Goal: Communication & Community: Answer question/provide support

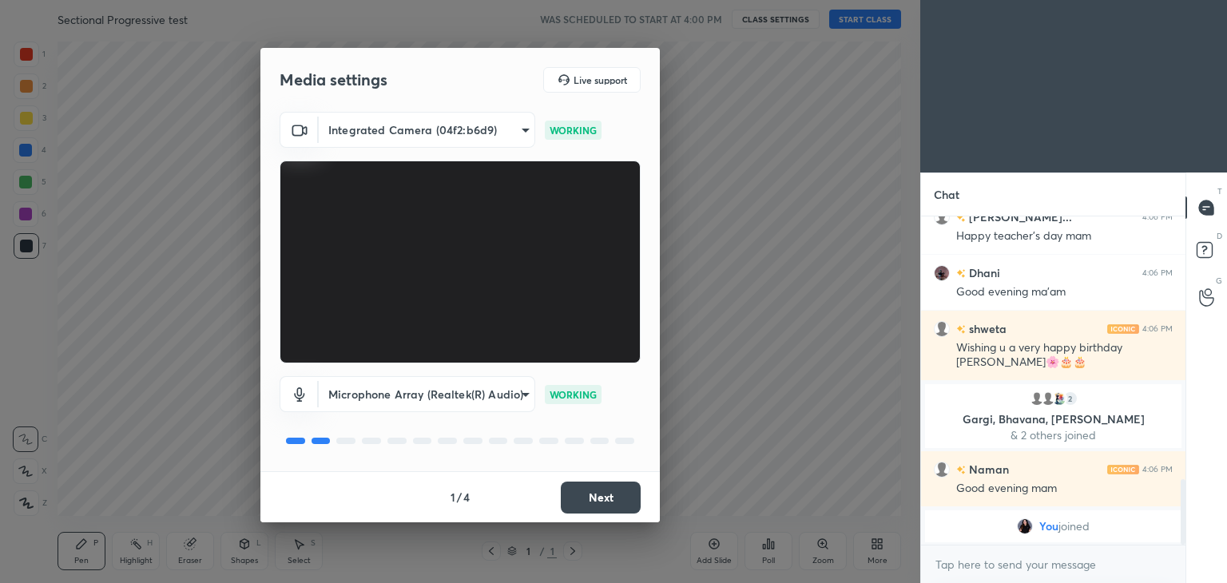
scroll to position [1134, 0]
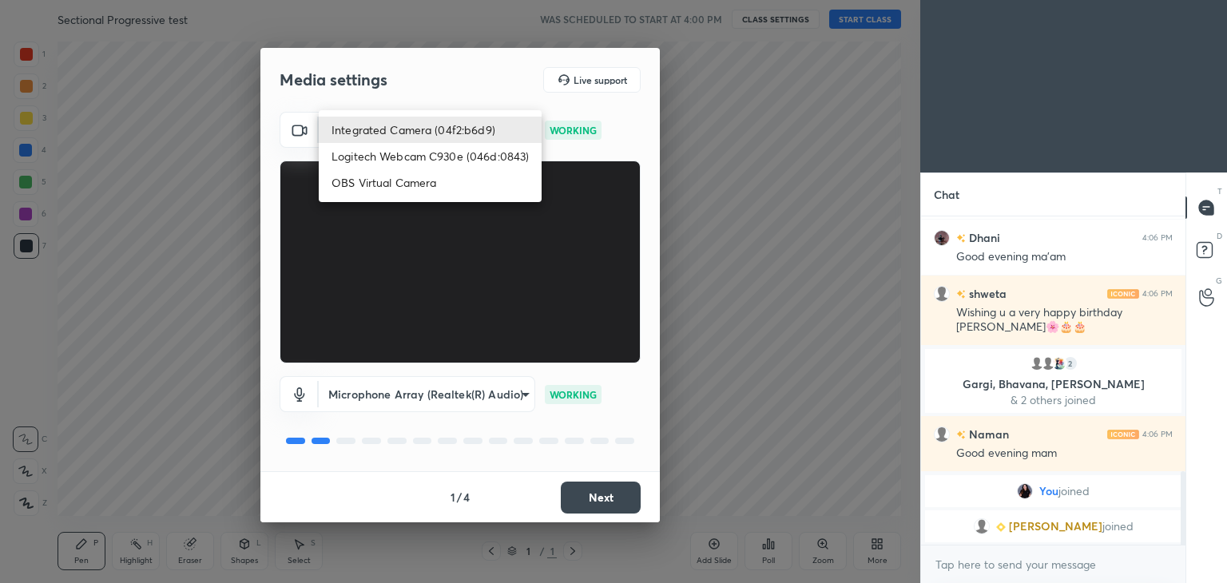
click at [478, 148] on body "1 2 3 4 5 6 7 C X Z C X Z E E Erase all H H Sectional Progressive test WAS SCHE…" at bounding box center [613, 291] width 1227 height 583
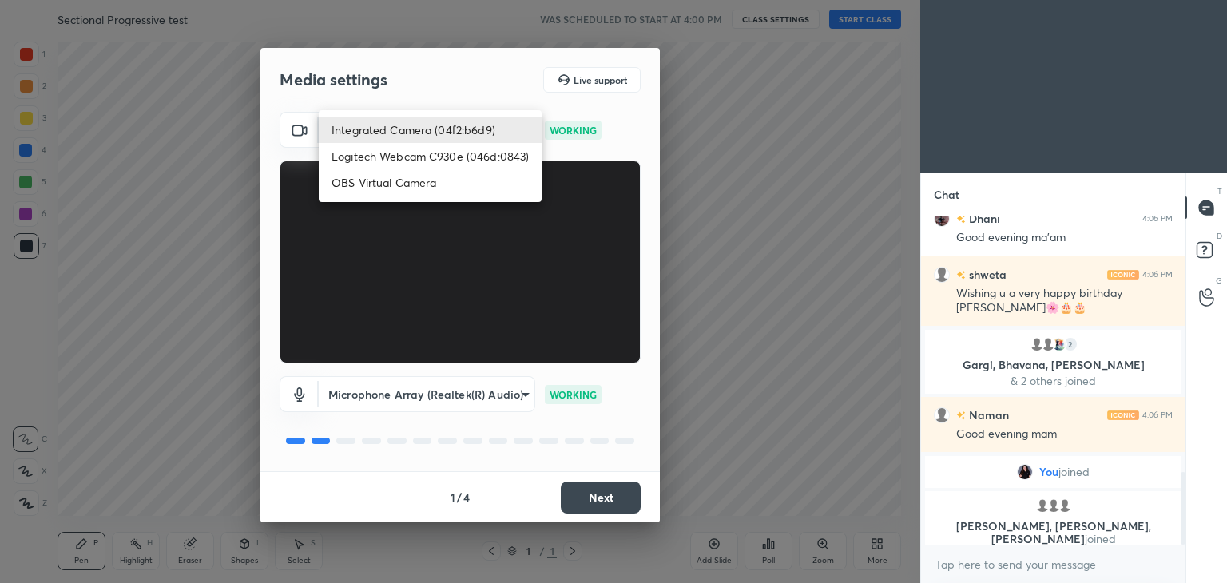
scroll to position [1195, 0]
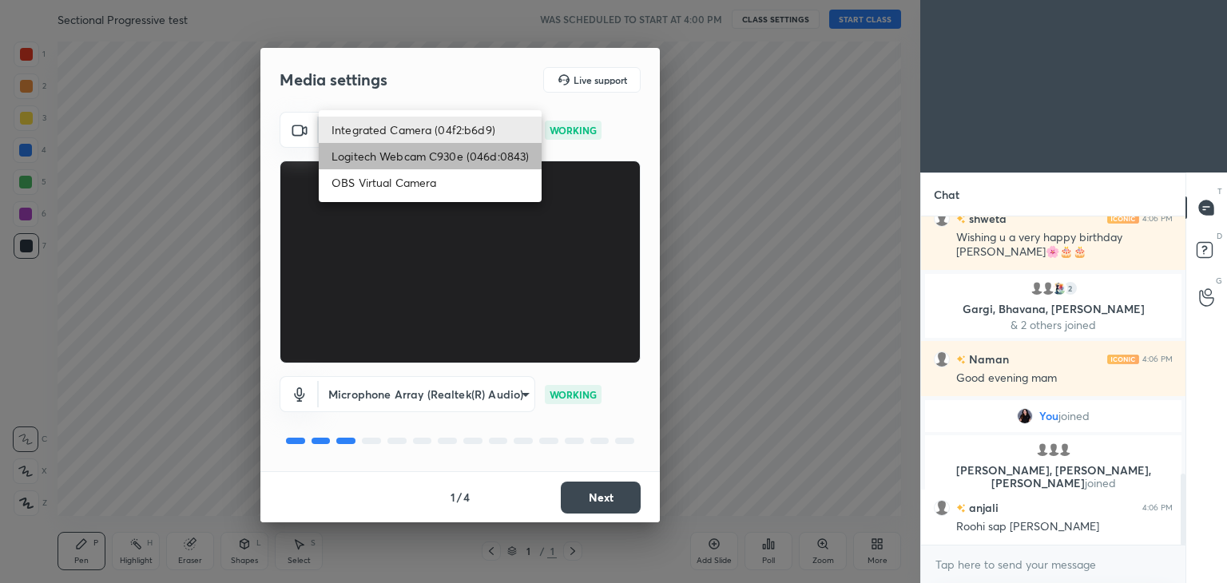
click at [446, 164] on li "Logitech Webcam C930e (046d:0843)" at bounding box center [430, 156] width 223 height 26
type input "cb71817abc1cb38dc6875329343de2b0c1d30b916a737dcd01ef67c703de4cc3"
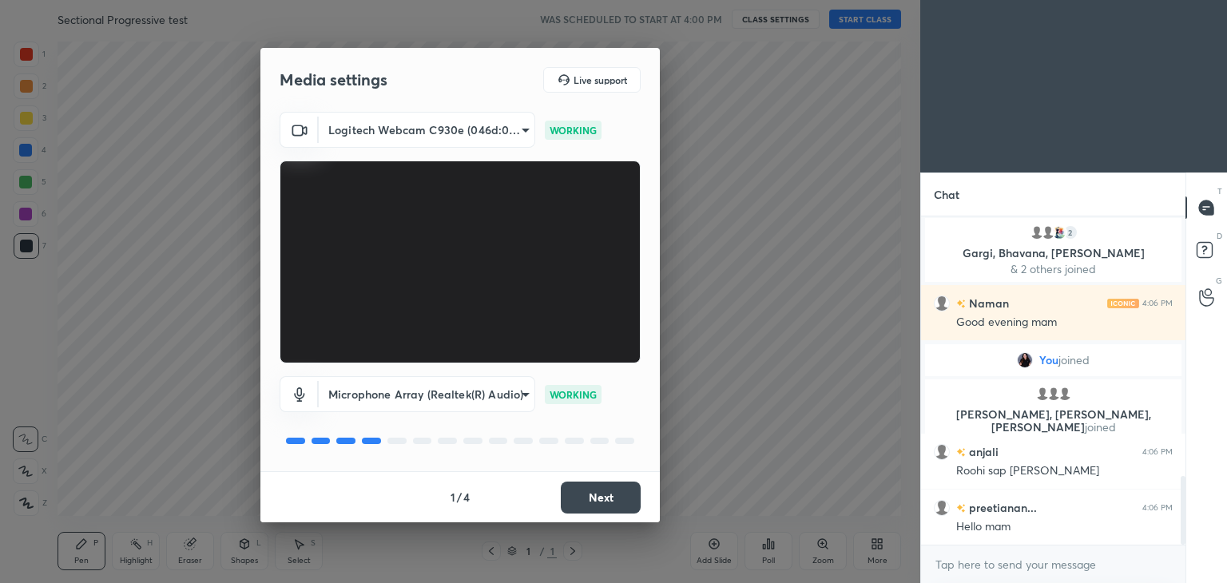
scroll to position [1289, 0]
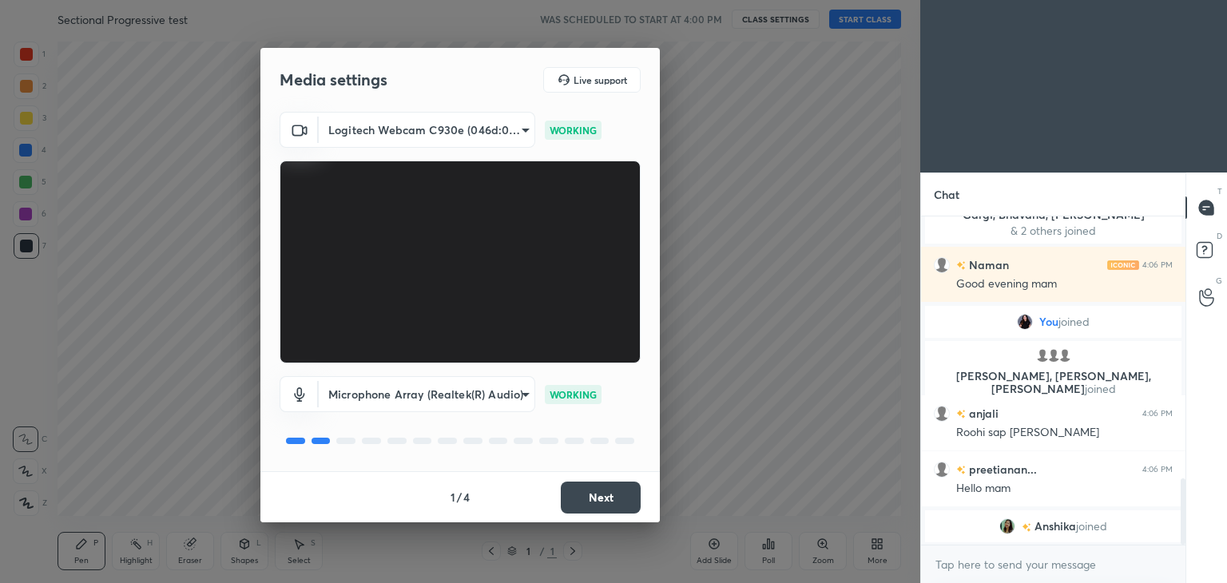
click at [588, 490] on button "Next" at bounding box center [601, 498] width 80 height 32
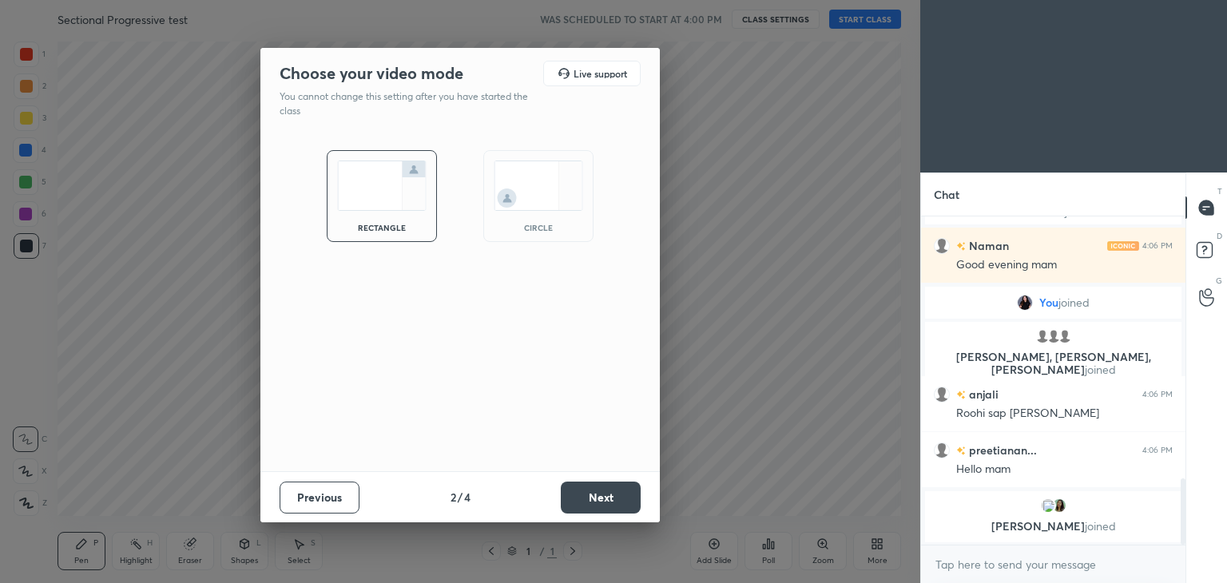
scroll to position [1350, 0]
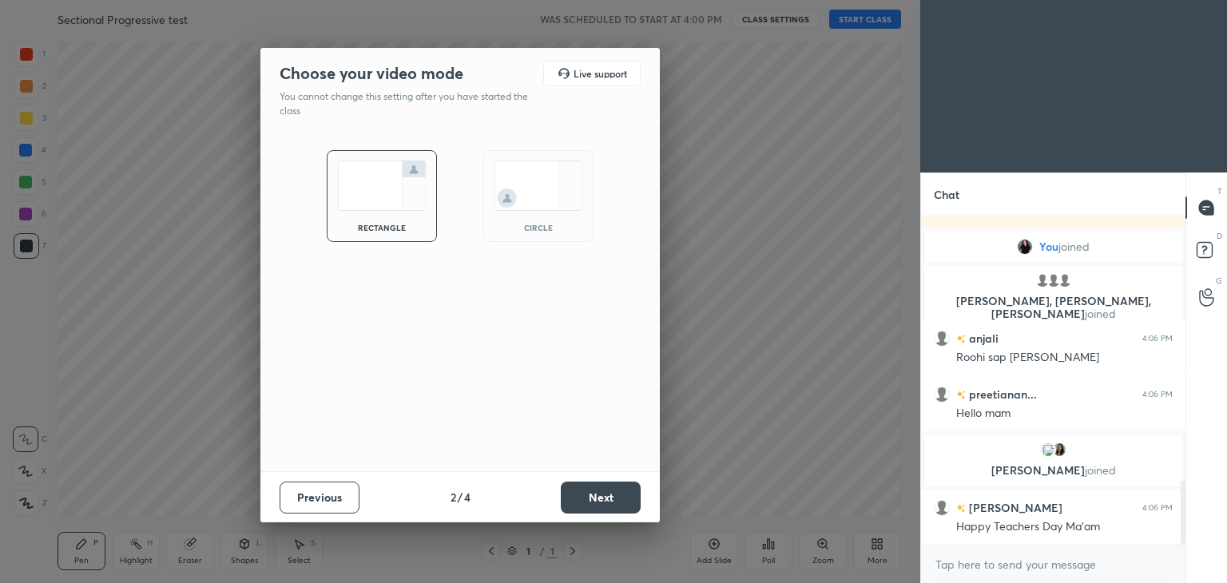
click at [552, 183] on img at bounding box center [537, 186] width 89 height 50
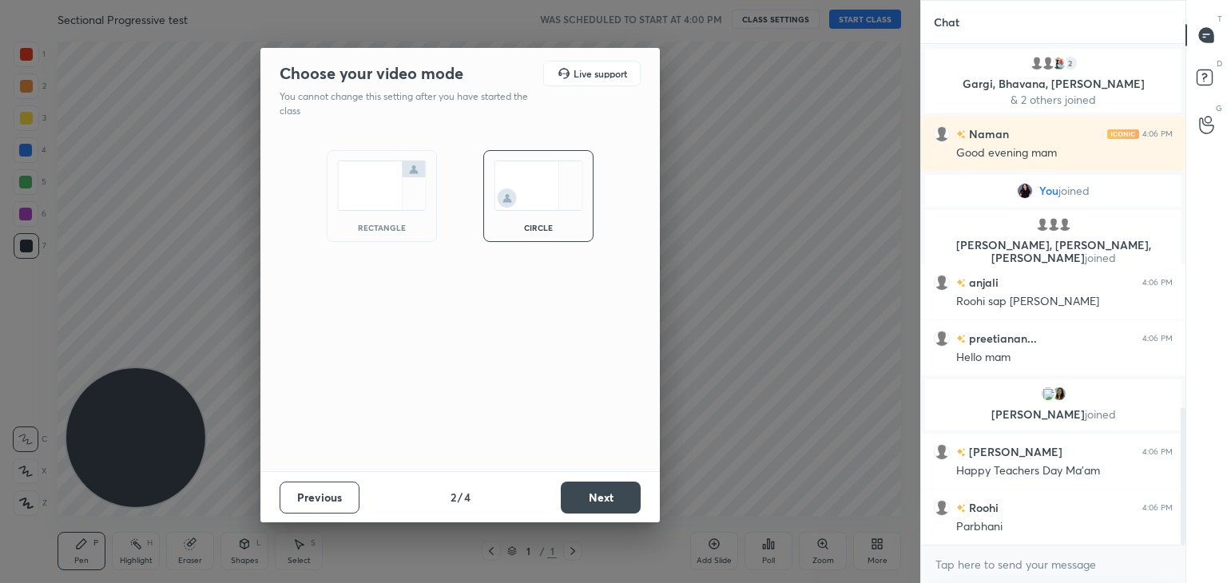
scroll to position [1327, 0]
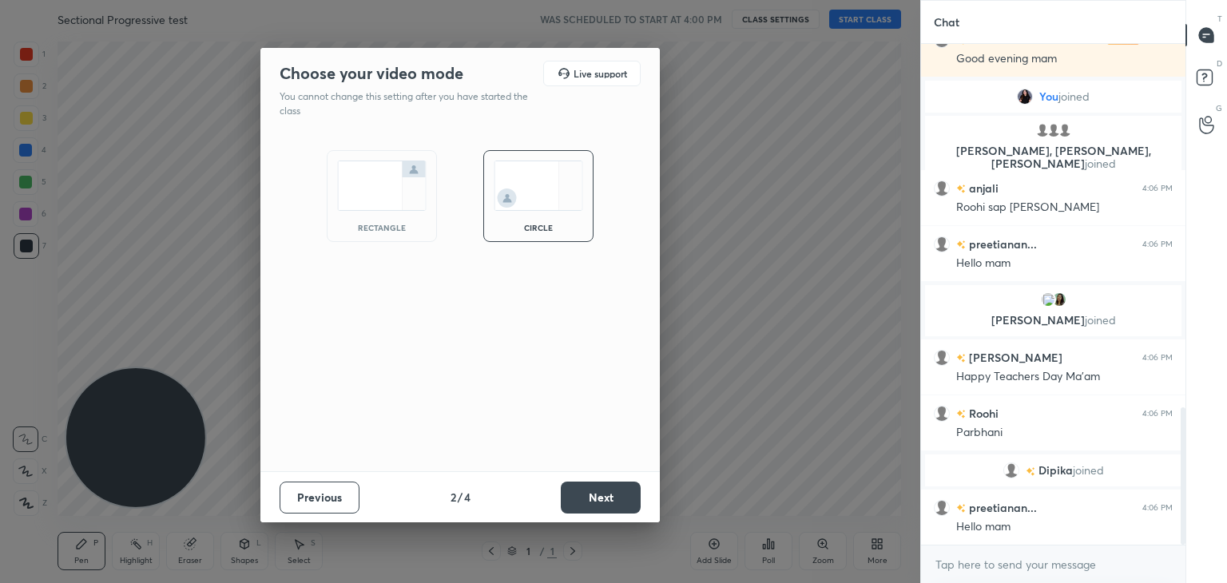
click at [600, 493] on button "Next" at bounding box center [601, 498] width 80 height 32
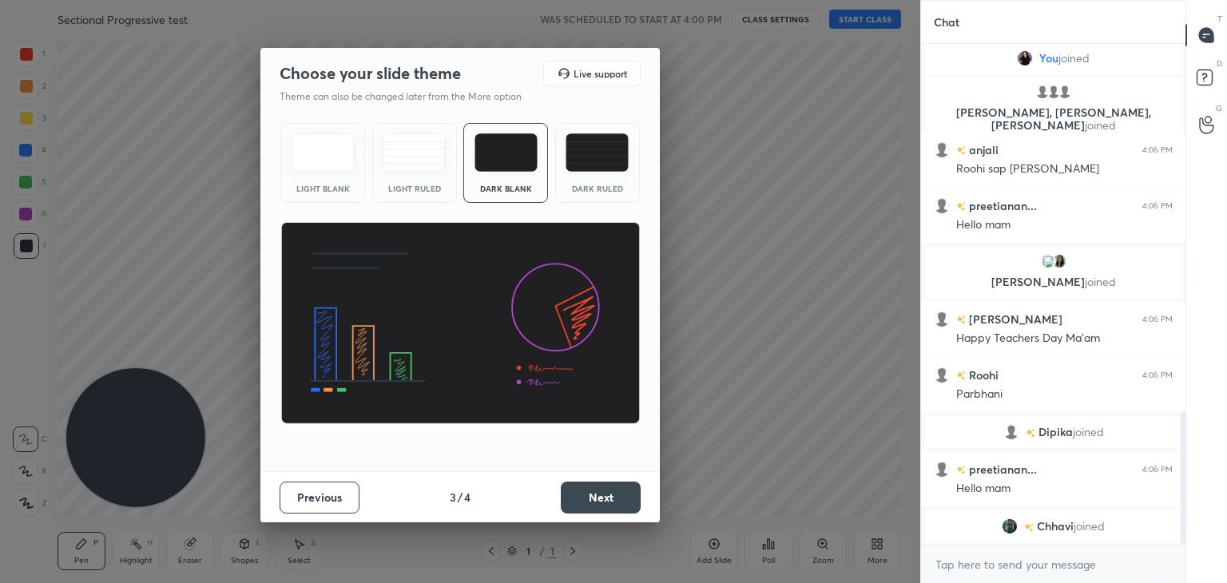
click at [594, 492] on button "Next" at bounding box center [601, 498] width 80 height 32
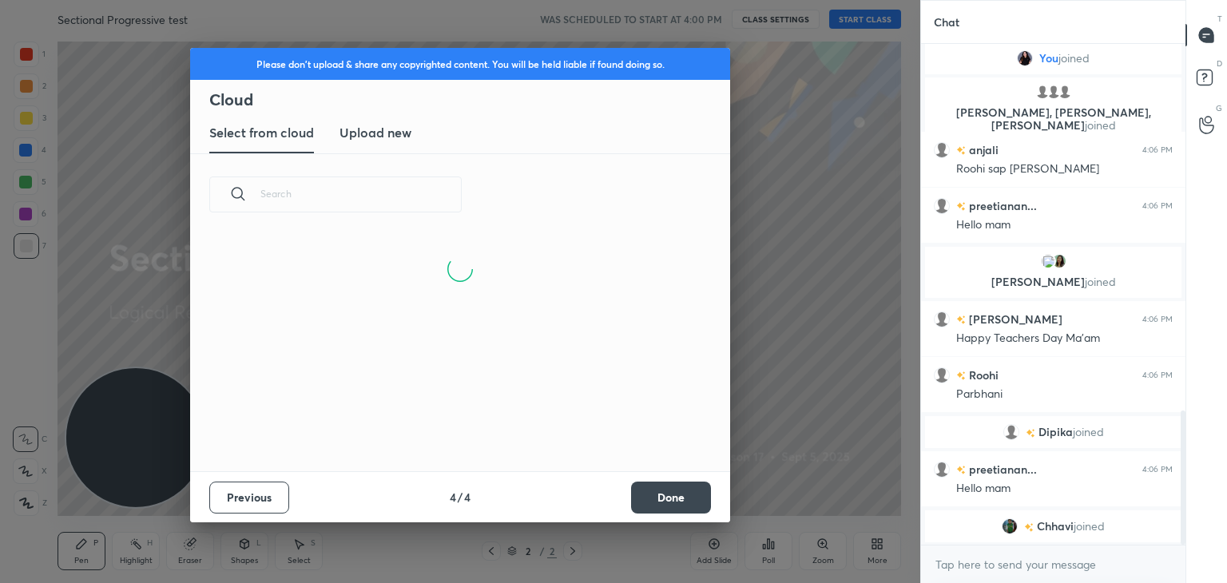
click at [668, 501] on button "Done" at bounding box center [671, 498] width 80 height 32
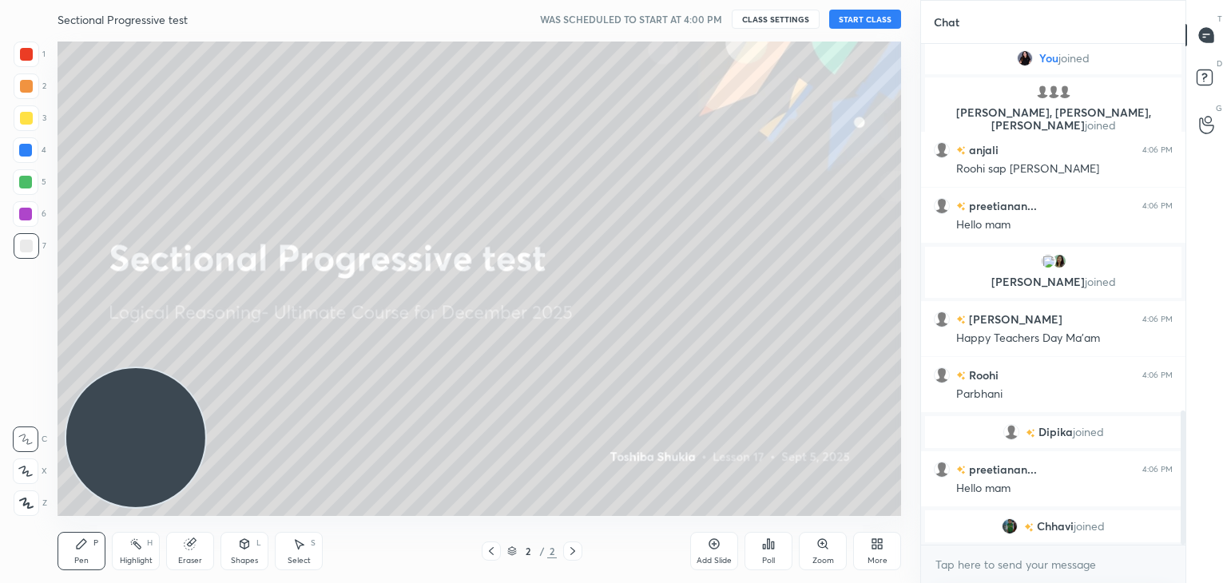
scroll to position [0, 0]
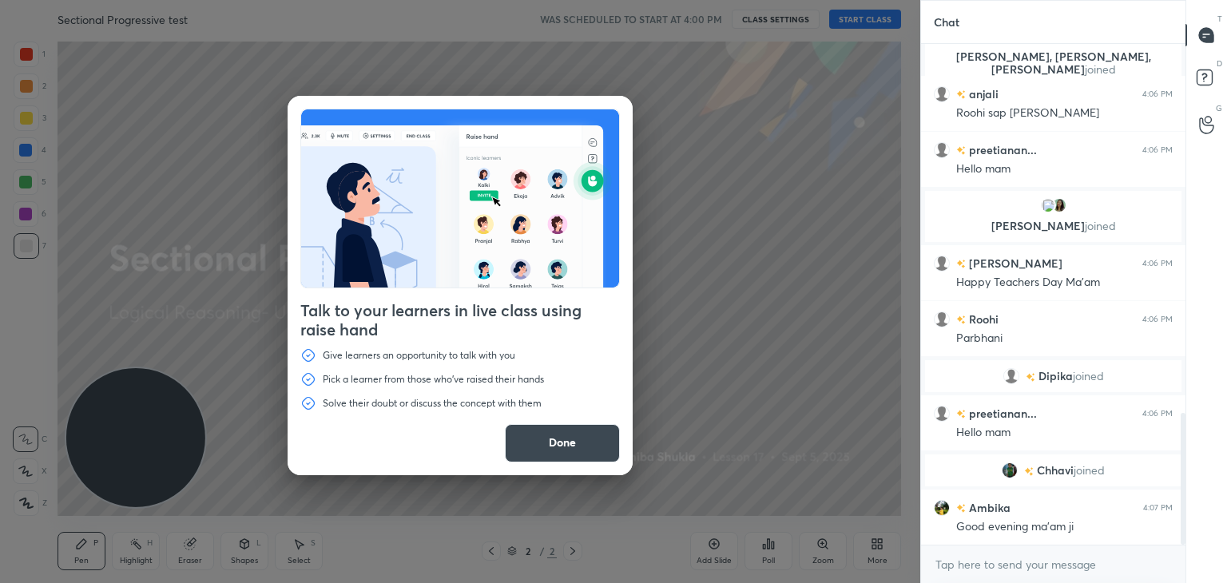
click at [565, 451] on button "Done" at bounding box center [562, 443] width 115 height 38
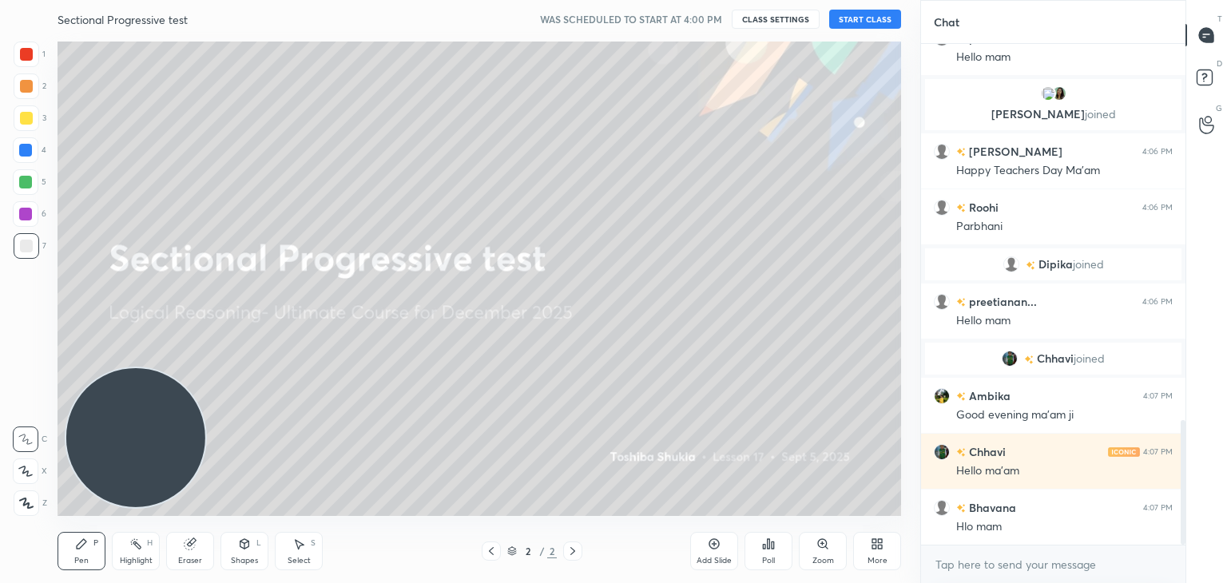
click at [891, 14] on button "START CLASS" at bounding box center [865, 19] width 72 height 19
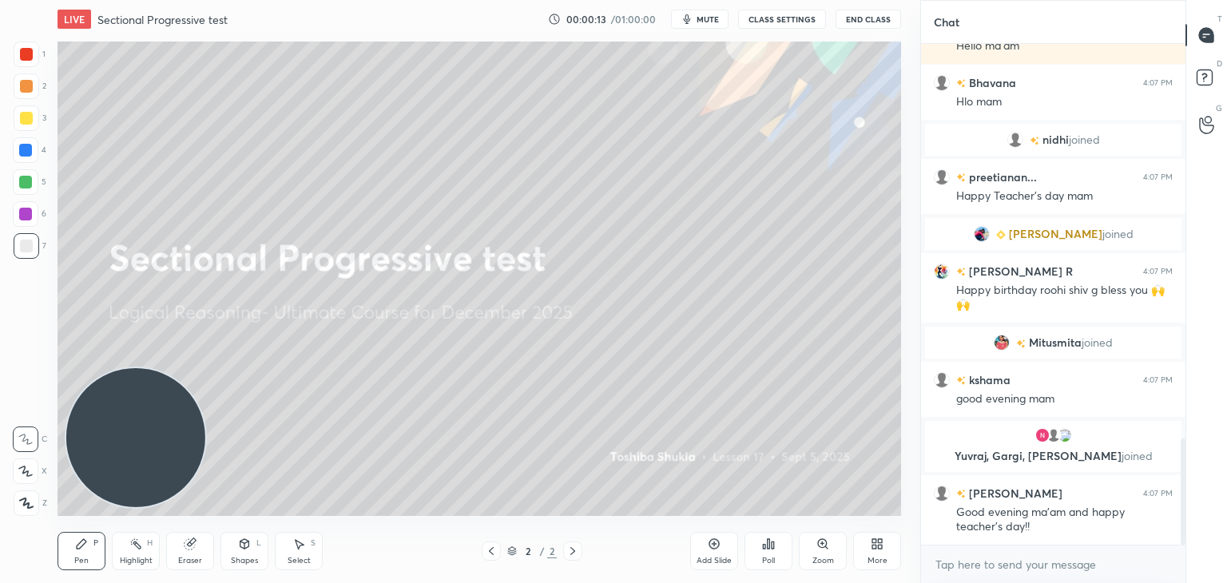
scroll to position [1857, 0]
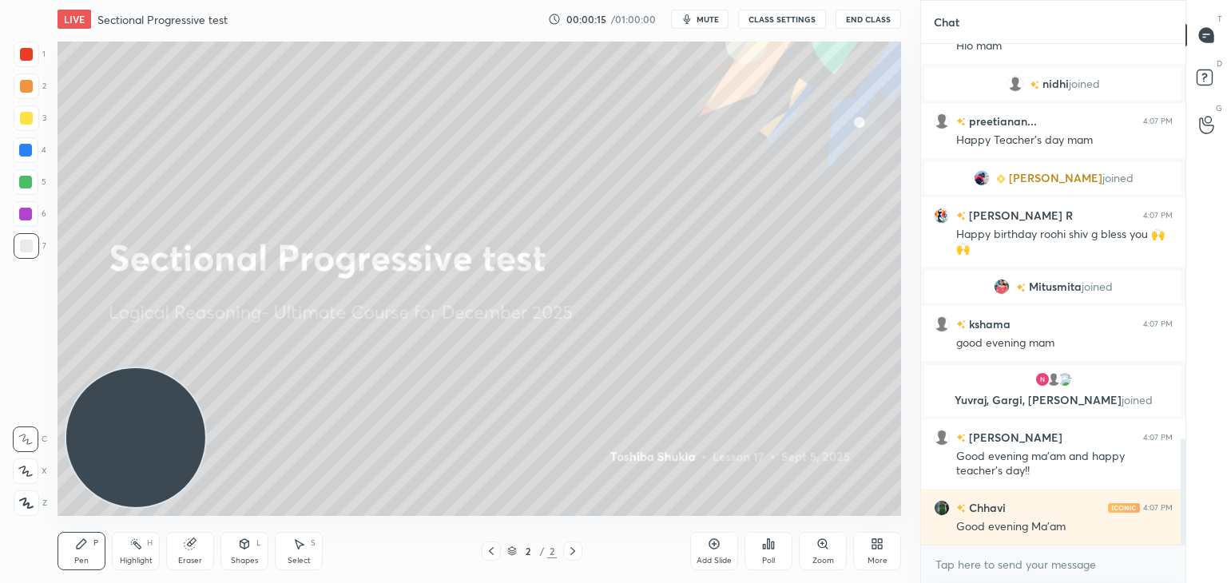
drag, startPoint x: 151, startPoint y: 474, endPoint x: 652, endPoint y: 196, distance: 572.6
click at [205, 368] on video at bounding box center [135, 437] width 139 height 139
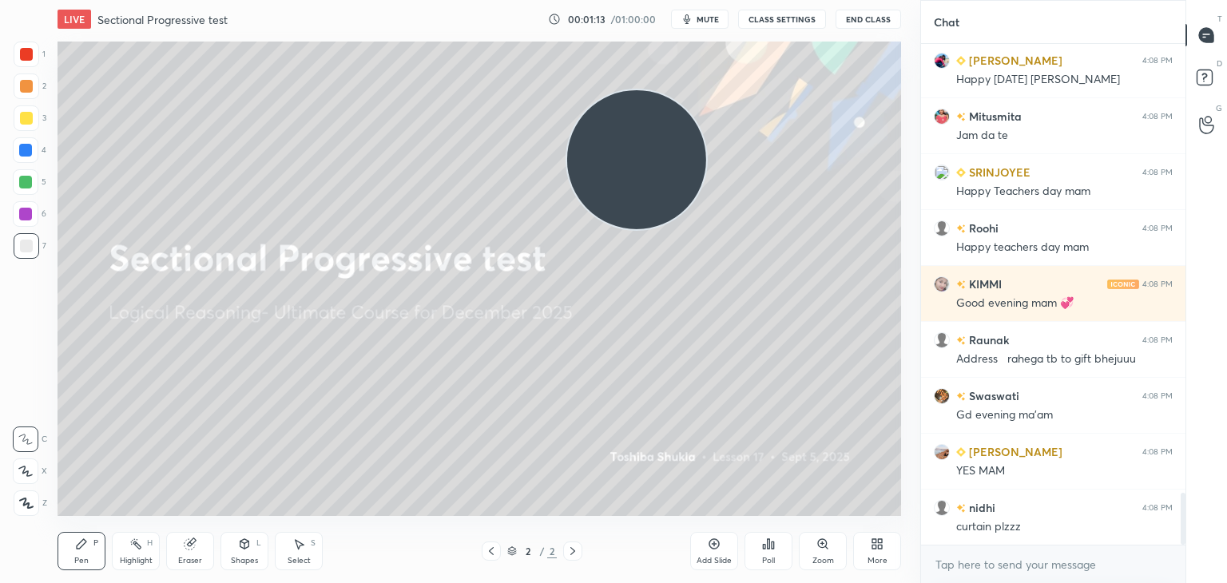
scroll to position [4299, 0]
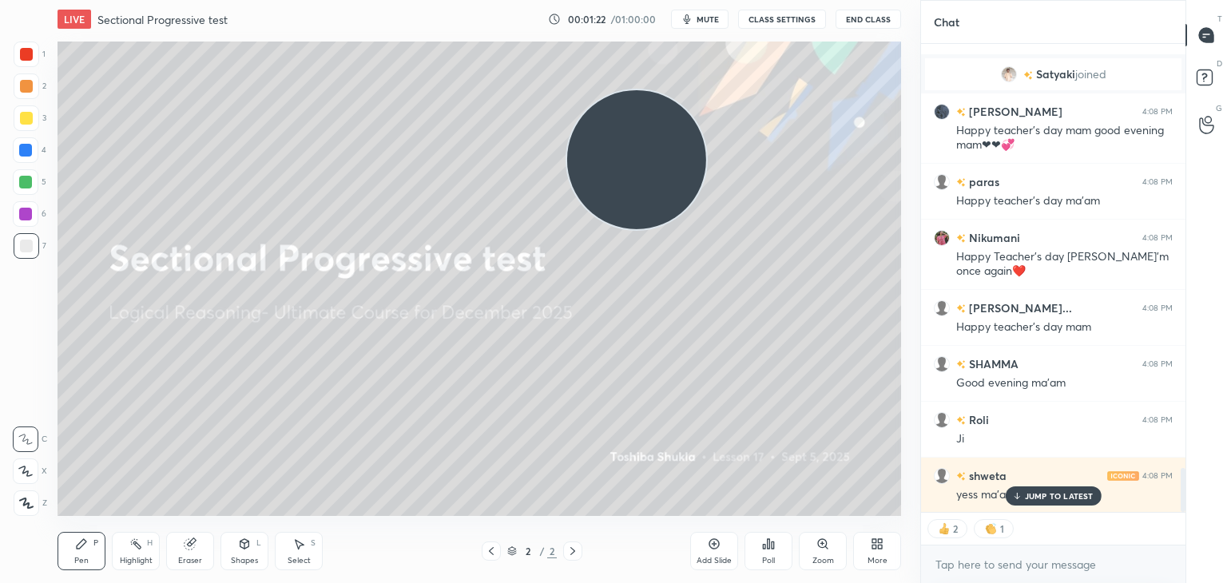
click at [875, 541] on icon at bounding box center [874, 541] width 4 height 4
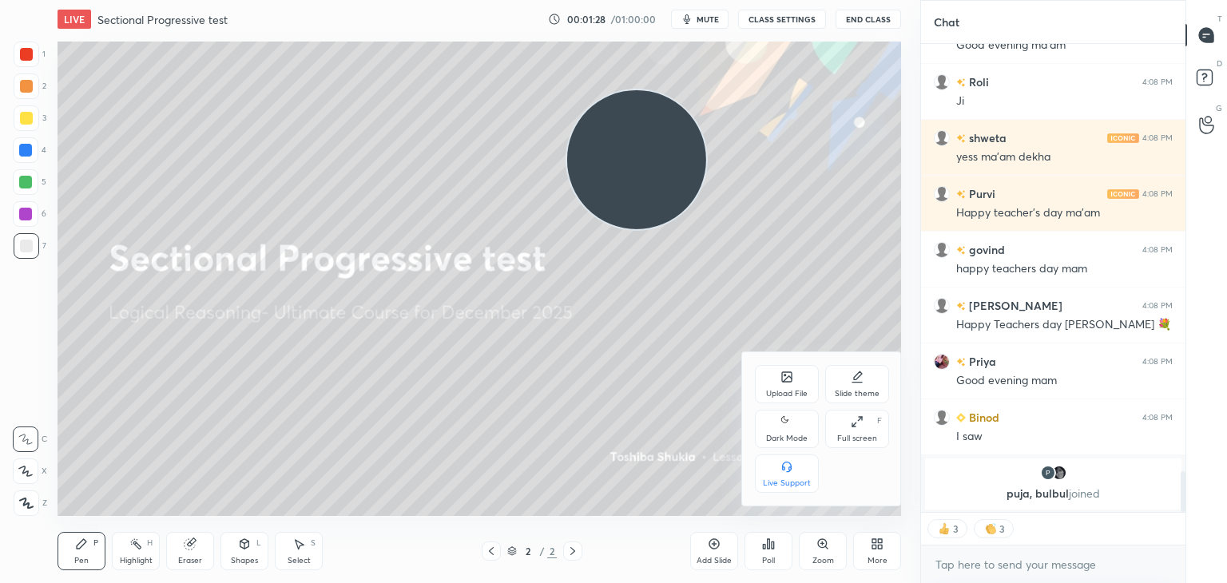
scroll to position [4727, 0]
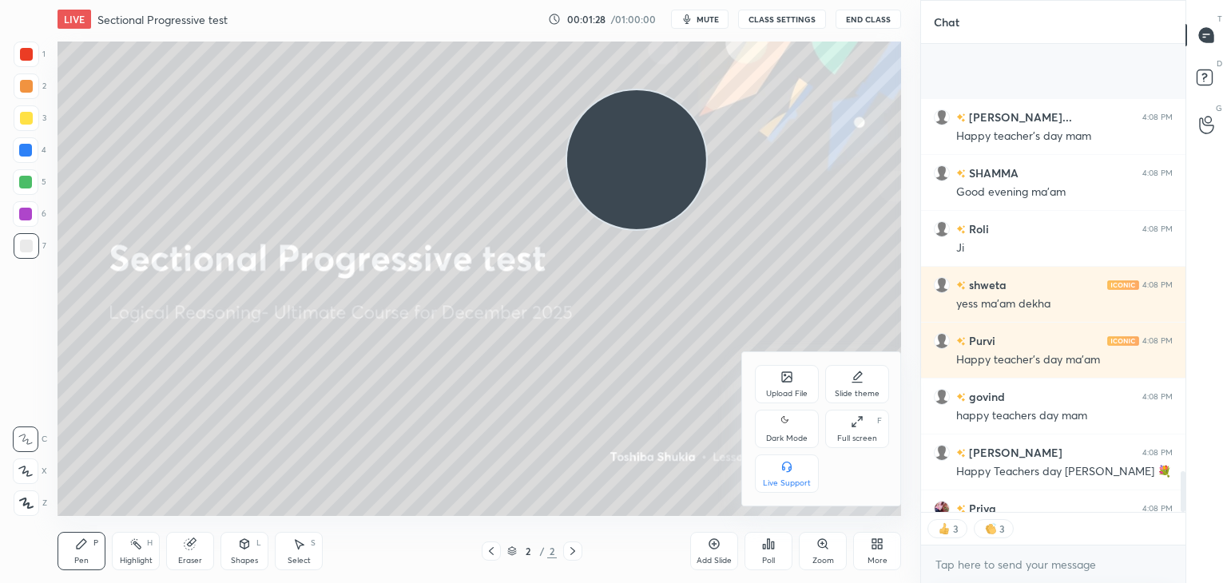
click at [783, 380] on icon at bounding box center [787, 379] width 9 height 6
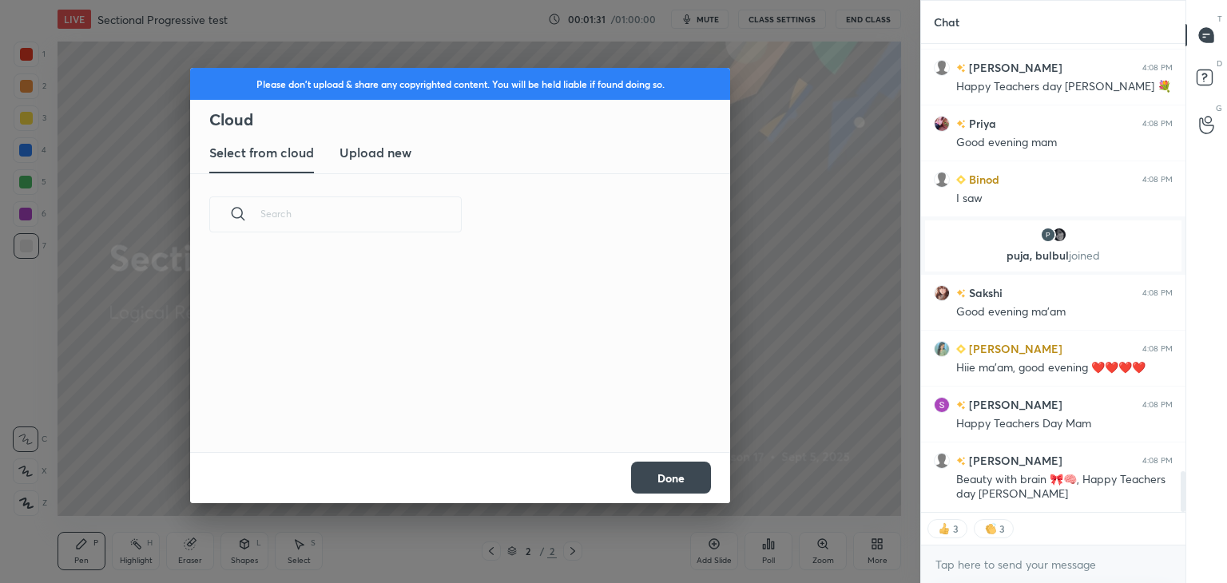
click at [399, 155] on h3 "Upload new" at bounding box center [375, 152] width 72 height 19
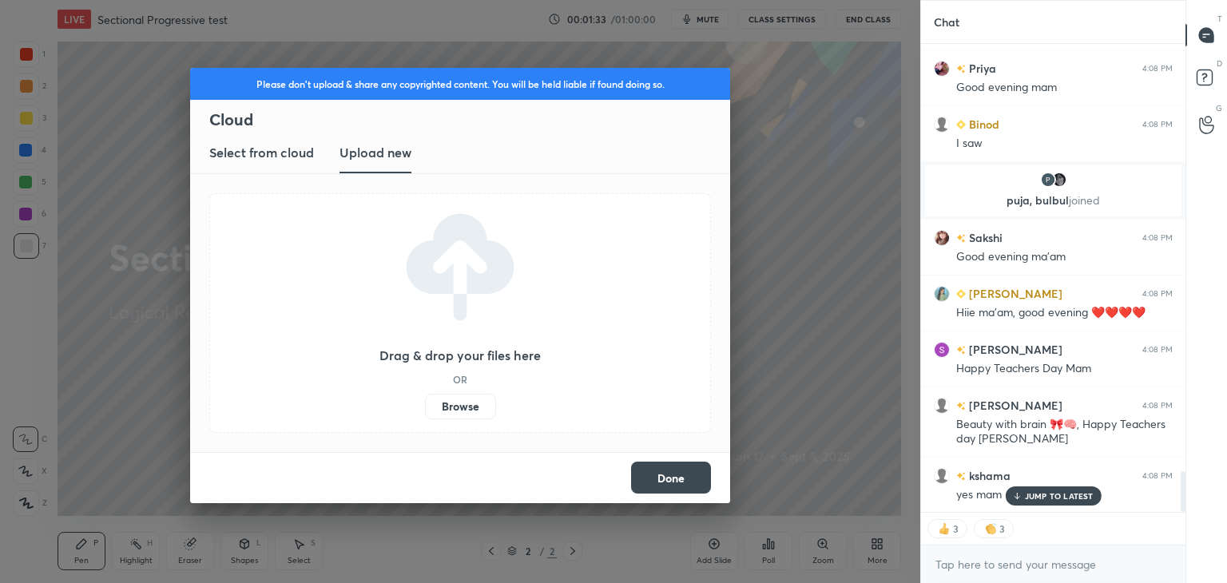
click at [454, 399] on label "Browse" at bounding box center [460, 407] width 71 height 26
click at [425, 399] on input "Browse" at bounding box center [425, 407] width 0 height 26
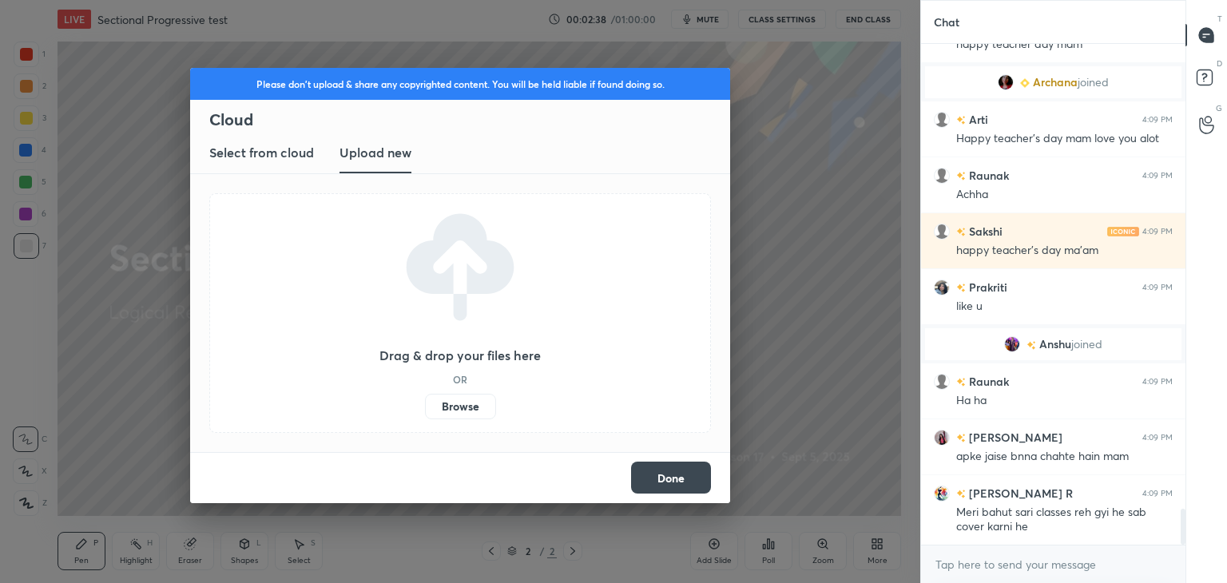
scroll to position [6601, 0]
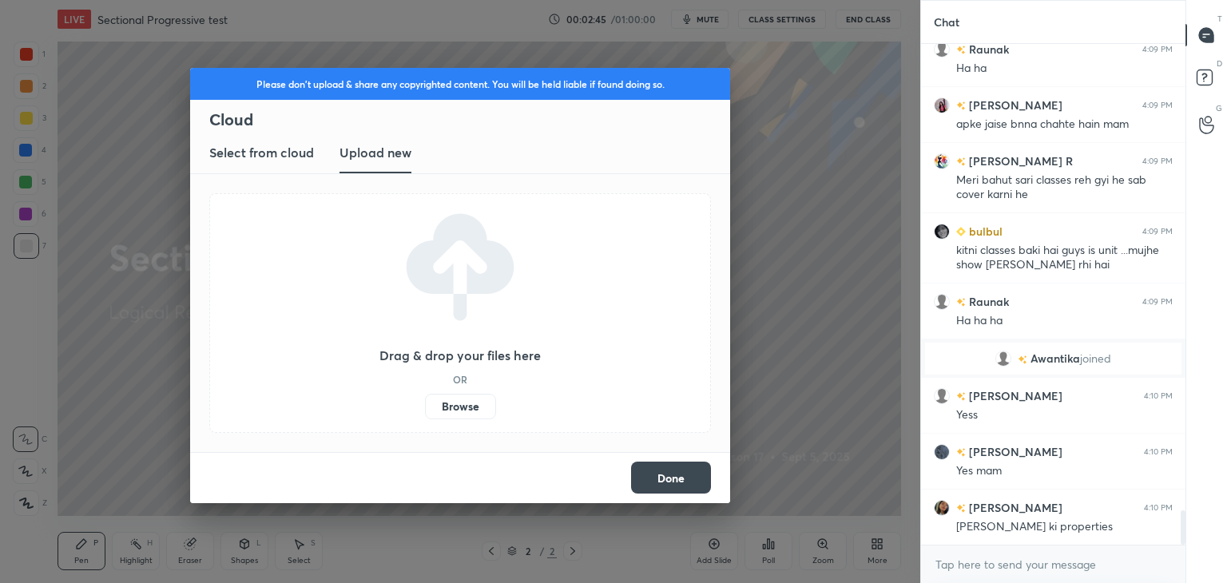
click at [684, 473] on button "Done" at bounding box center [671, 478] width 80 height 32
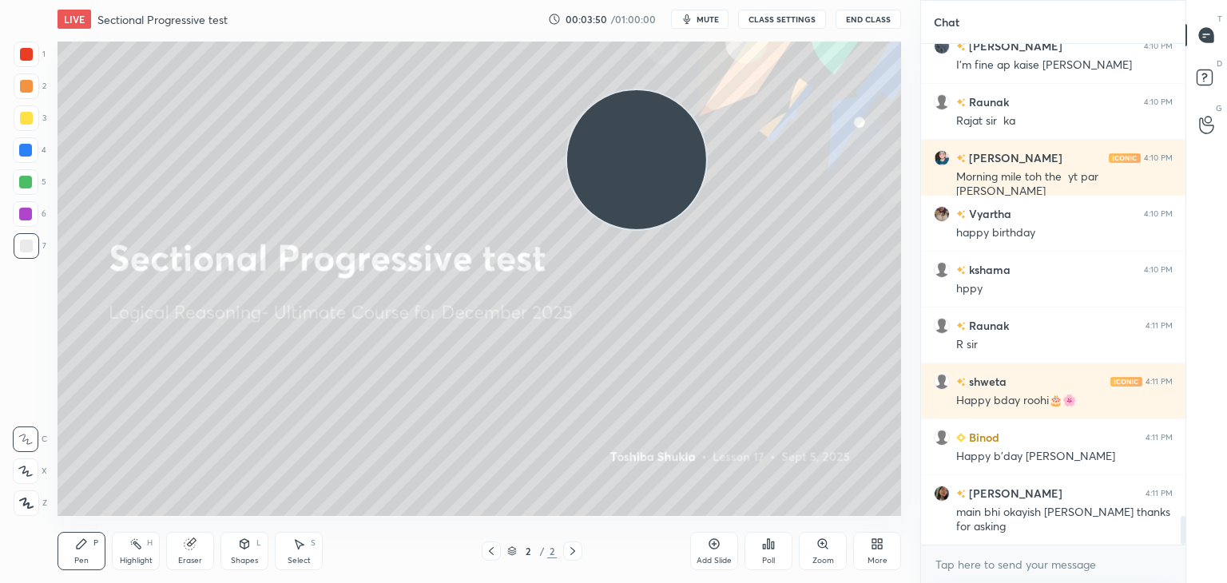
scroll to position [8185, 0]
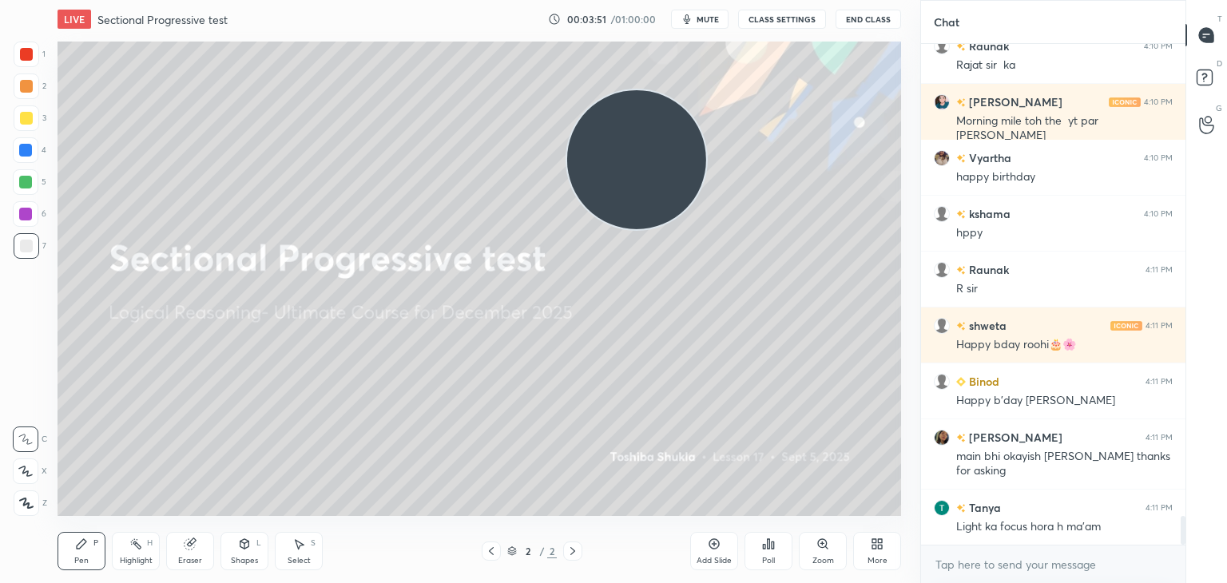
click at [872, 547] on icon at bounding box center [874, 547] width 4 height 4
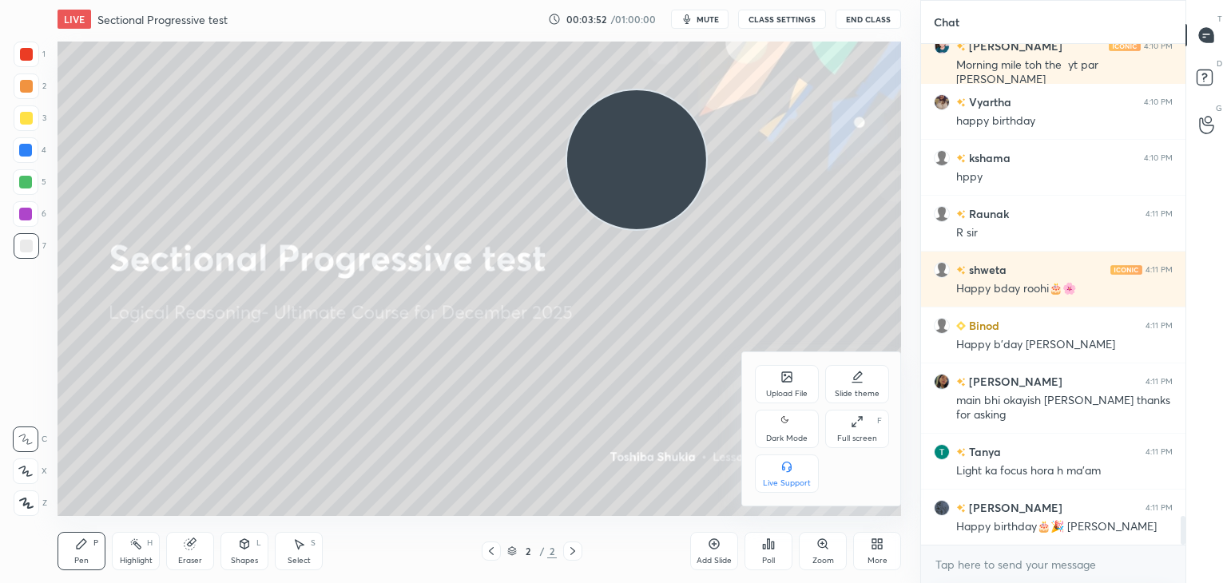
scroll to position [8297, 0]
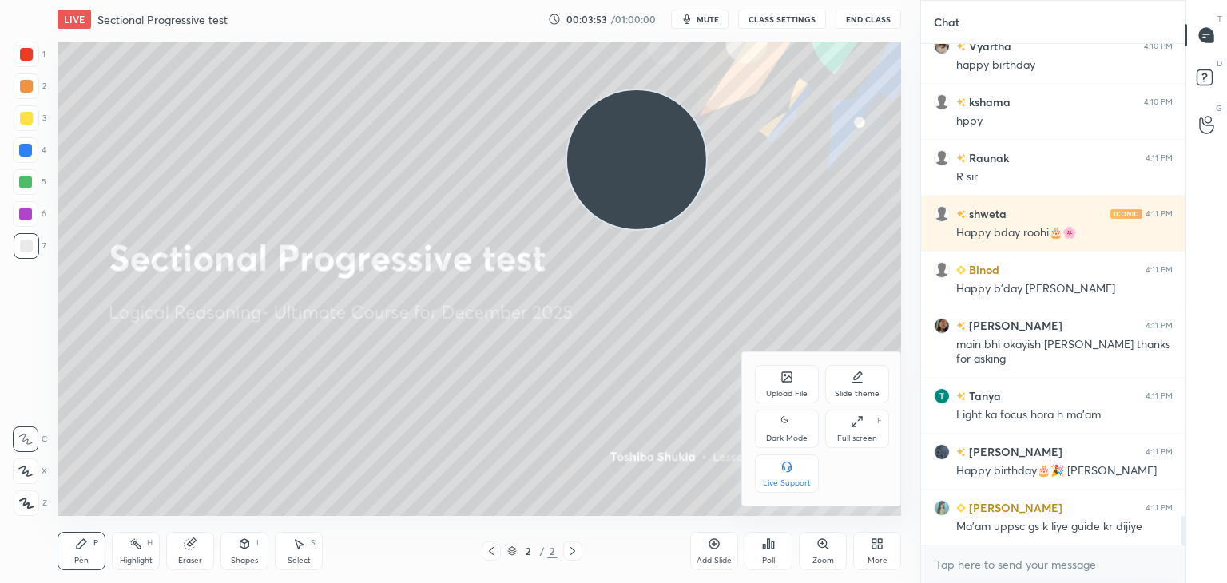
click at [789, 378] on icon at bounding box center [787, 379] width 9 height 6
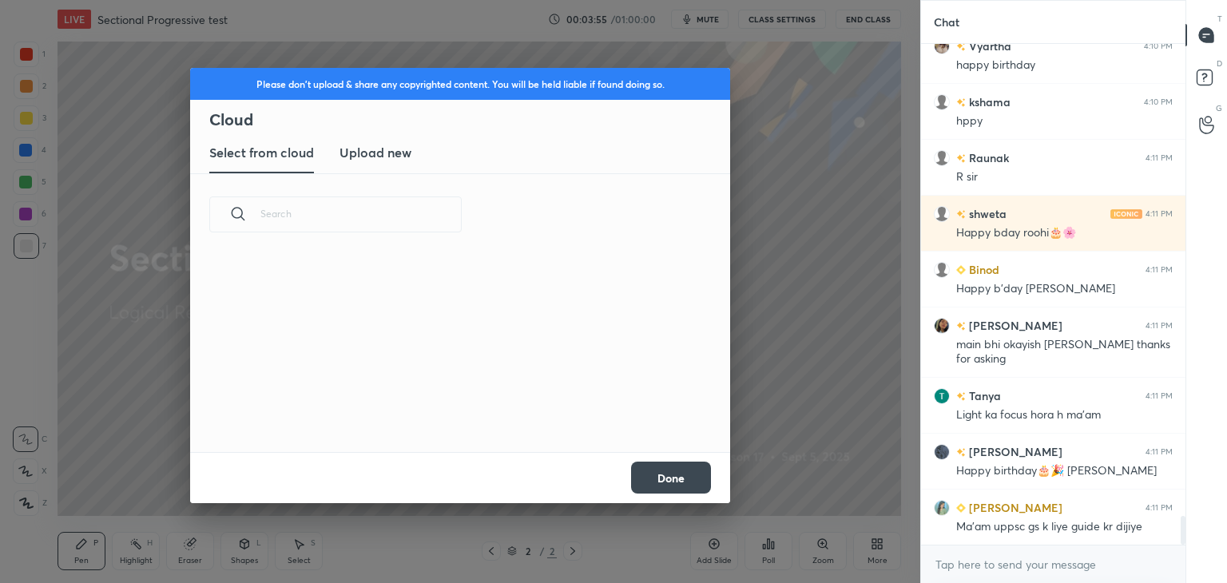
click at [379, 149] on h3 "Upload new" at bounding box center [375, 152] width 72 height 19
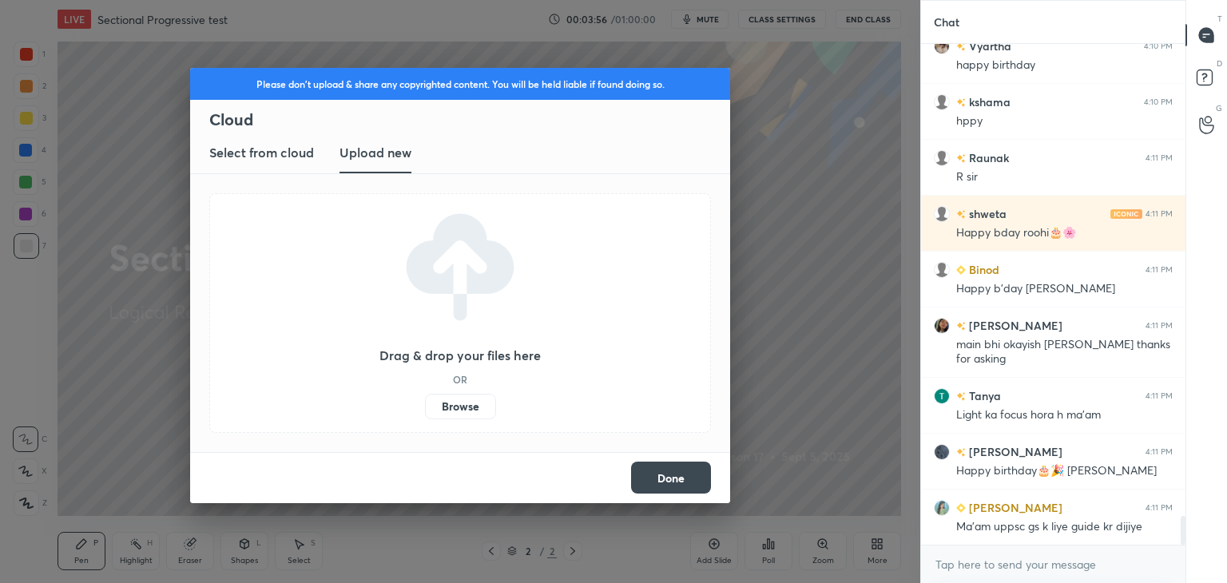
click at [379, 149] on h3 "Upload new" at bounding box center [375, 152] width 72 height 19
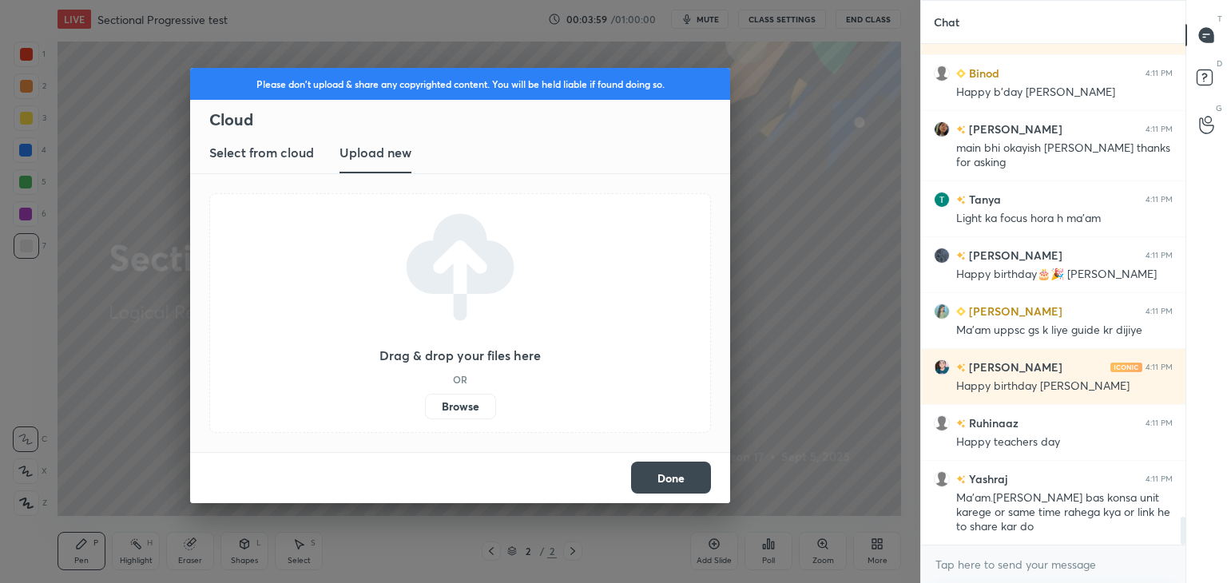
scroll to position [8605, 0]
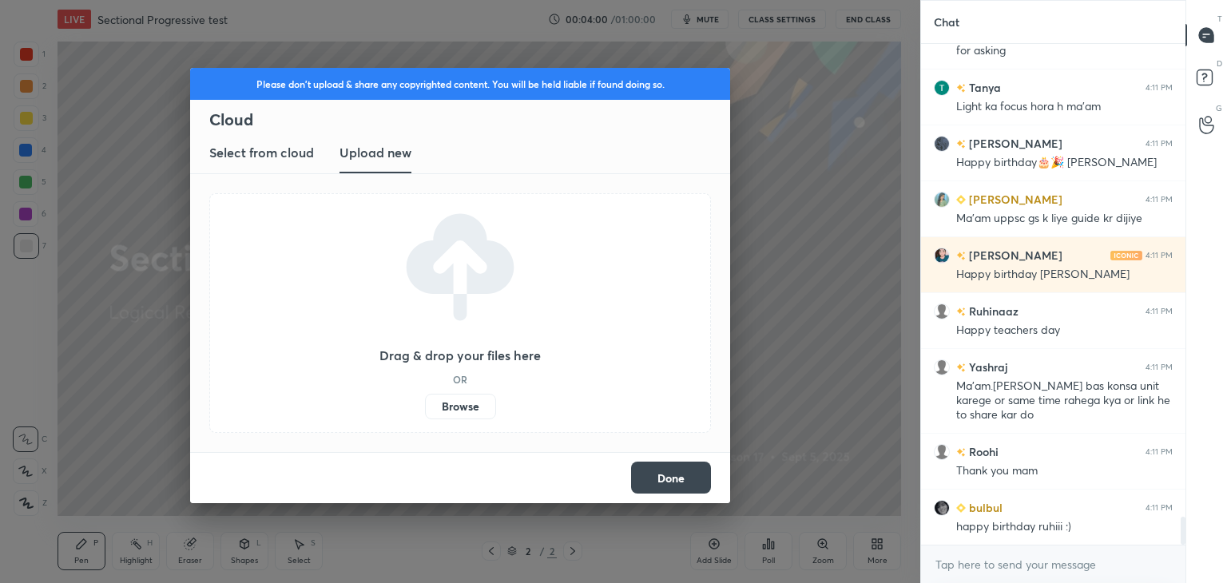
click at [445, 410] on label "Browse" at bounding box center [460, 407] width 71 height 26
click at [425, 410] on input "Browse" at bounding box center [425, 407] width 0 height 26
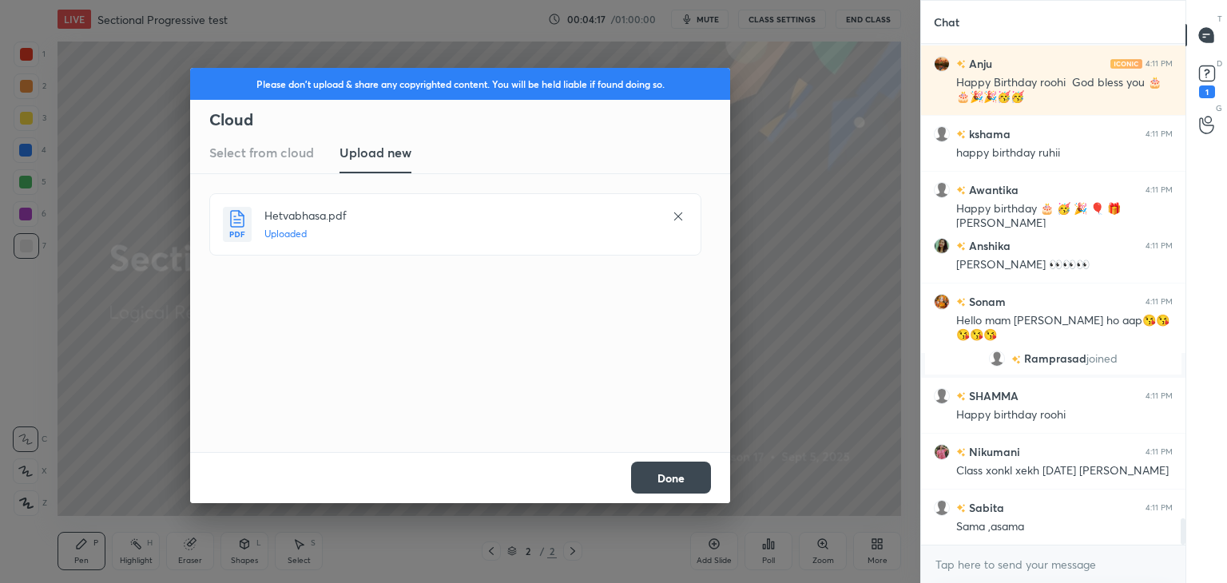
scroll to position [9004, 0]
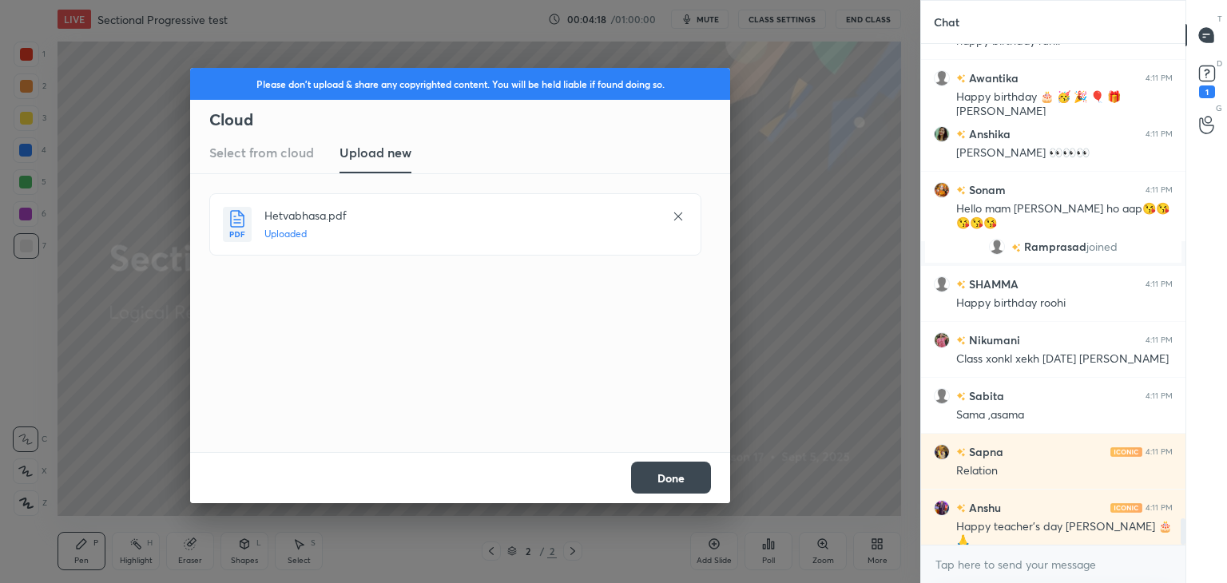
click at [686, 473] on button "Done" at bounding box center [671, 478] width 80 height 32
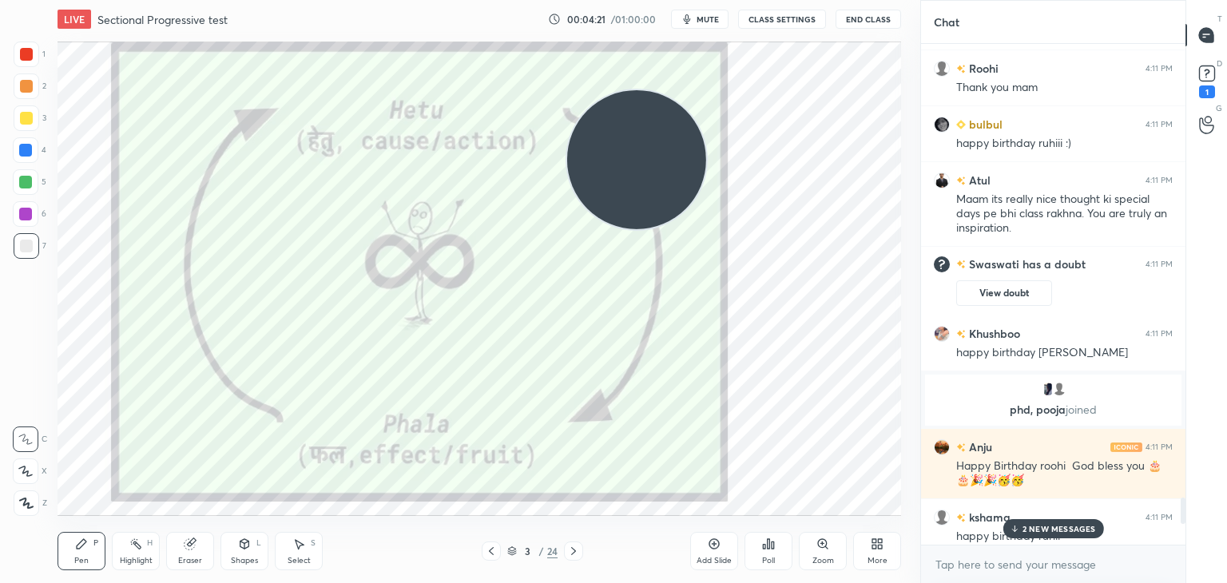
scroll to position [8567, 0]
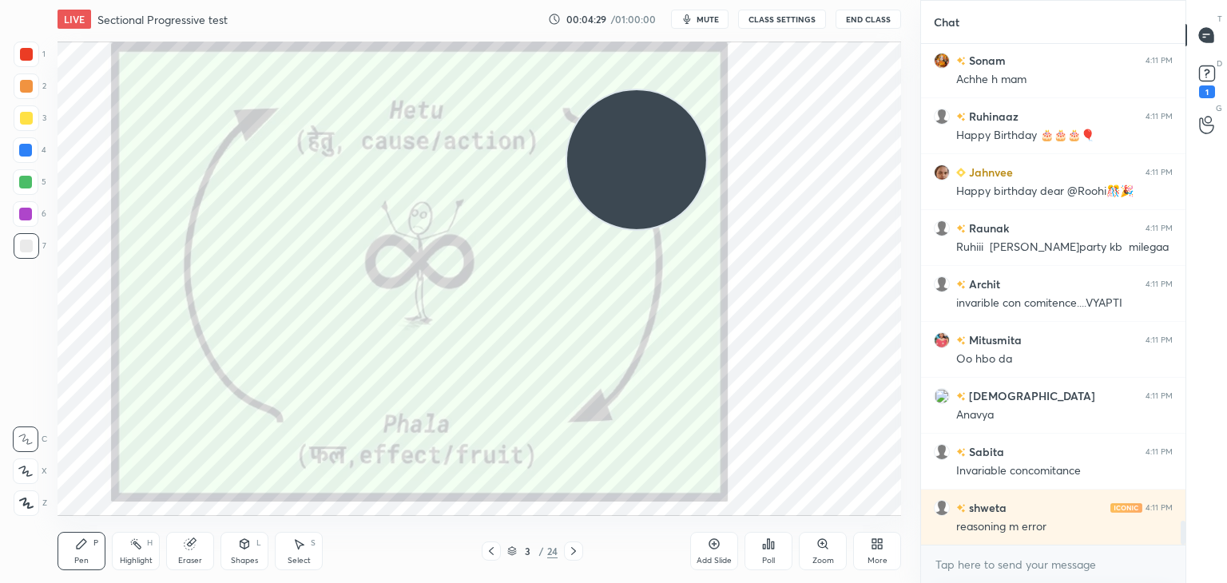
drag, startPoint x: 1183, startPoint y: 525, endPoint x: 1181, endPoint y: 575, distance: 50.3
click at [1181, 575] on div "[PERSON_NAME] joined [PERSON_NAME] 4:11 PM [PERSON_NAME] h mam [PERSON_NAME] 4:…" at bounding box center [1053, 313] width 264 height 539
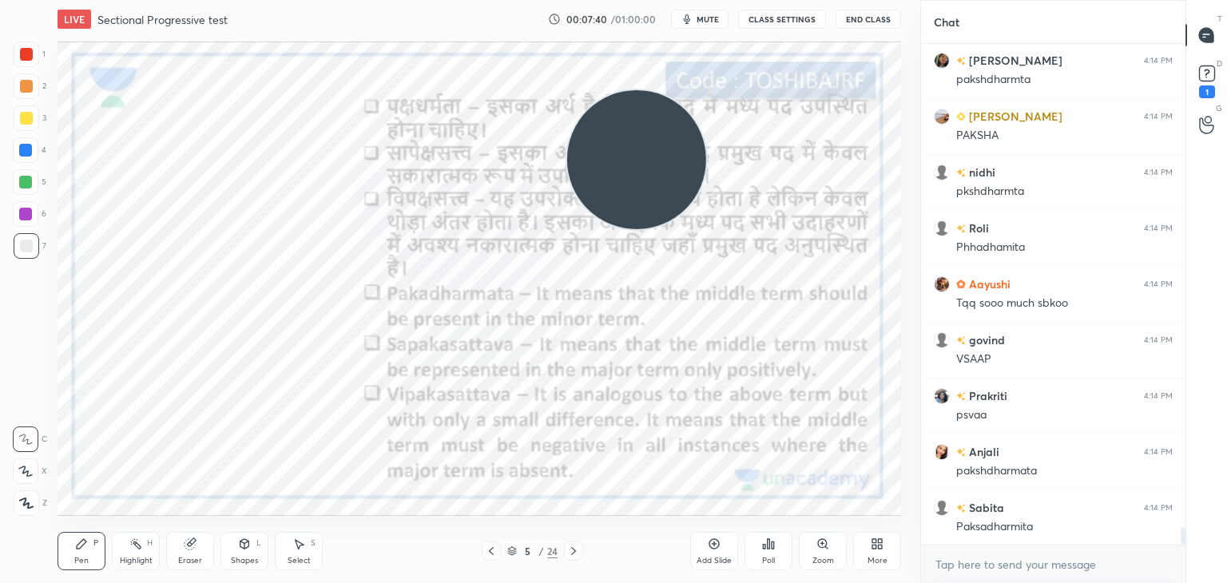
scroll to position [14001, 0]
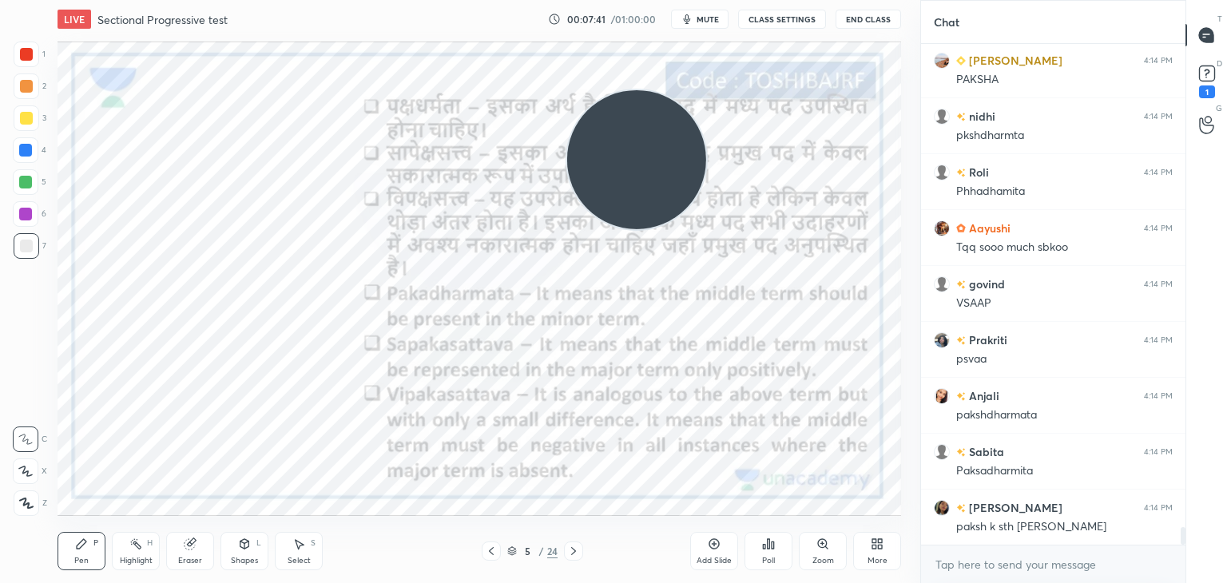
click at [710, 553] on div "Add Slide" at bounding box center [714, 551] width 48 height 38
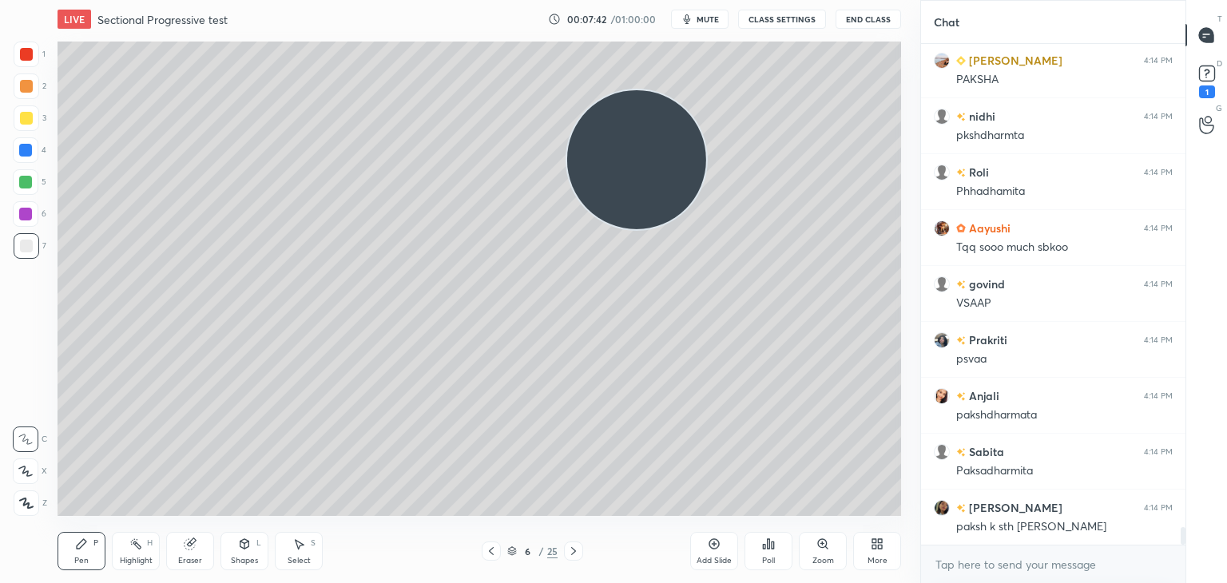
click at [21, 508] on icon at bounding box center [26, 502] width 14 height 11
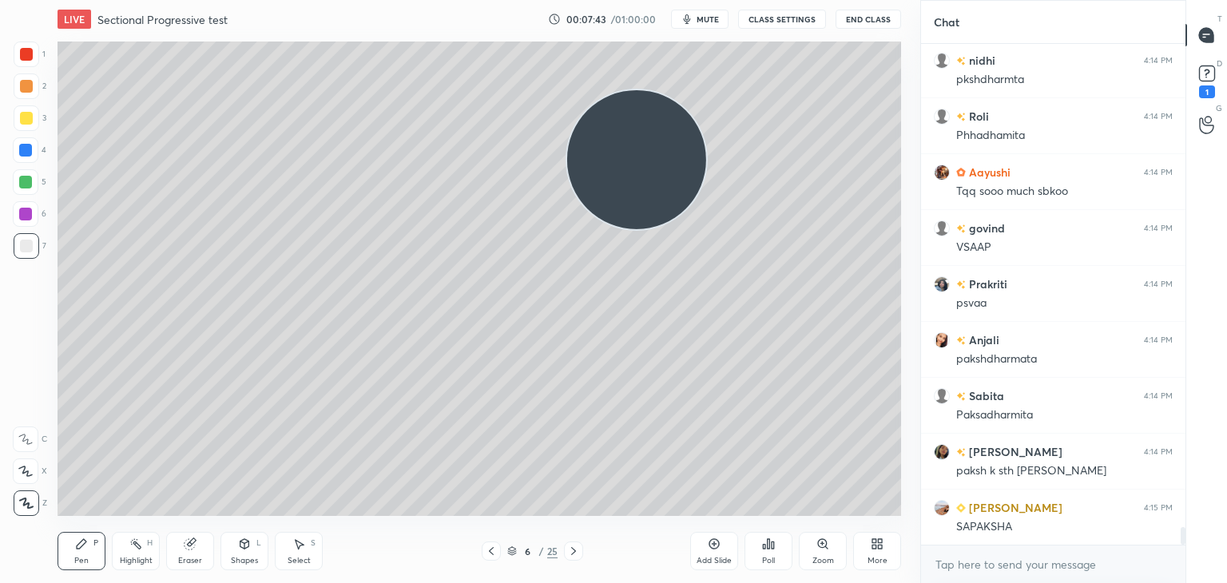
click at [29, 54] on div at bounding box center [26, 54] width 13 height 13
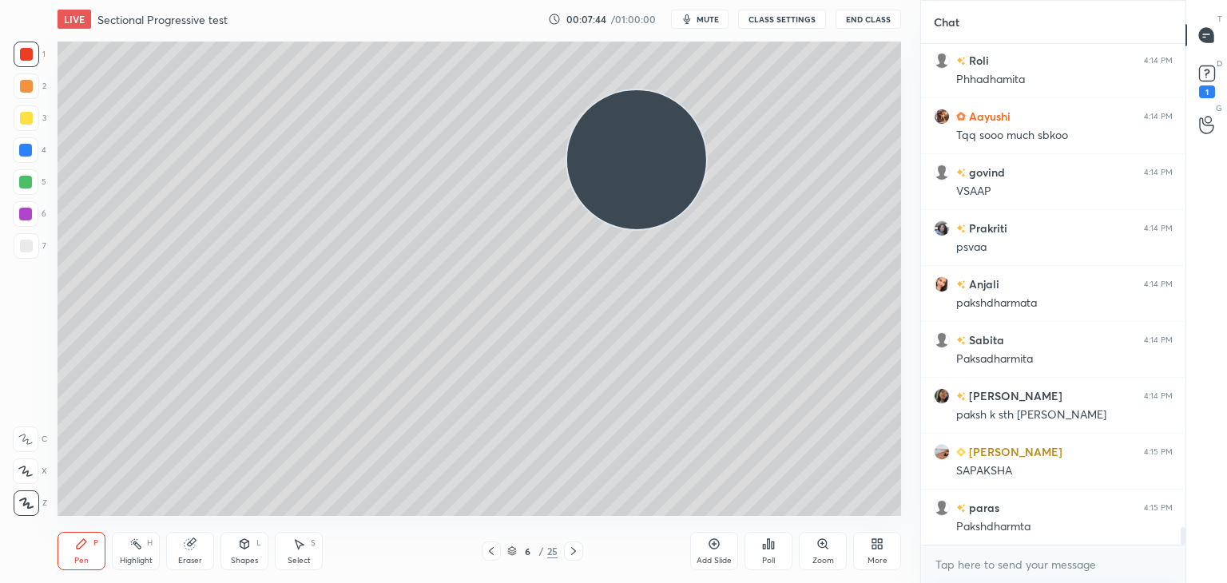
scroll to position [14169, 0]
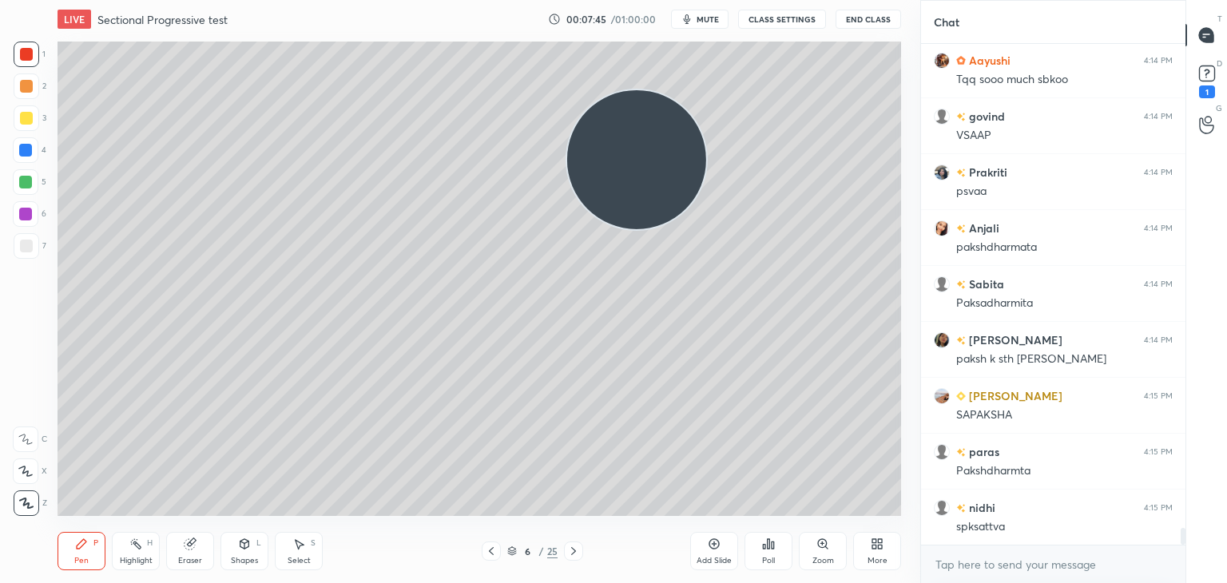
click at [30, 244] on div at bounding box center [26, 246] width 13 height 13
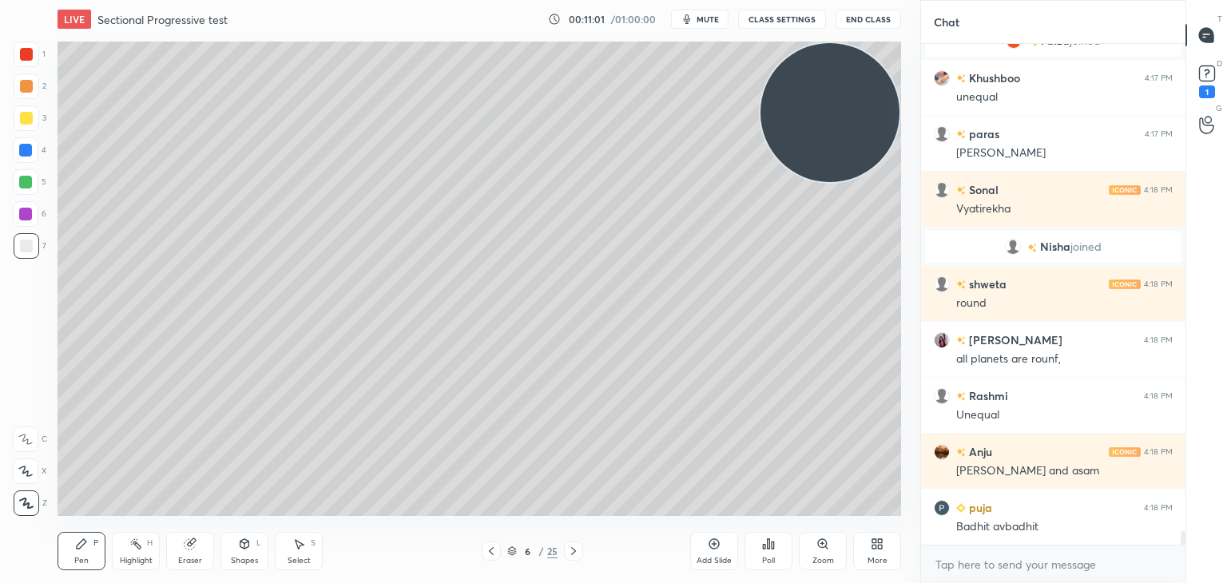
scroll to position [17780, 0]
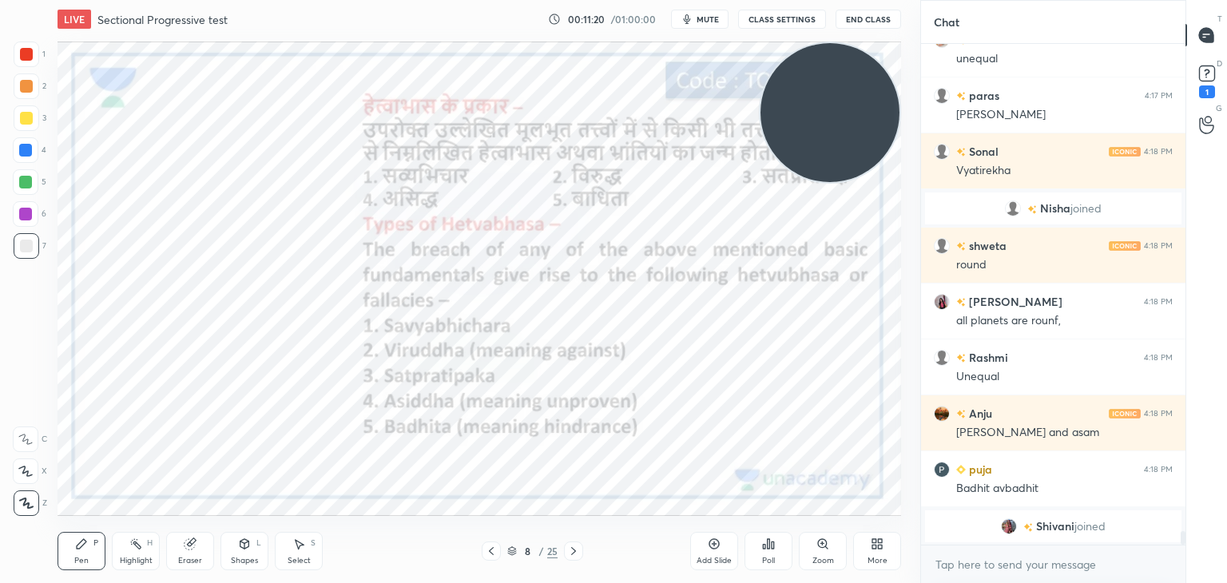
click at [29, 54] on div at bounding box center [26, 54] width 13 height 13
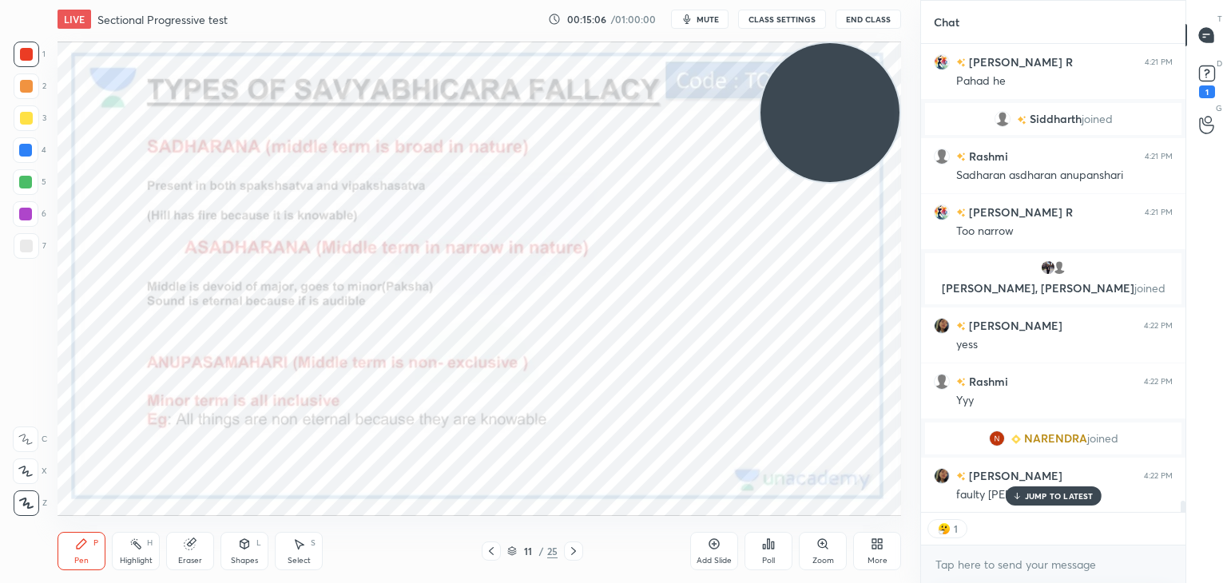
scroll to position [19308, 0]
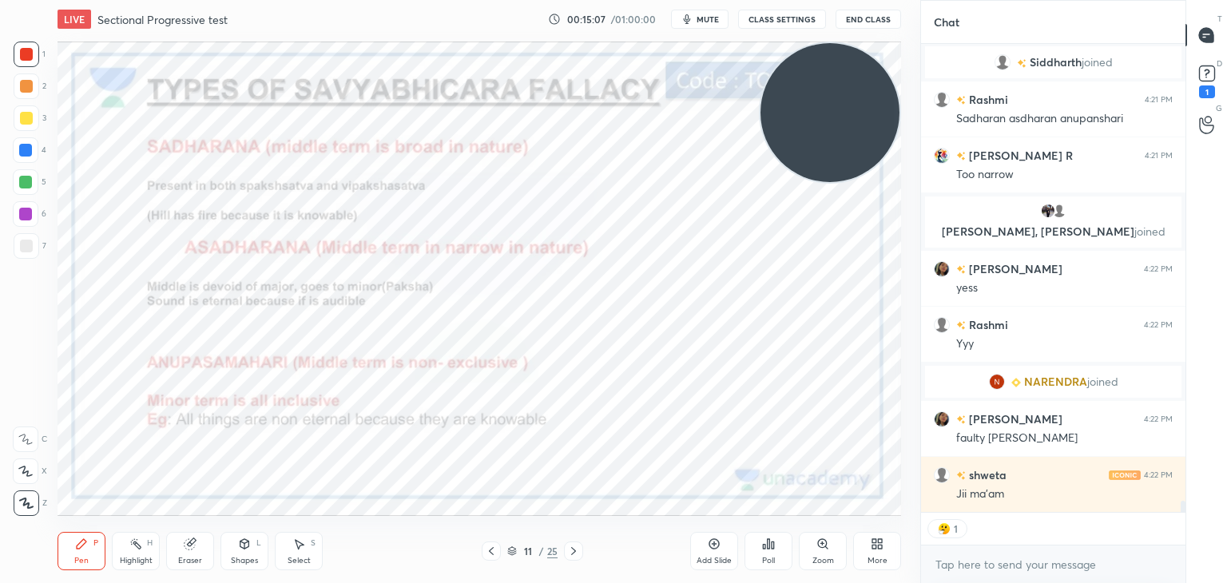
type textarea "x"
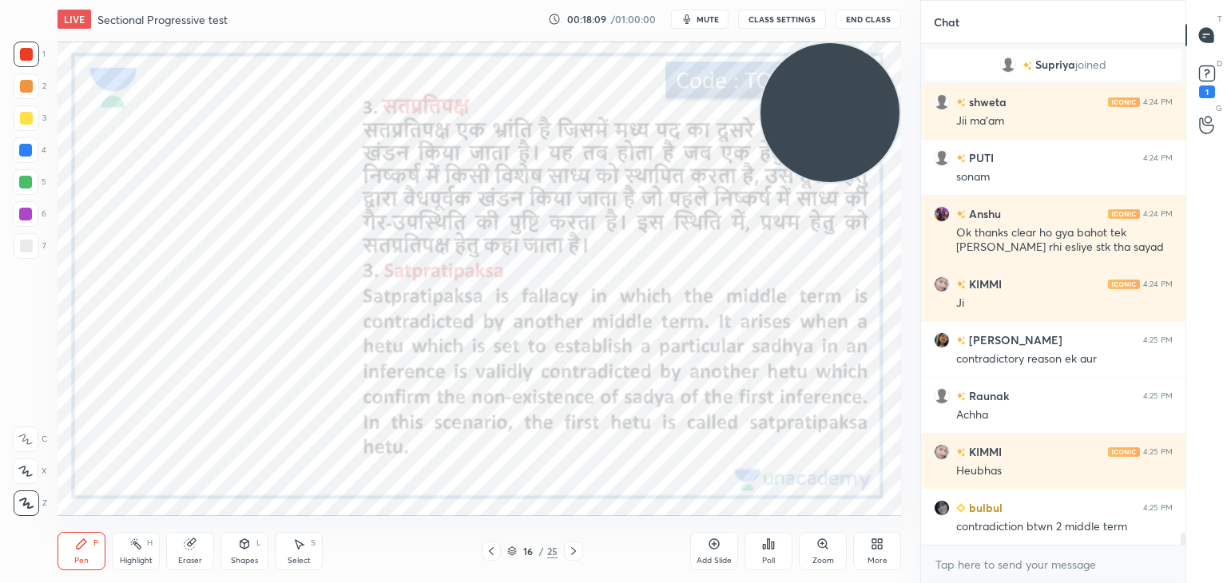
scroll to position [20462, 0]
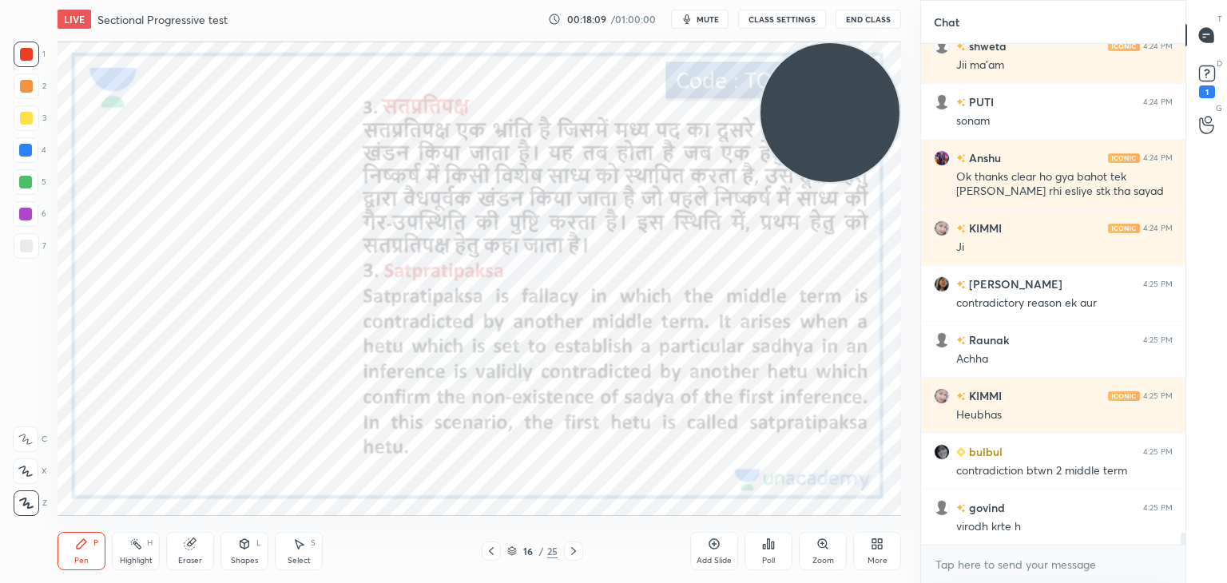
click at [719, 555] on div "Add Slide" at bounding box center [714, 551] width 48 height 38
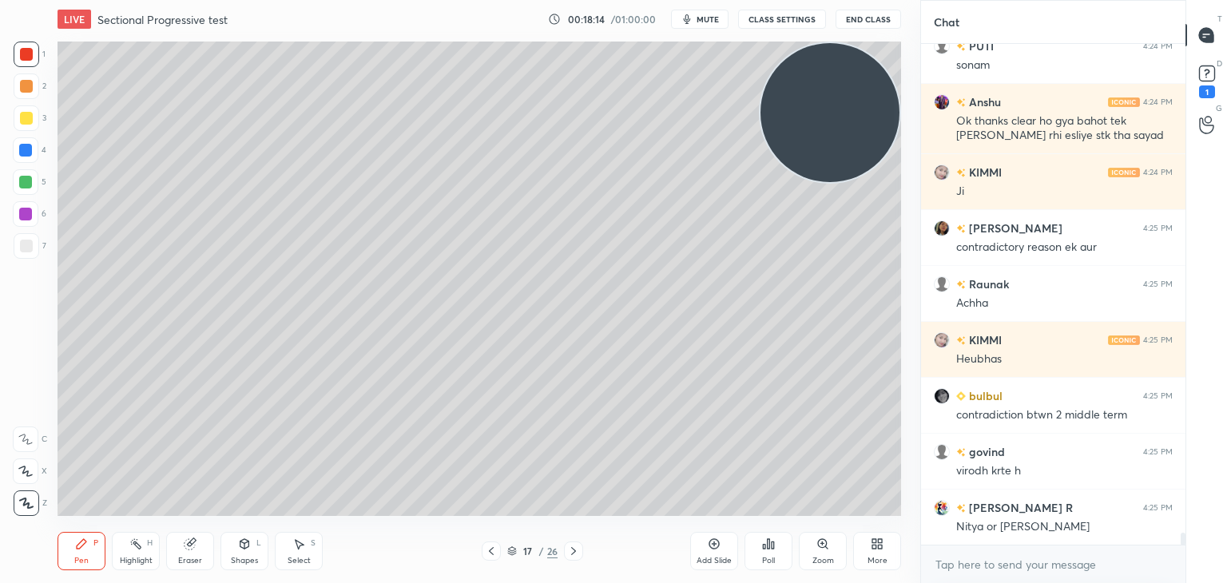
scroll to position [20573, 0]
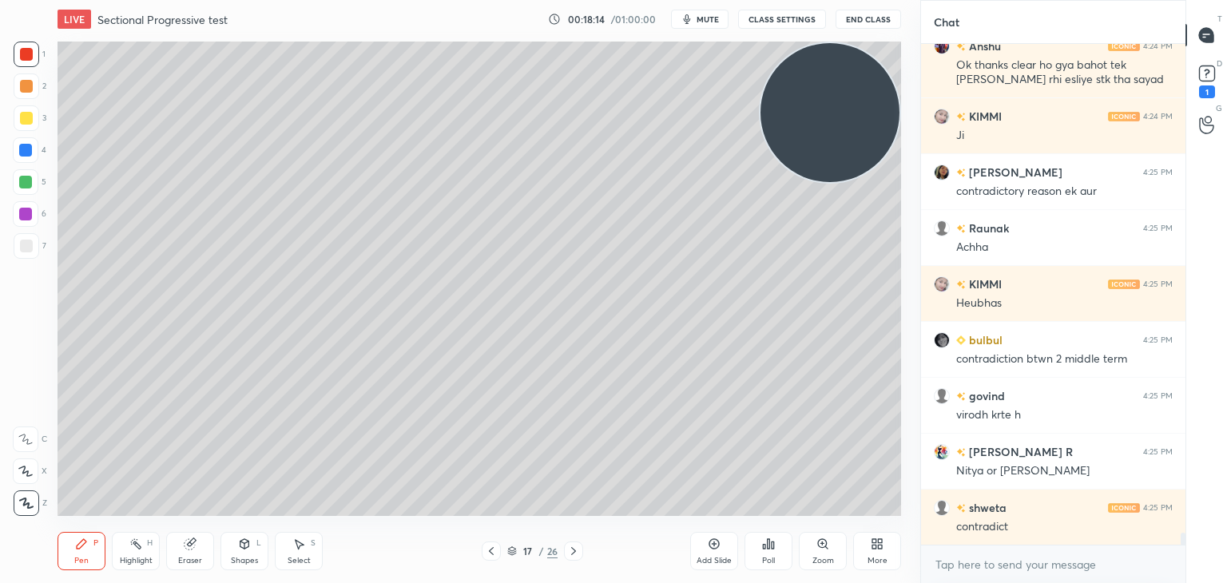
click at [26, 244] on div at bounding box center [26, 246] width 13 height 13
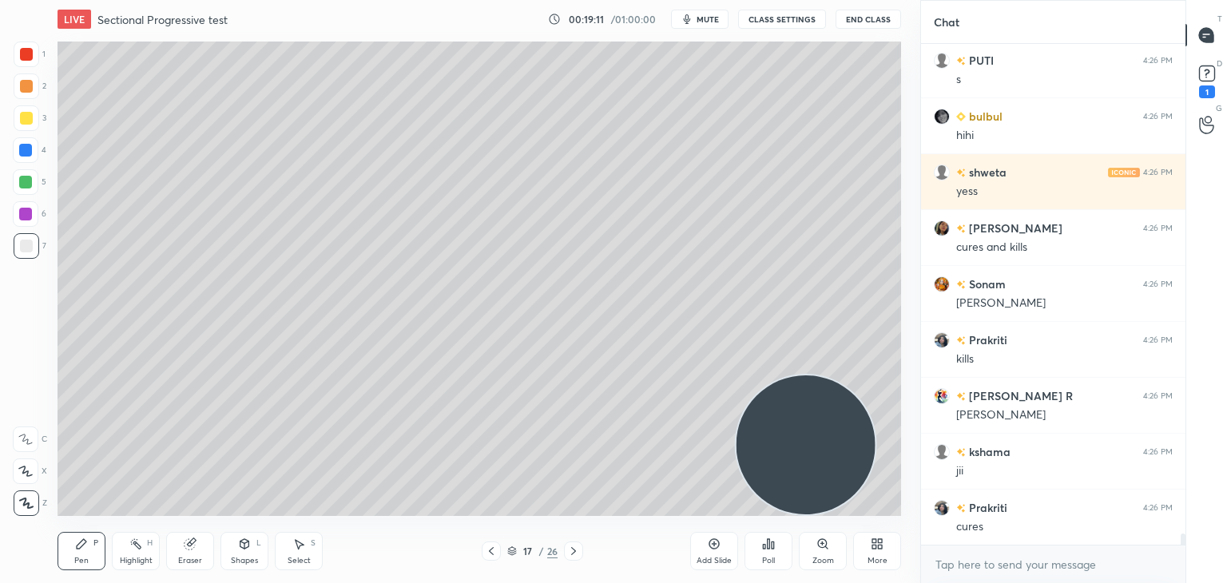
scroll to position [21580, 0]
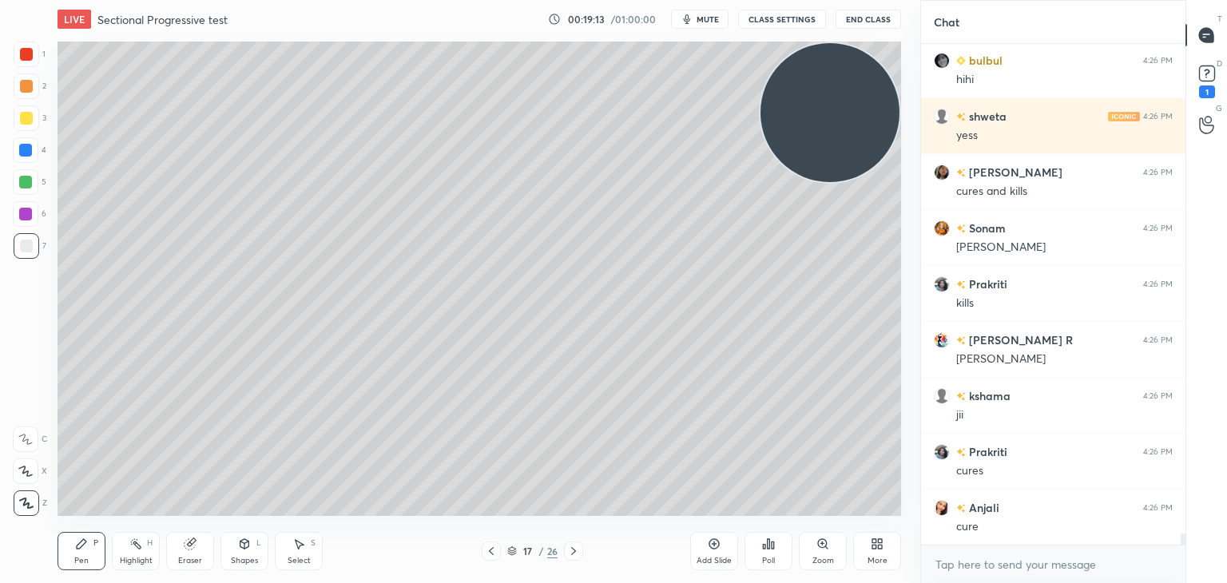
drag, startPoint x: 775, startPoint y: 418, endPoint x: 875, endPoint y: 18, distance: 411.7
click at [875, 18] on div "LIVE Sectional Progressive test 00:19:13 / 01:00:00 mute CLASS SETTINGS End Cla…" at bounding box center [479, 291] width 856 height 583
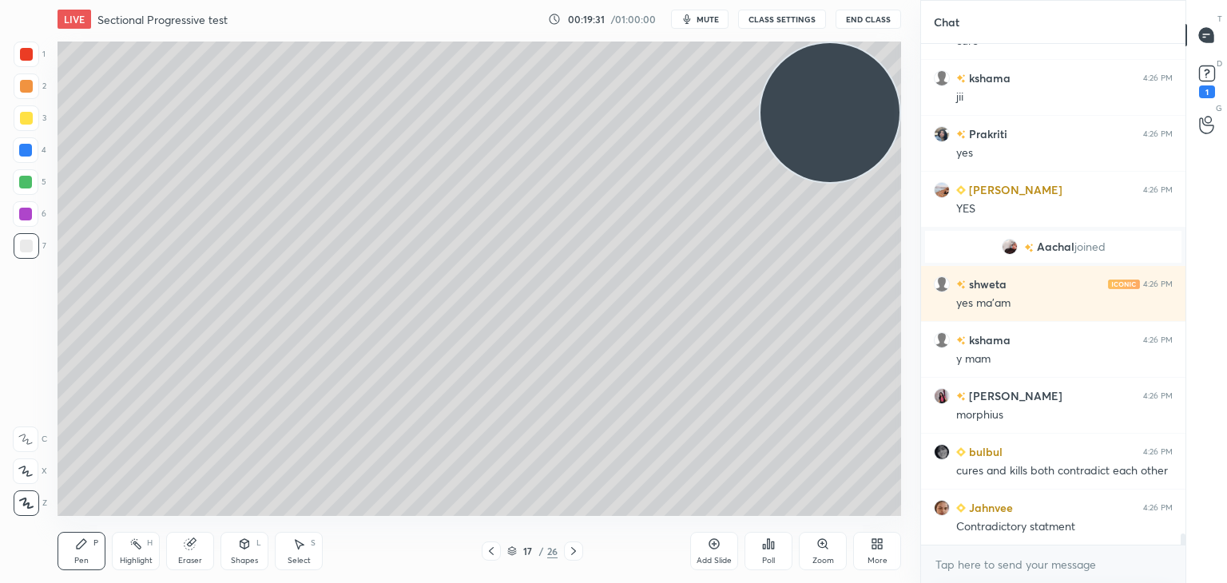
scroll to position [21648, 0]
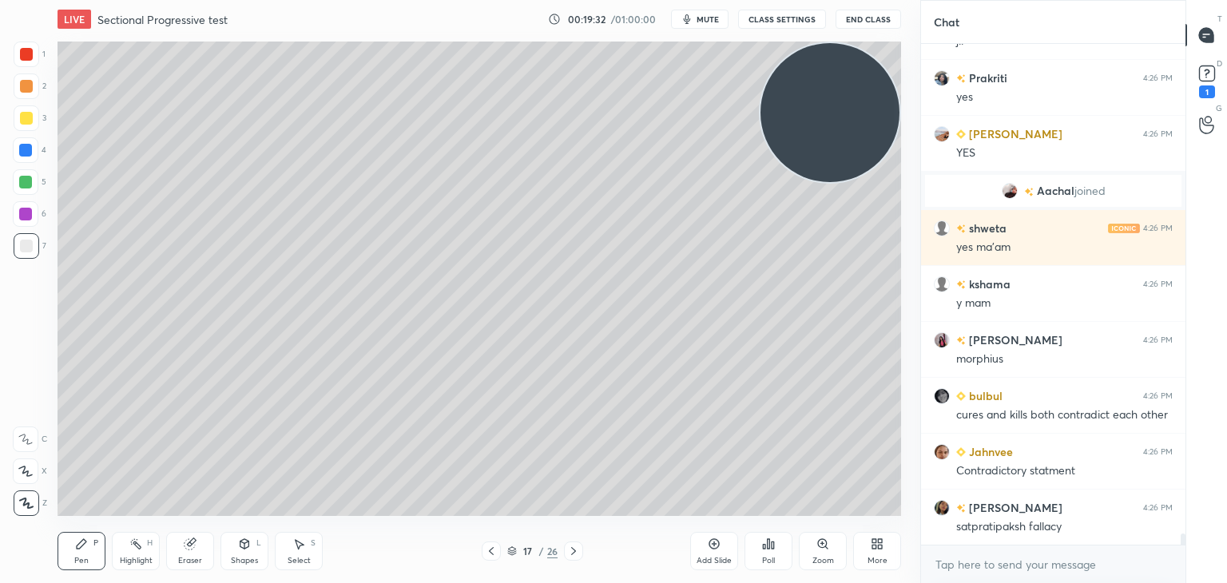
click at [113, 537] on div "Highlight H" at bounding box center [136, 551] width 48 height 38
click at [90, 550] on div "Pen P" at bounding box center [81, 551] width 48 height 38
click at [144, 549] on div "Highlight H" at bounding box center [136, 551] width 48 height 38
click at [93, 540] on div "P" at bounding box center [95, 543] width 5 height 8
click at [101, 539] on div "Pen P" at bounding box center [81, 551] width 48 height 38
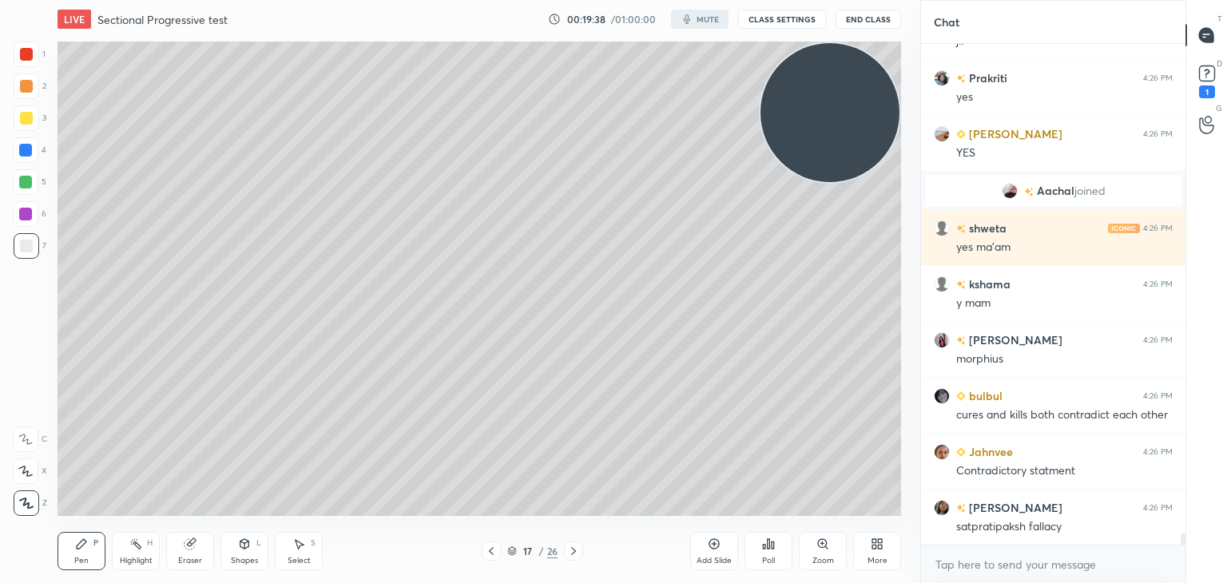
scroll to position [21704, 0]
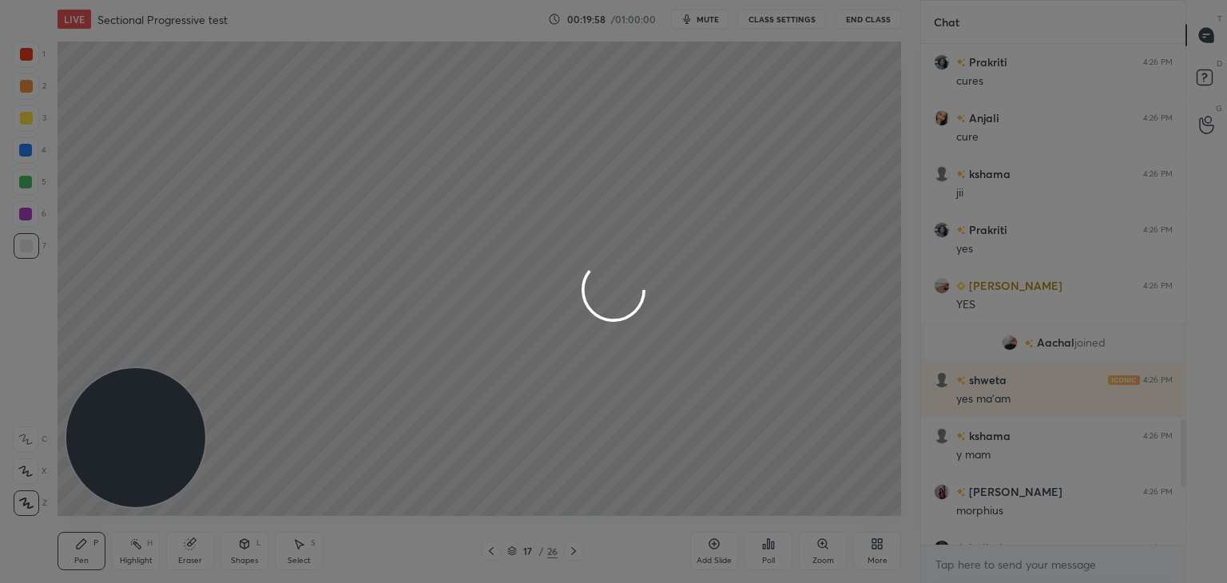
scroll to position [1901, 0]
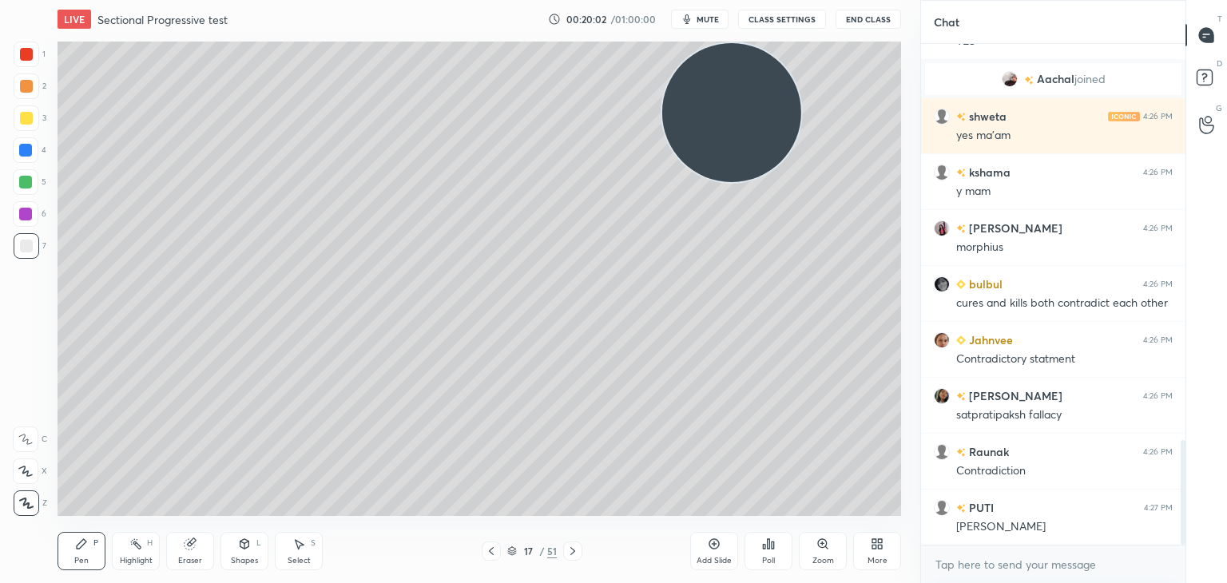
drag, startPoint x: 170, startPoint y: 442, endPoint x: 766, endPoint y: 106, distance: 684.0
click at [766, 106] on video at bounding box center [731, 112] width 139 height 139
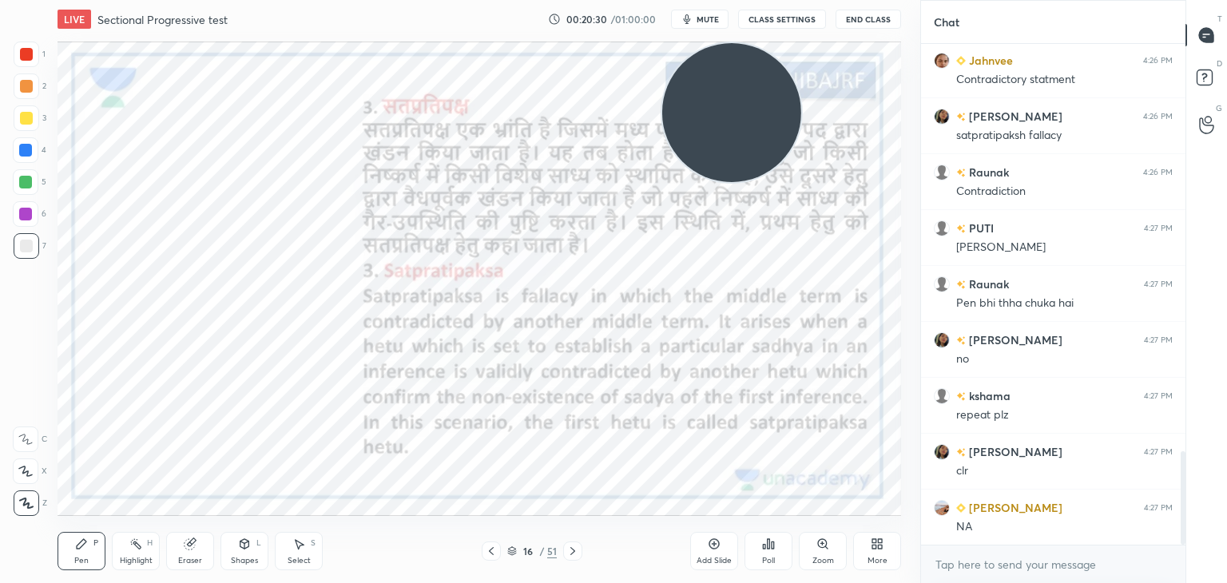
scroll to position [2236, 0]
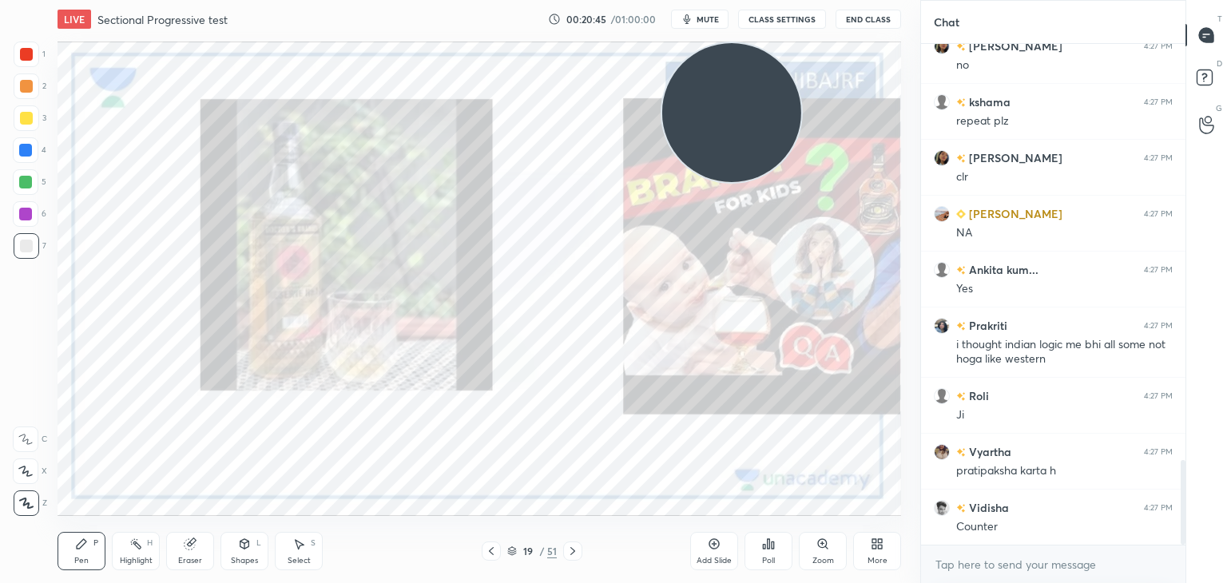
click at [32, 50] on div at bounding box center [26, 54] width 13 height 13
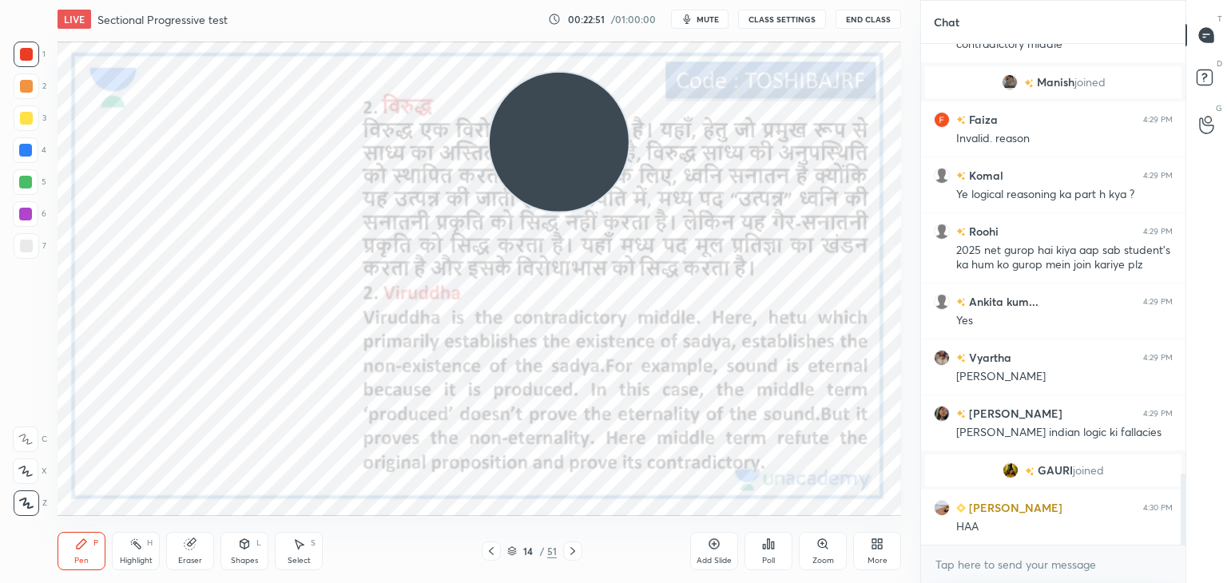
scroll to position [3050, 0]
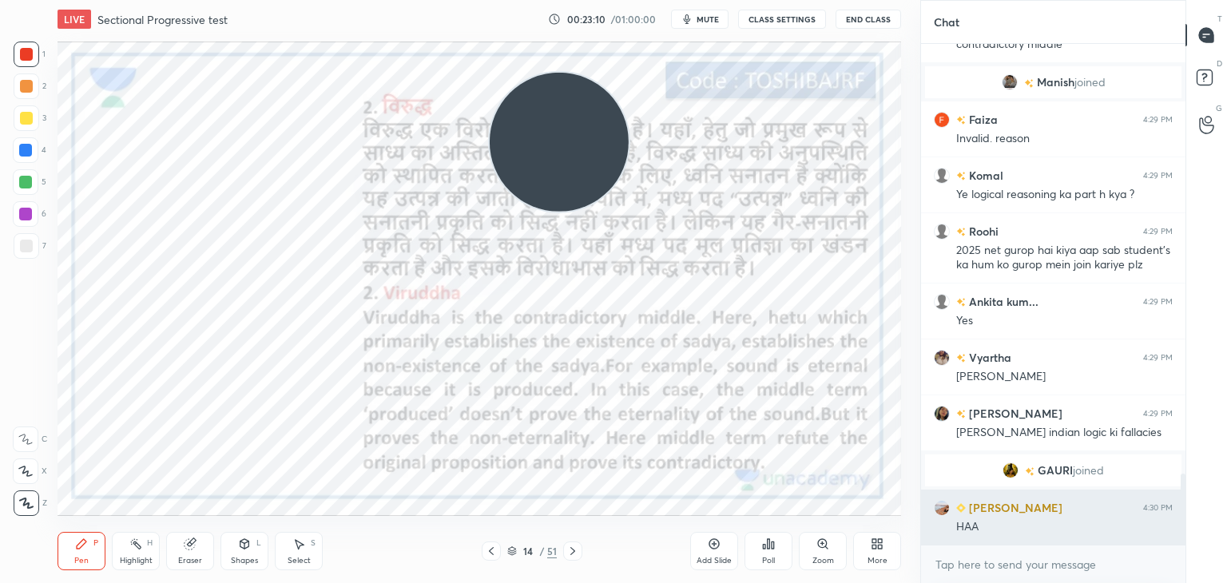
click at [971, 541] on div "Shyamalima 4:30 PM HAA" at bounding box center [1053, 517] width 264 height 55
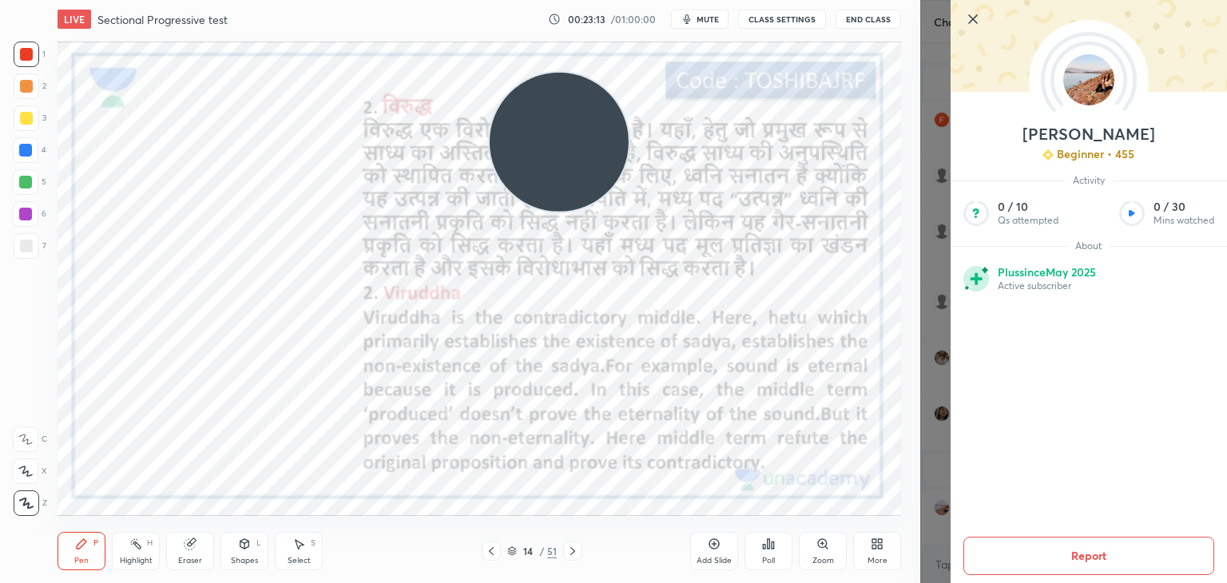
click at [920, 557] on div "Shyamalima Beginner • 455 Activity 0 / 10 Qs attempted 0 / 30 Mins watched Abou…" at bounding box center [1073, 291] width 307 height 583
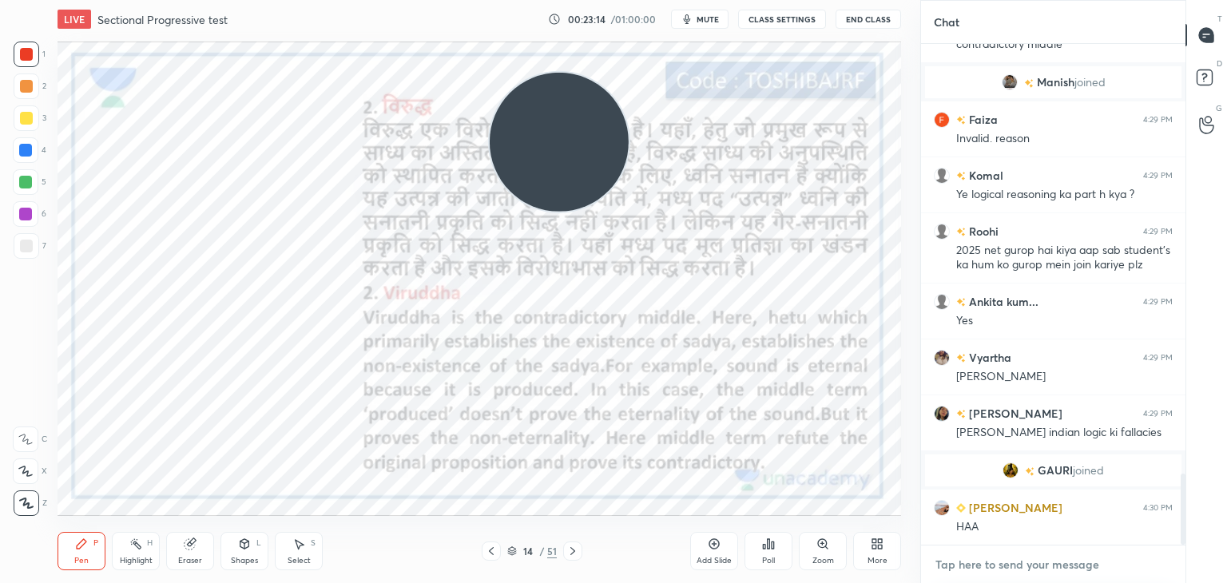
type textarea "x"
click at [961, 555] on textarea at bounding box center [1052, 565] width 239 height 26
type textarea "v"
type textarea "x"
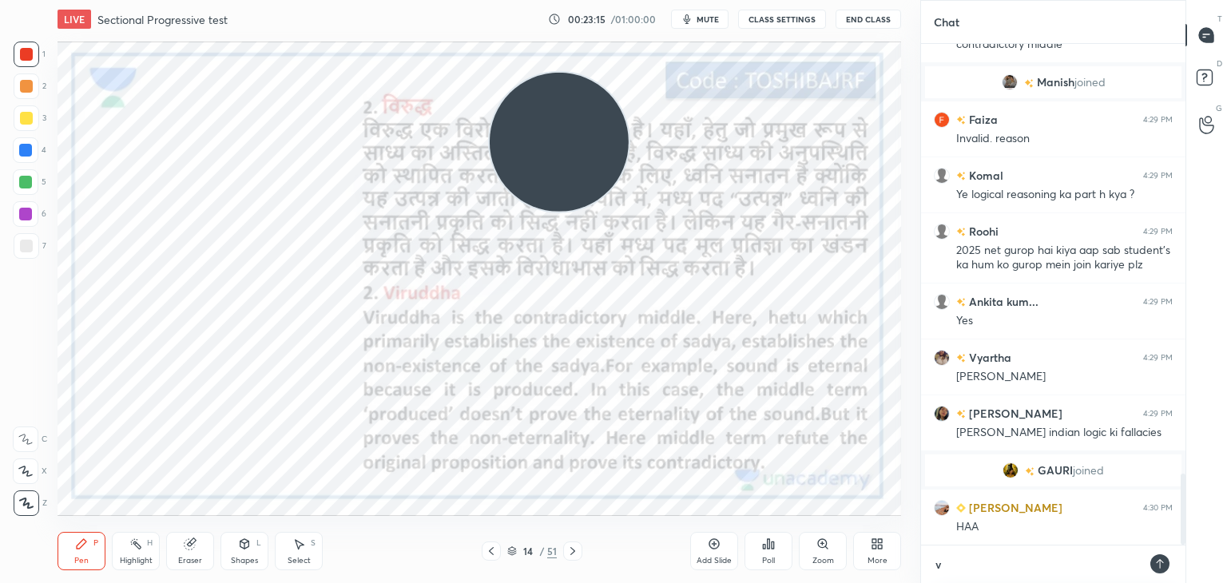
type textarea "x"
paste textarea "https://t.me/+xoSexqsEaV44MzQ1"
type textarea "https://t.me/+xoSexqsEaV44MzQ1"
type textarea "x"
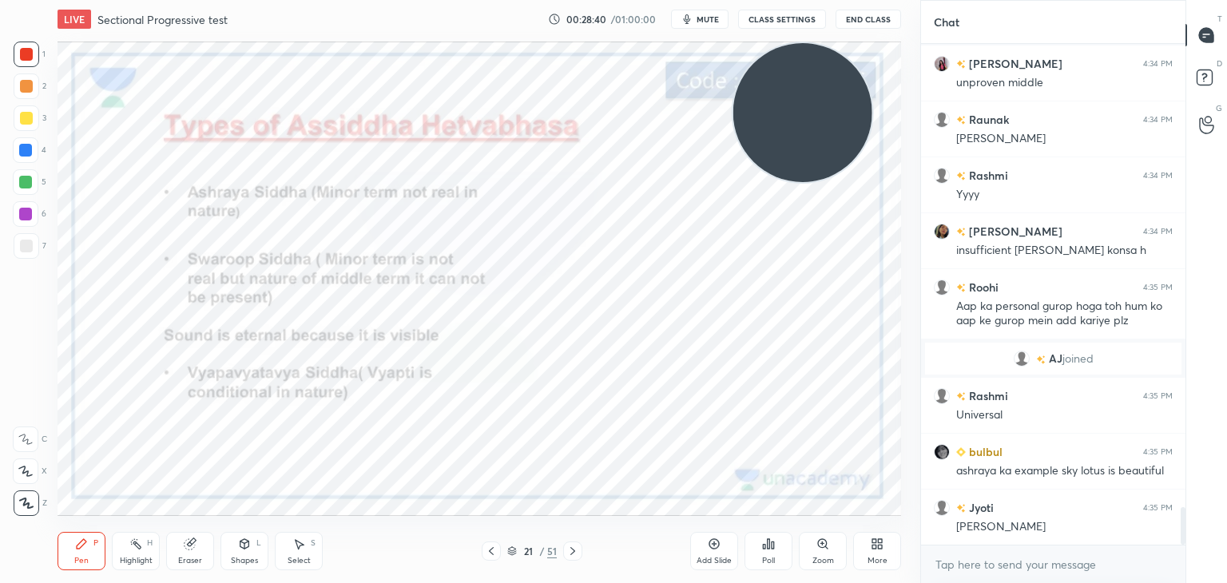
scroll to position [6181, 0]
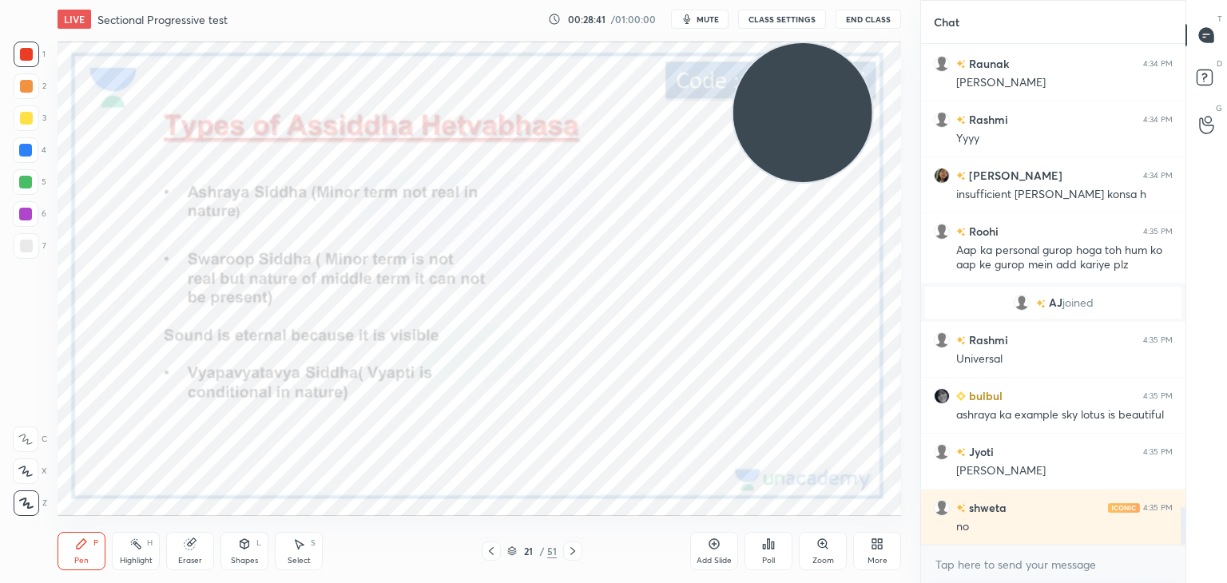
click at [141, 552] on div "Highlight H" at bounding box center [136, 551] width 48 height 38
click at [188, 552] on div "Eraser" at bounding box center [190, 551] width 48 height 38
click at [14, 506] on span "Erase all" at bounding box center [26, 502] width 24 height 11
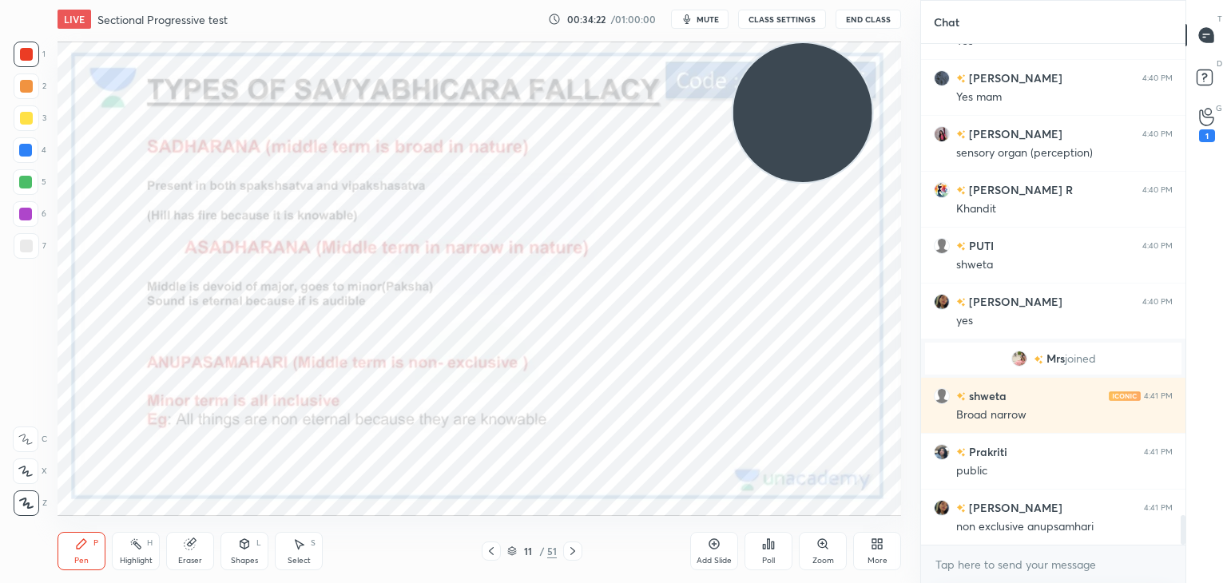
scroll to position [8076, 0]
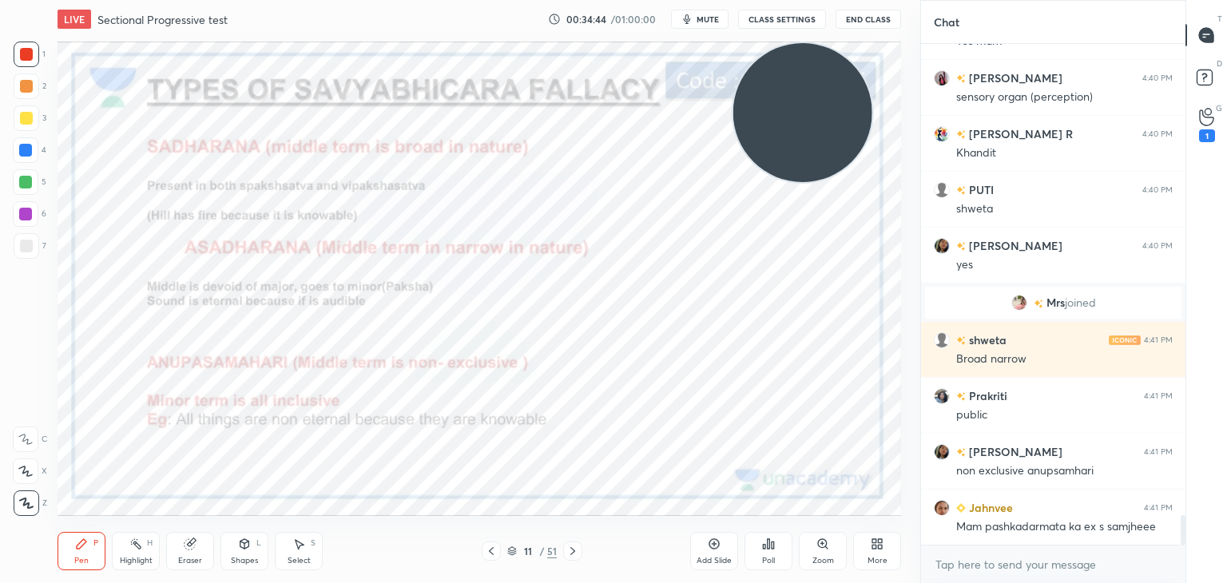
click at [703, 533] on div "Add Slide" at bounding box center [714, 551] width 48 height 38
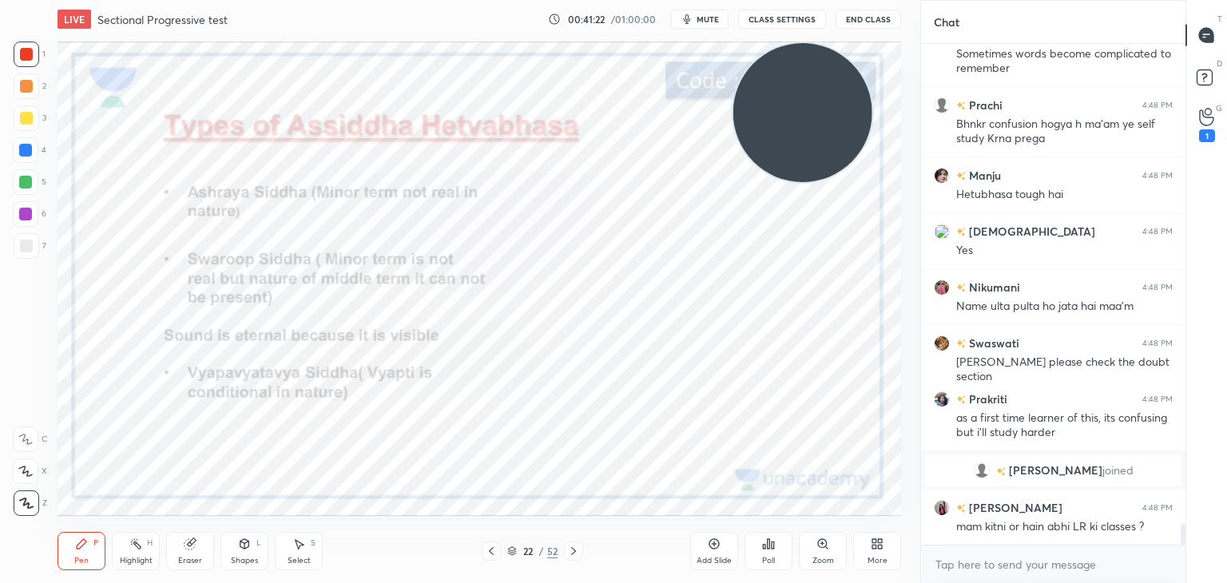
scroll to position [11627, 0]
click at [1208, 79] on rect at bounding box center [1203, 77] width 15 height 15
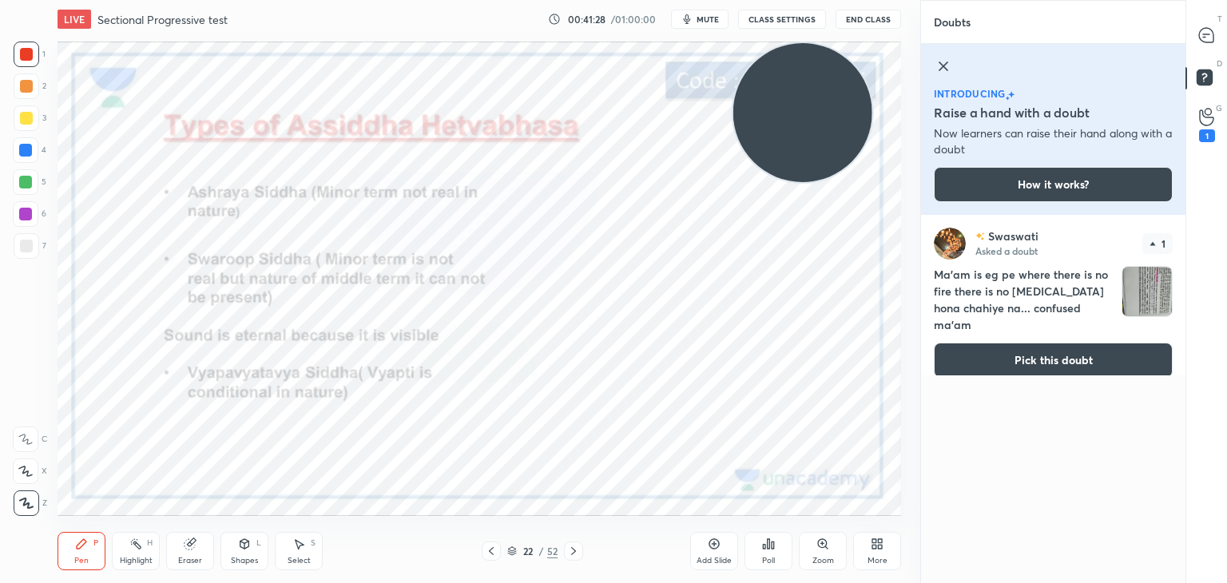
click at [1117, 343] on button "Pick this doubt" at bounding box center [1052, 360] width 239 height 35
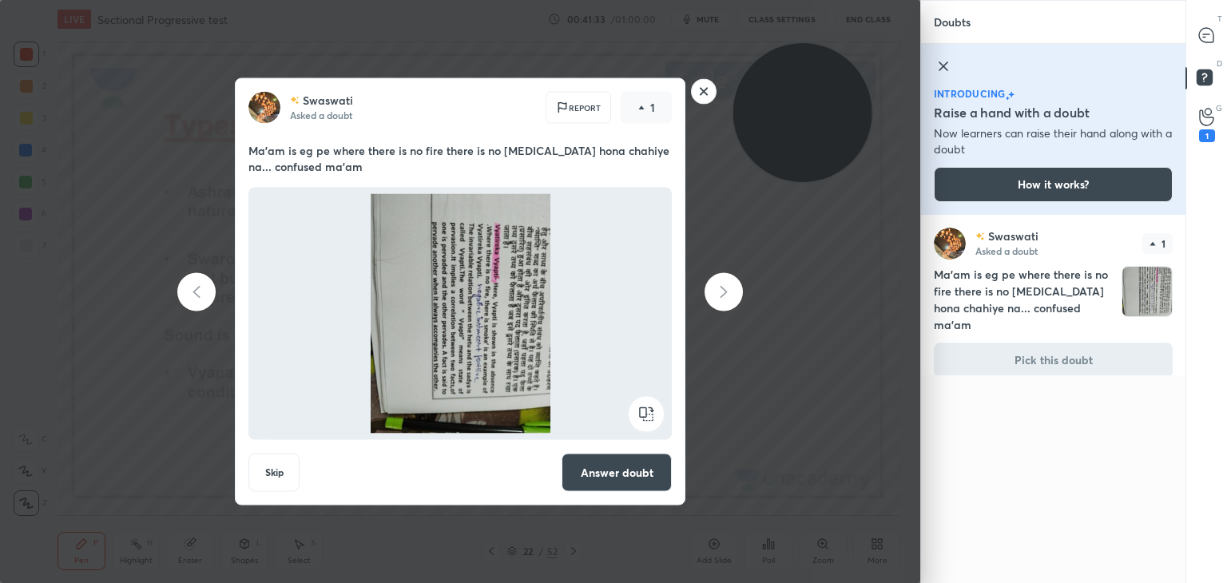
click at [616, 475] on button "Answer doubt" at bounding box center [616, 473] width 110 height 38
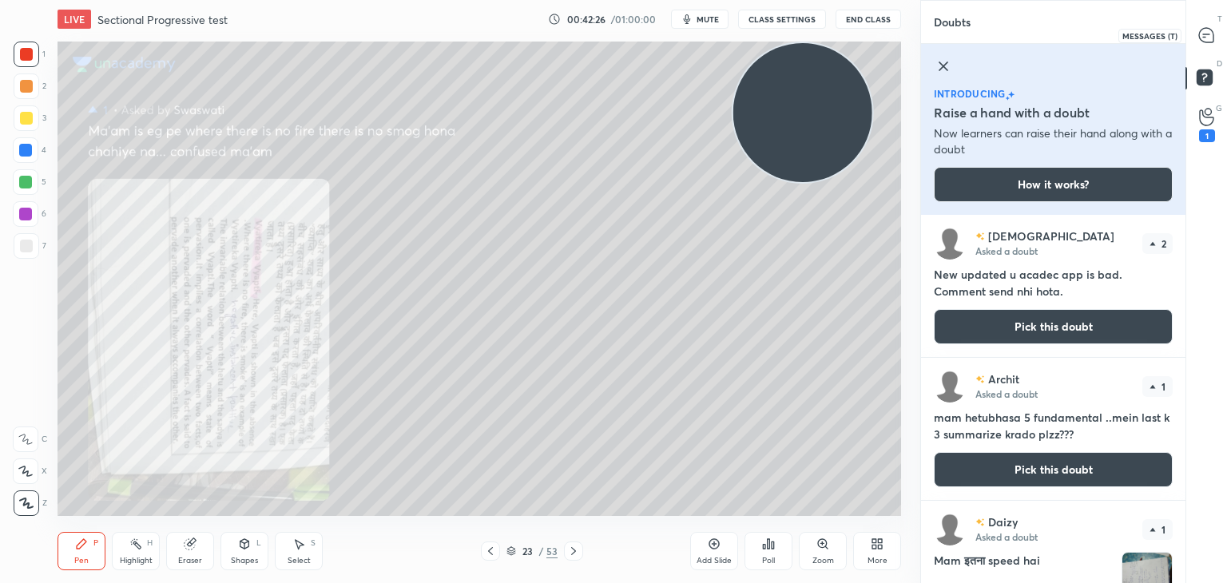
click at [1199, 36] on icon at bounding box center [1206, 35] width 14 height 14
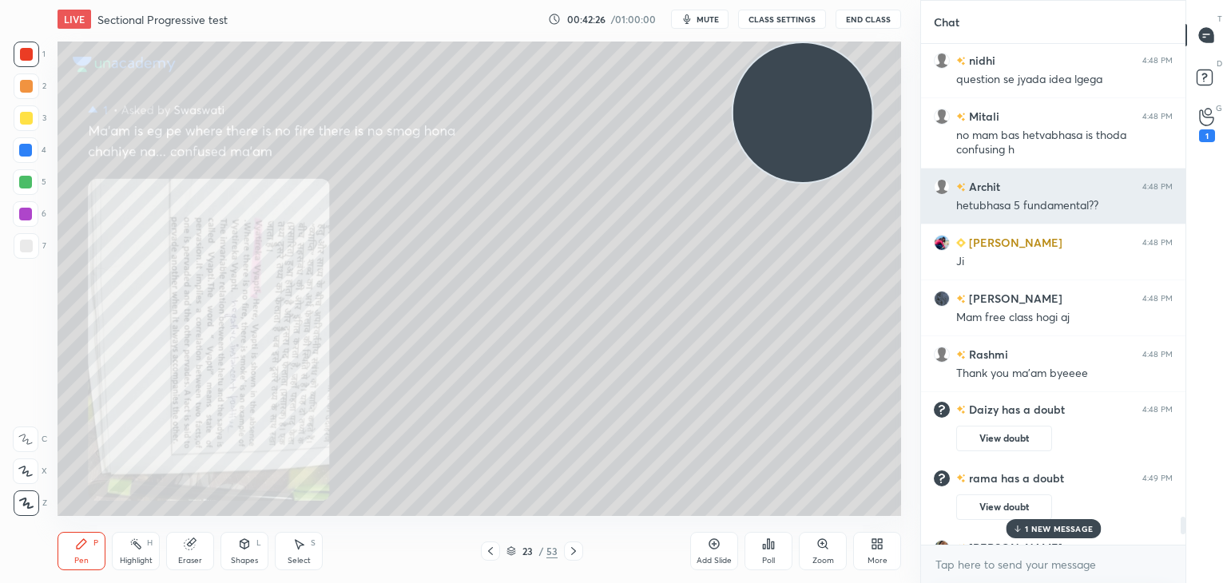
scroll to position [496, 260]
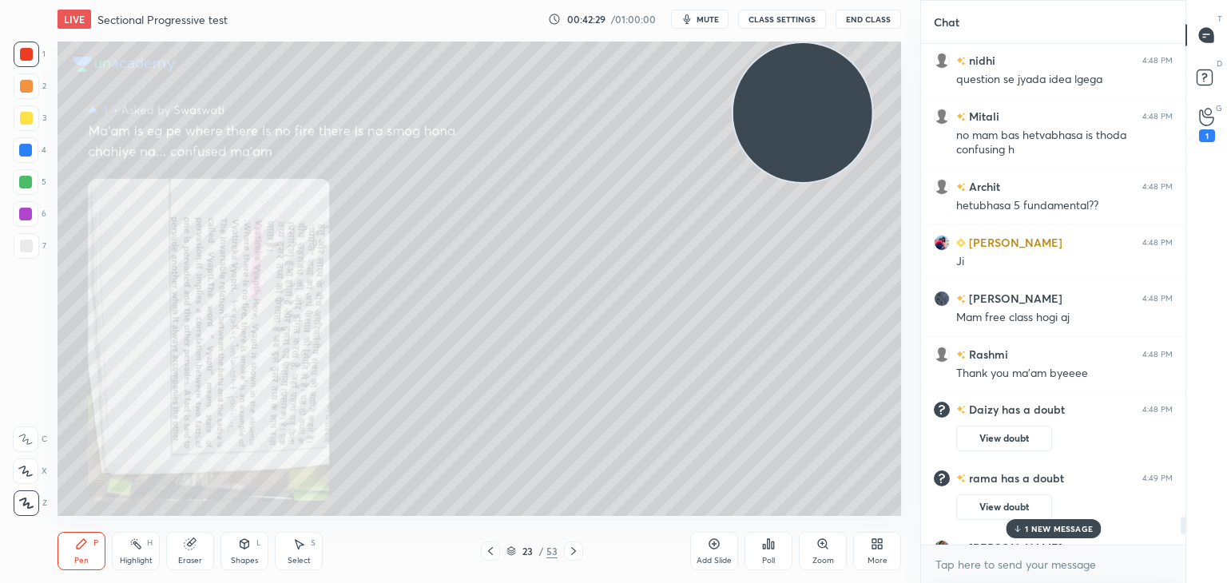
click at [1041, 527] on p "1 NEW MESSAGE" at bounding box center [1059, 529] width 68 height 10
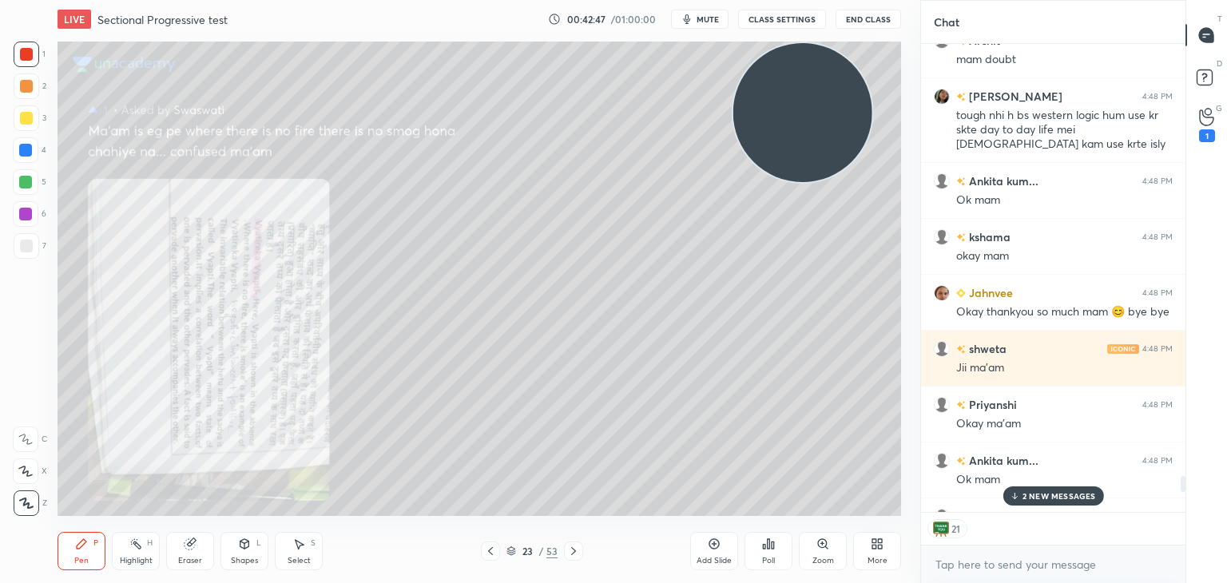
scroll to position [12825, 0]
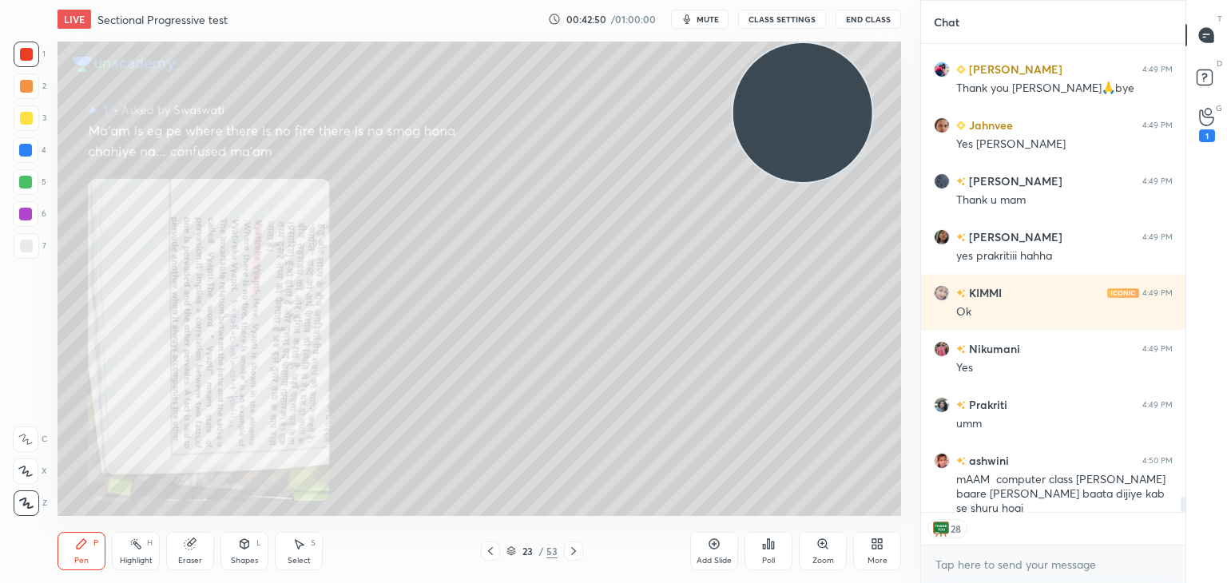
drag, startPoint x: 1182, startPoint y: 502, endPoint x: 1187, endPoint y: 544, distance: 41.9
click at [1187, 544] on div "Chat Prakriti 4:49 PM thanks for the good news sonia, relieved Swaswati 4:49 PM…" at bounding box center [1073, 291] width 307 height 583
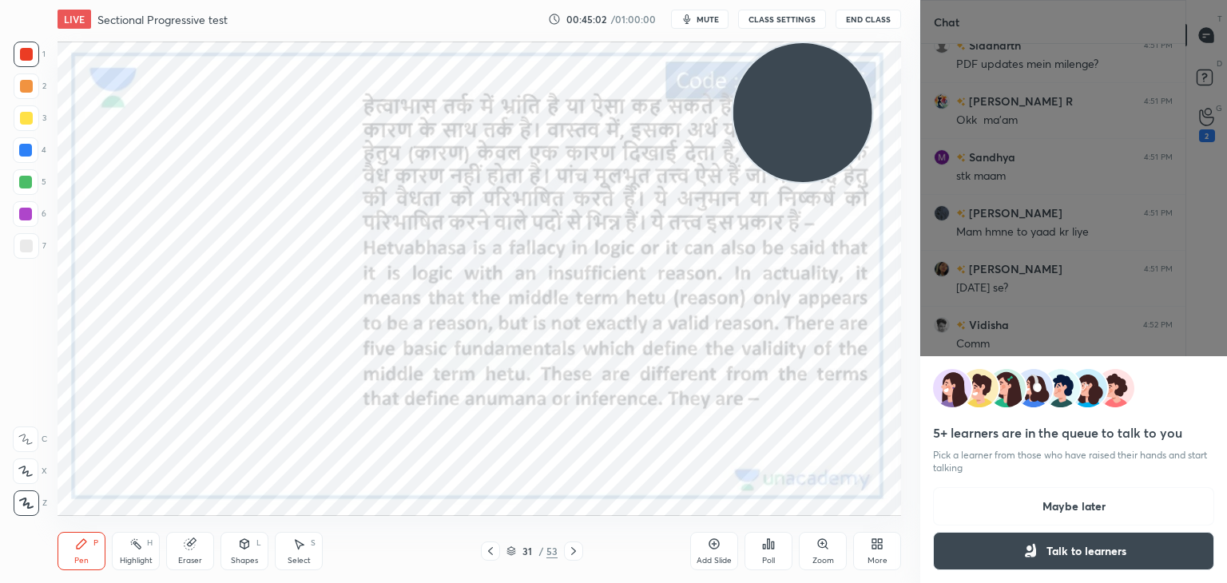
scroll to position [16360, 0]
click at [1123, 323] on div "5+ learners are in the queue to talk to you Pick a learner from those who have …" at bounding box center [1073, 291] width 307 height 583
click at [1064, 501] on button "Maybe later" at bounding box center [1073, 506] width 281 height 38
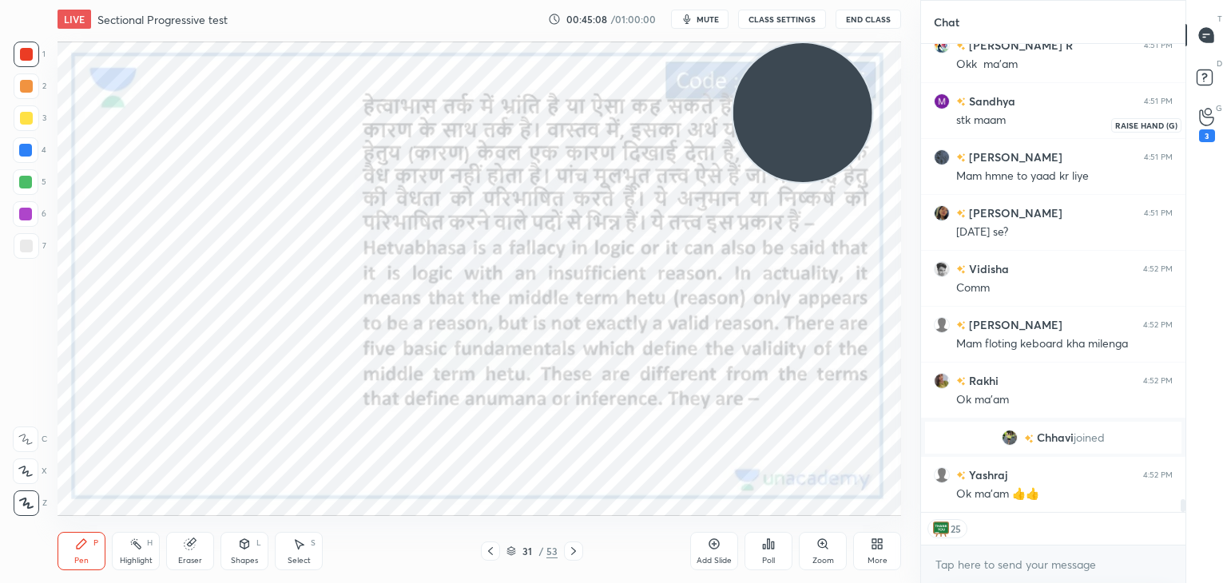
click at [1195, 129] on div "3" at bounding box center [1207, 124] width 32 height 29
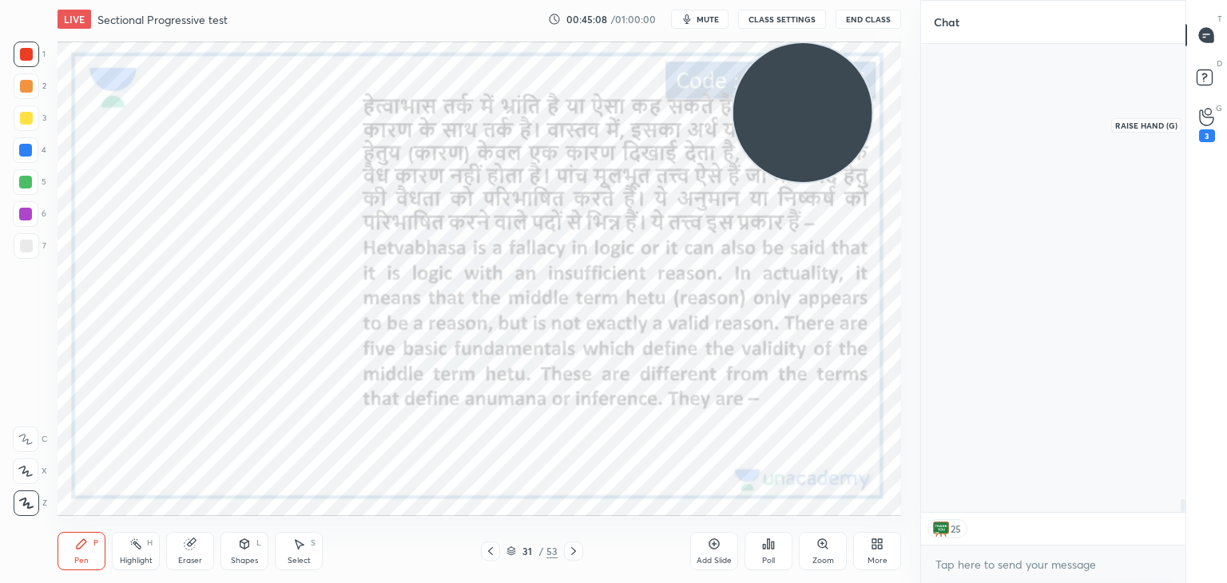
scroll to position [5, 5]
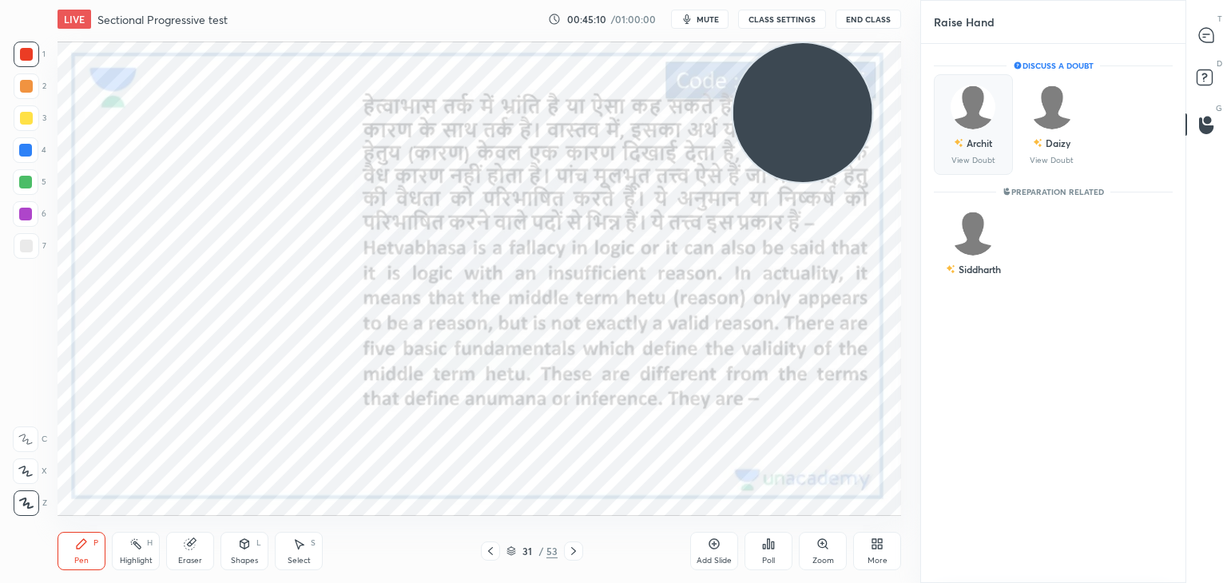
click at [981, 120] on img "grid" at bounding box center [972, 107] width 45 height 45
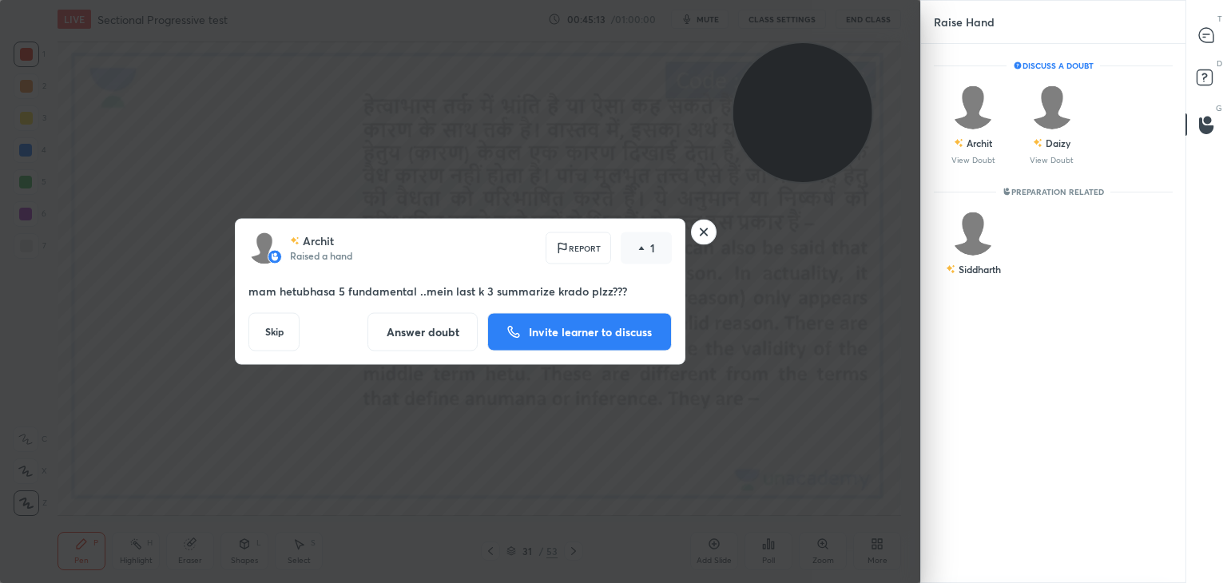
click at [698, 234] on rect at bounding box center [704, 232] width 25 height 25
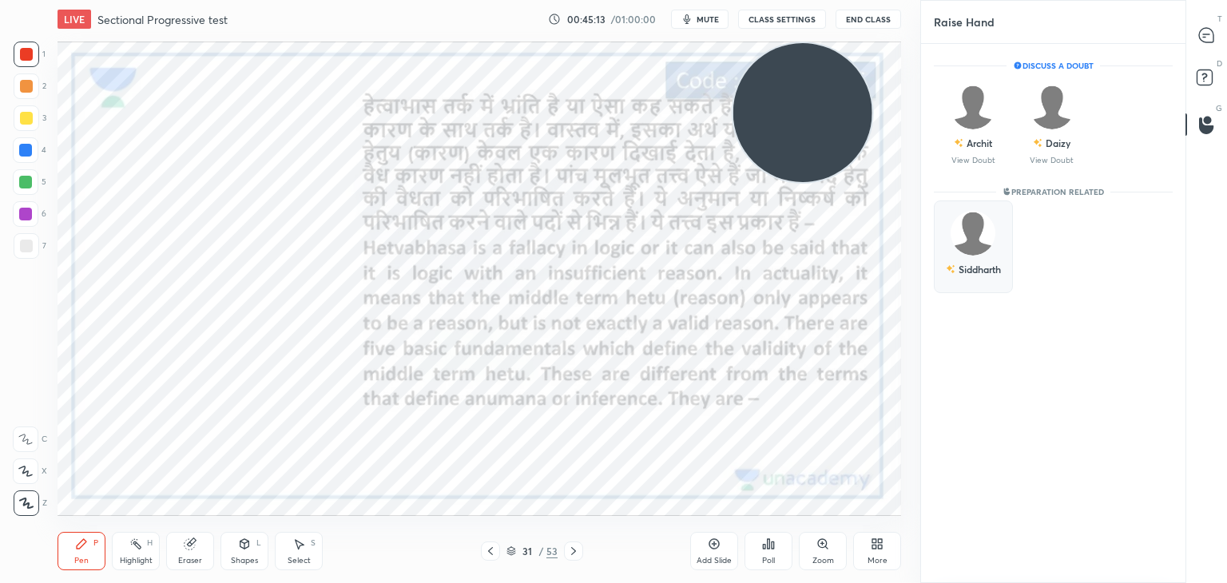
click at [972, 237] on img "grid" at bounding box center [972, 233] width 45 height 45
click at [978, 282] on button "INVITE" at bounding box center [973, 280] width 65 height 21
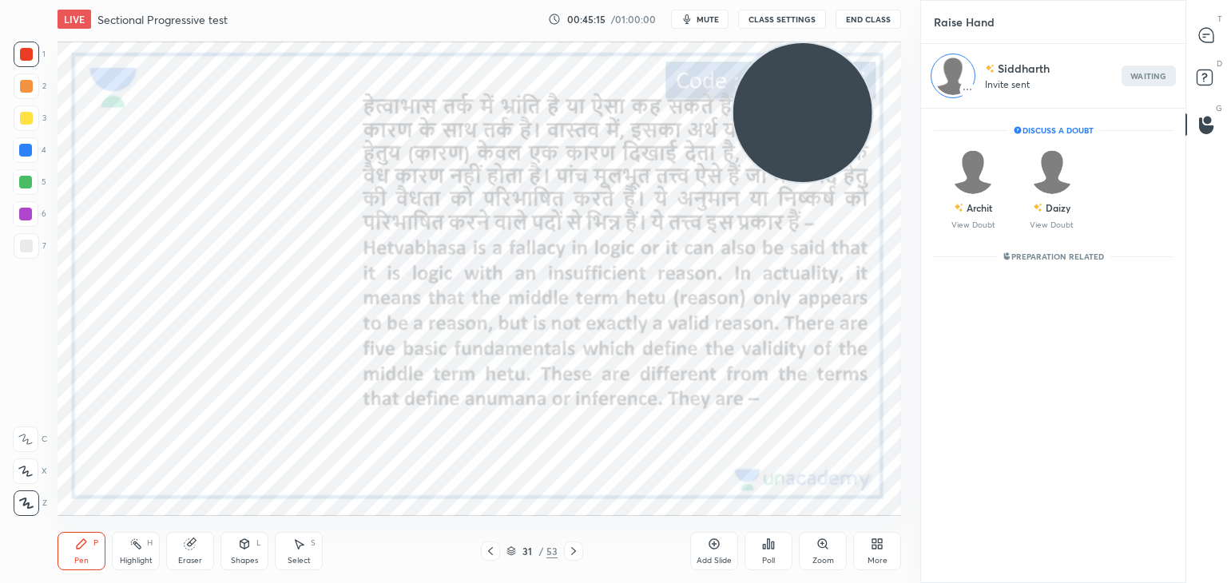
scroll to position [6, 5]
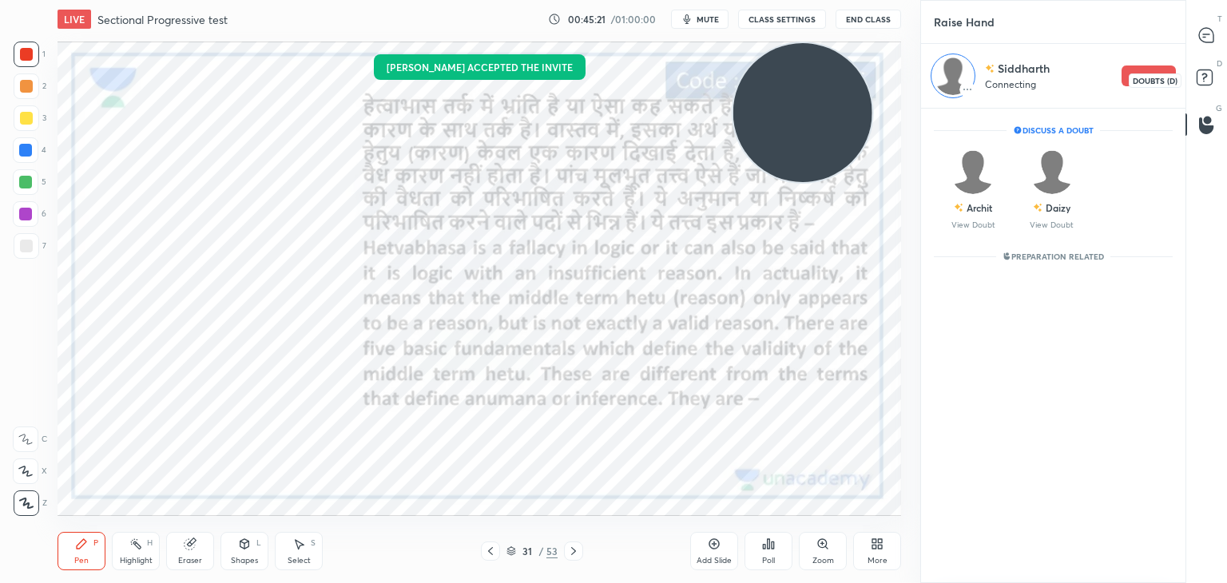
click at [1205, 70] on rect at bounding box center [1203, 77] width 15 height 15
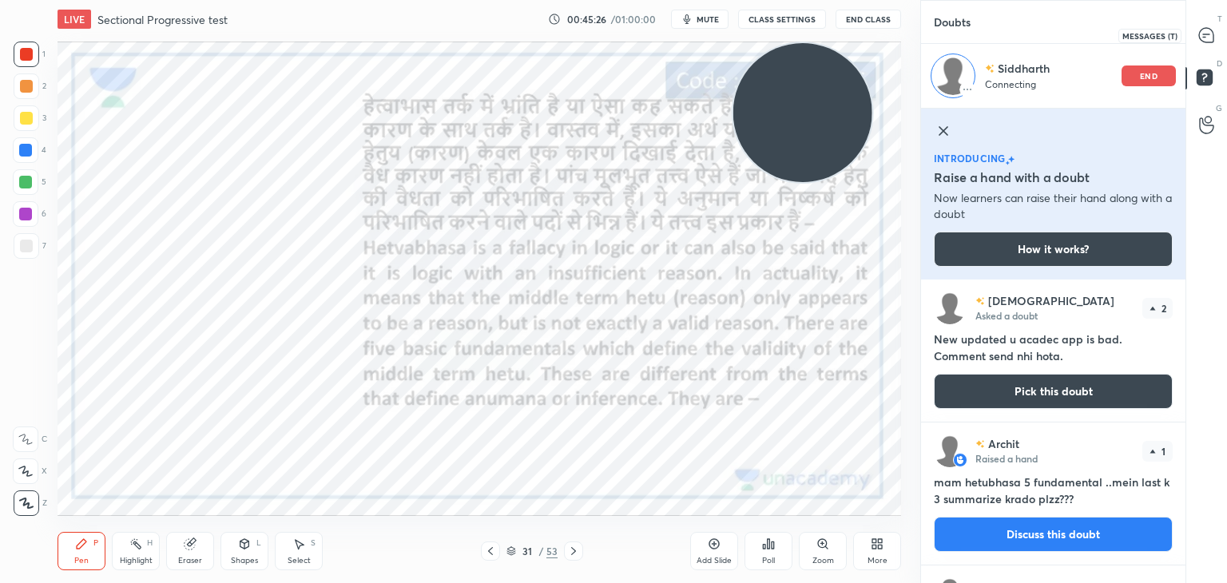
click at [1204, 34] on icon at bounding box center [1206, 34] width 6 height 0
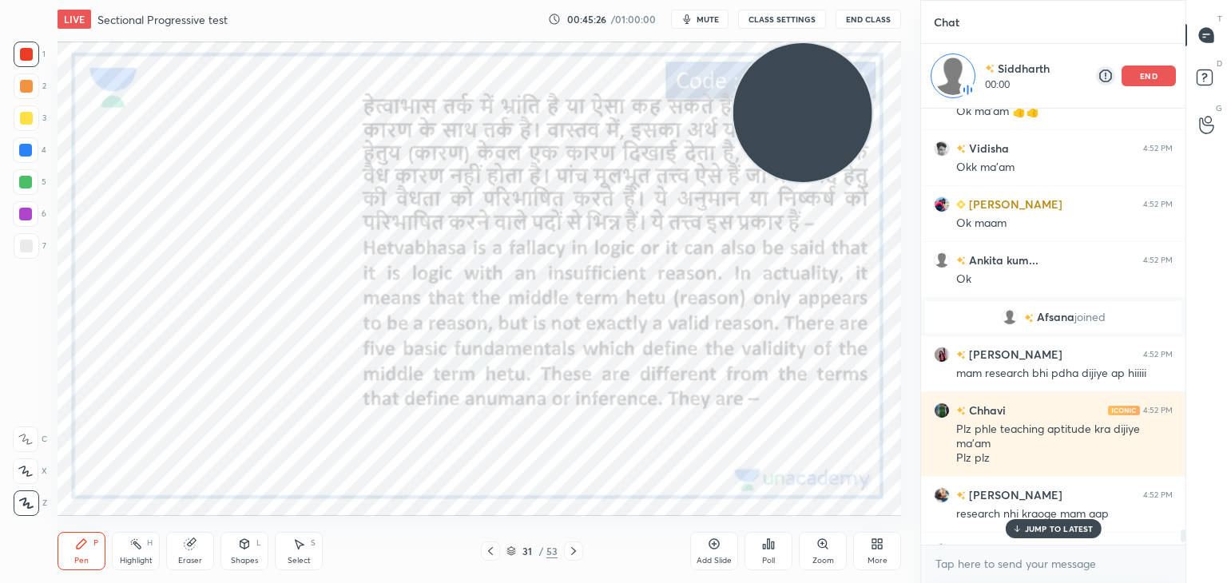
scroll to position [431, 260]
click at [1045, 524] on p "6 NEW MESSAGES" at bounding box center [1058, 529] width 74 height 10
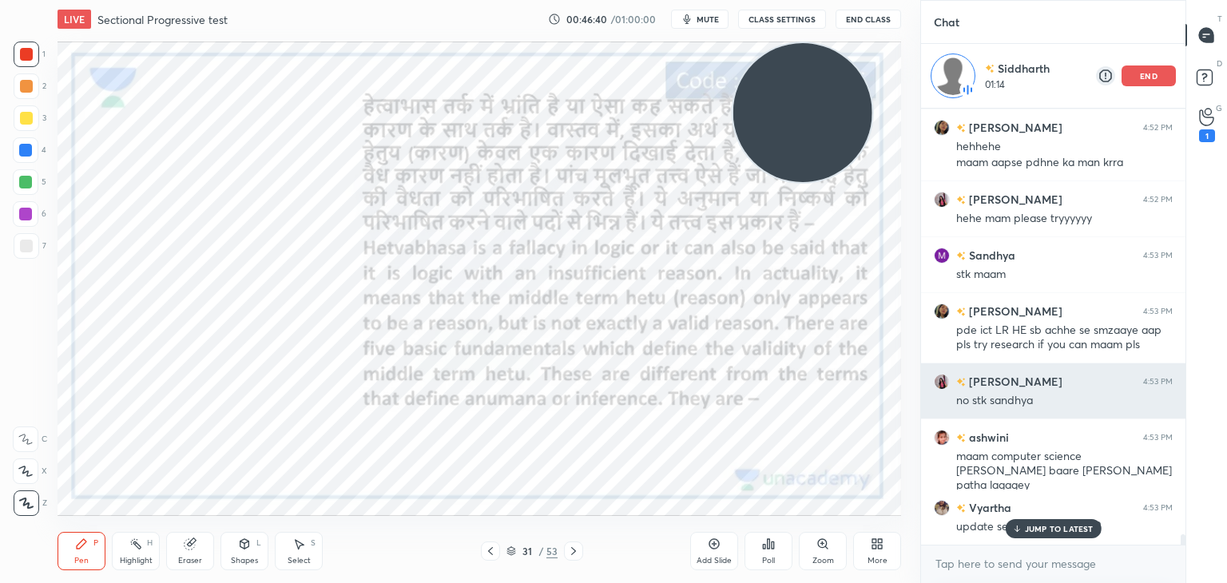
scroll to position [17967, 0]
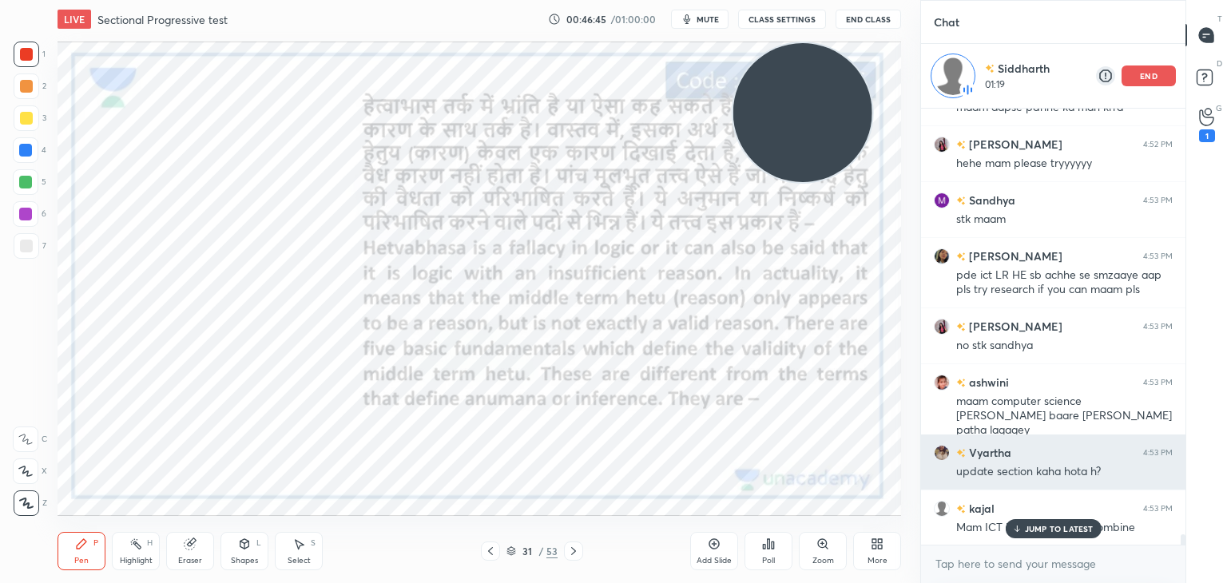
click at [1071, 528] on p "JUMP TO LATEST" at bounding box center [1059, 529] width 69 height 10
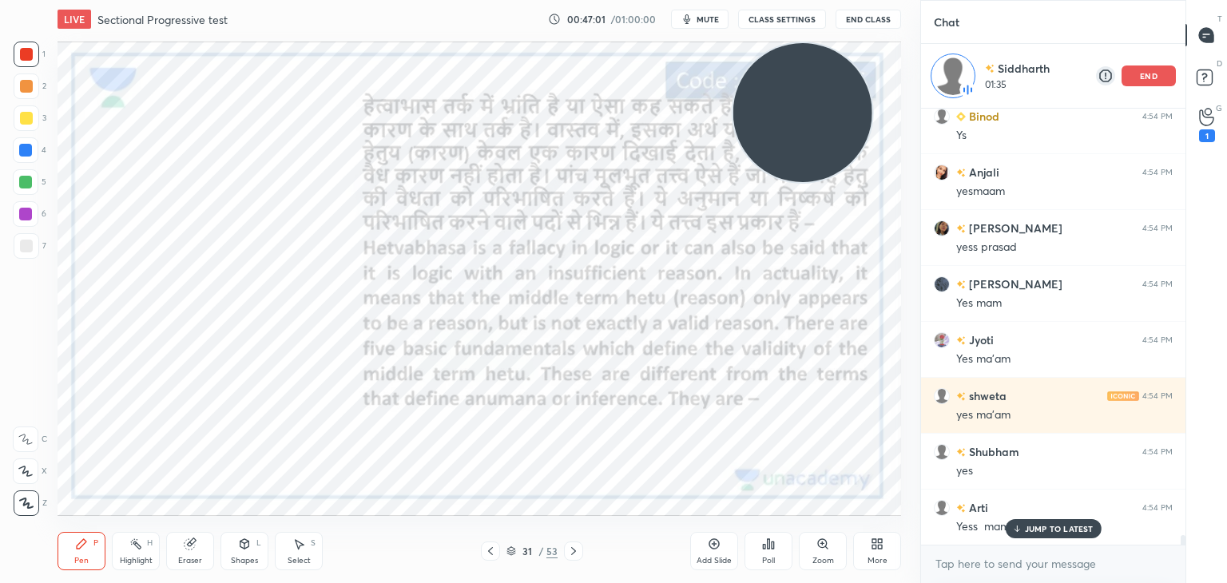
scroll to position [18973, 0]
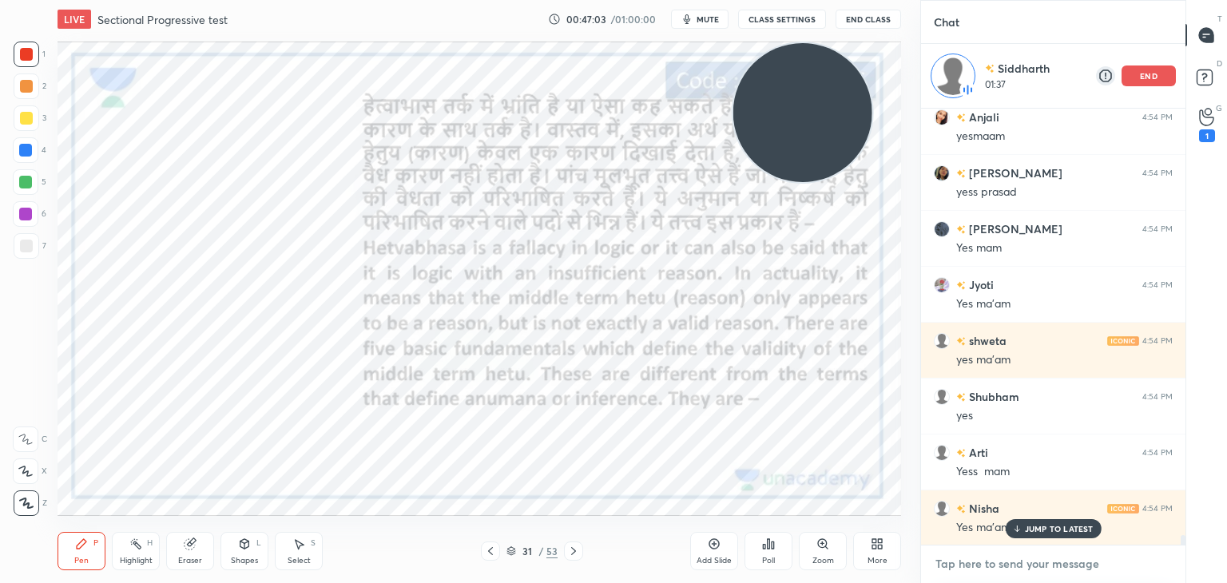
type textarea "x"
click at [1038, 557] on textarea at bounding box center [1052, 564] width 239 height 26
paste textarea "https://t.me/+xoSexqsEaV44MzQ1"
type textarea "https://t.me/+xoSexqsEaV44MzQ1"
type textarea "x"
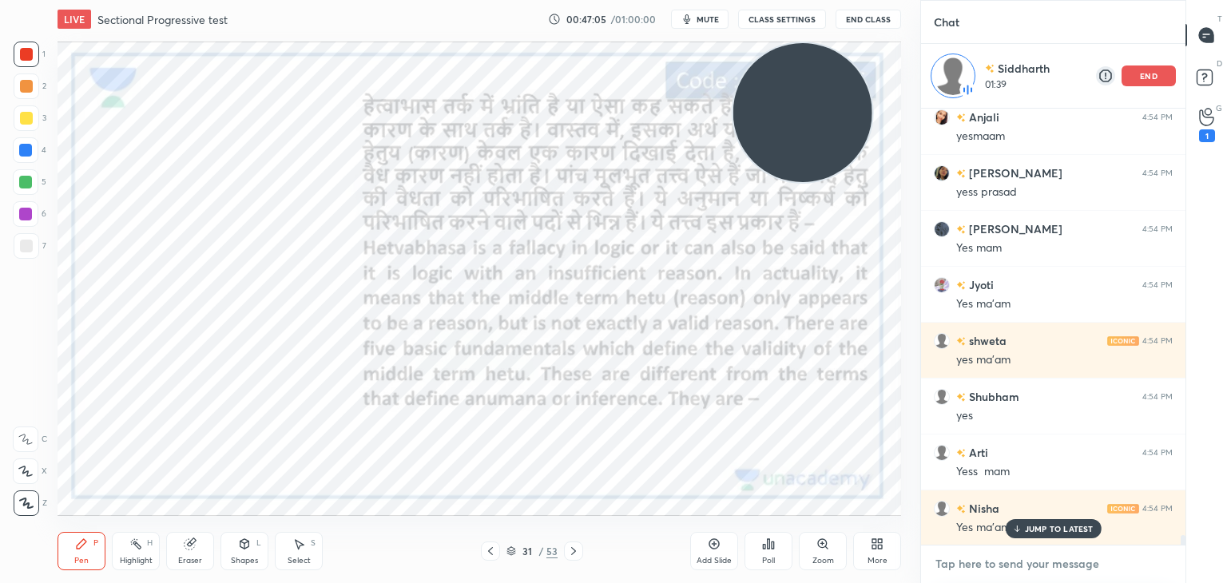
scroll to position [19063, 0]
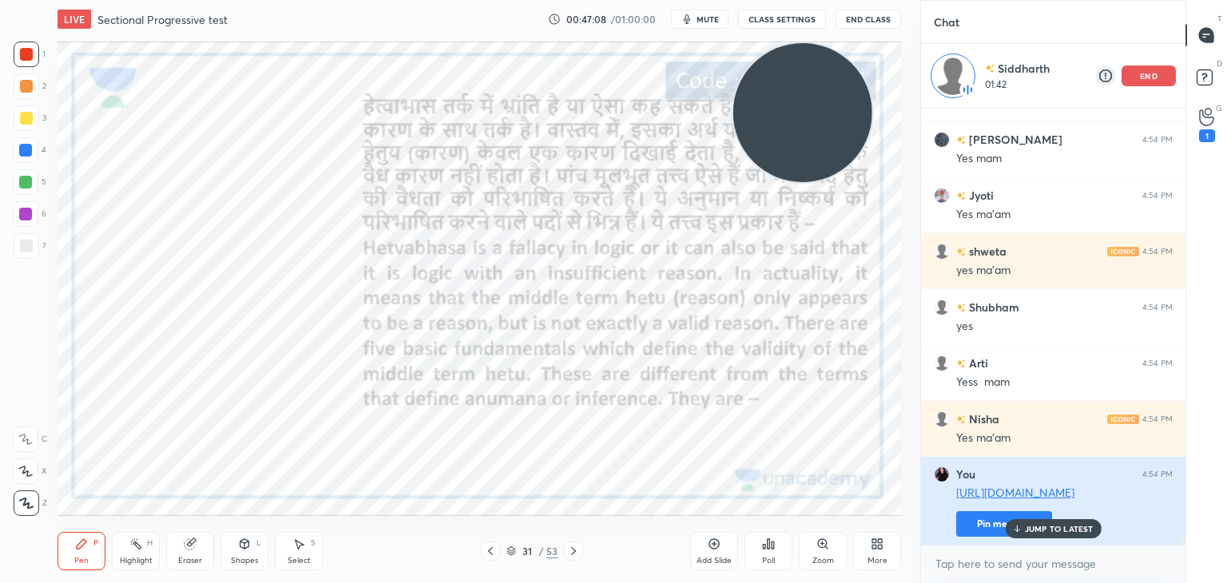
click at [981, 518] on button "Pin message" at bounding box center [1004, 524] width 96 height 26
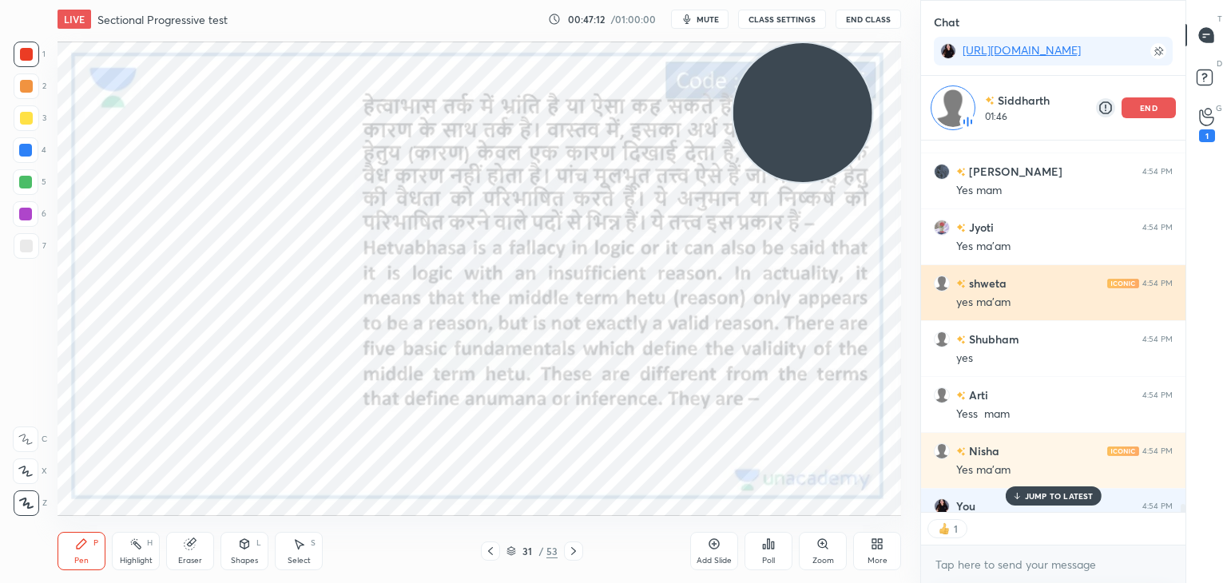
scroll to position [367, 260]
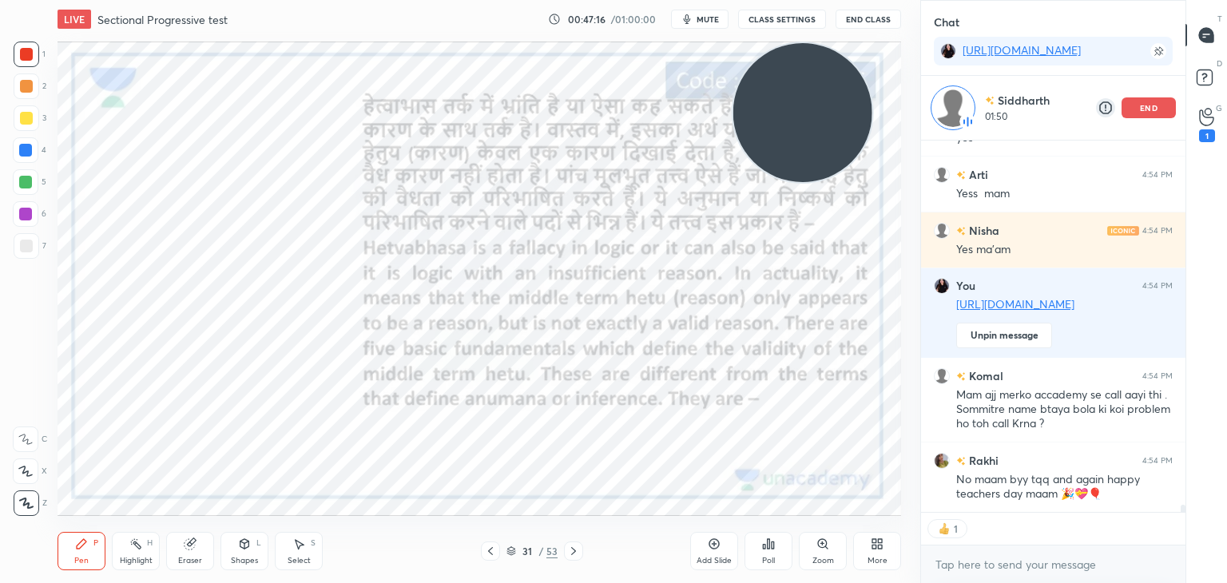
click at [1157, 103] on div "end" at bounding box center [1148, 107] width 54 height 21
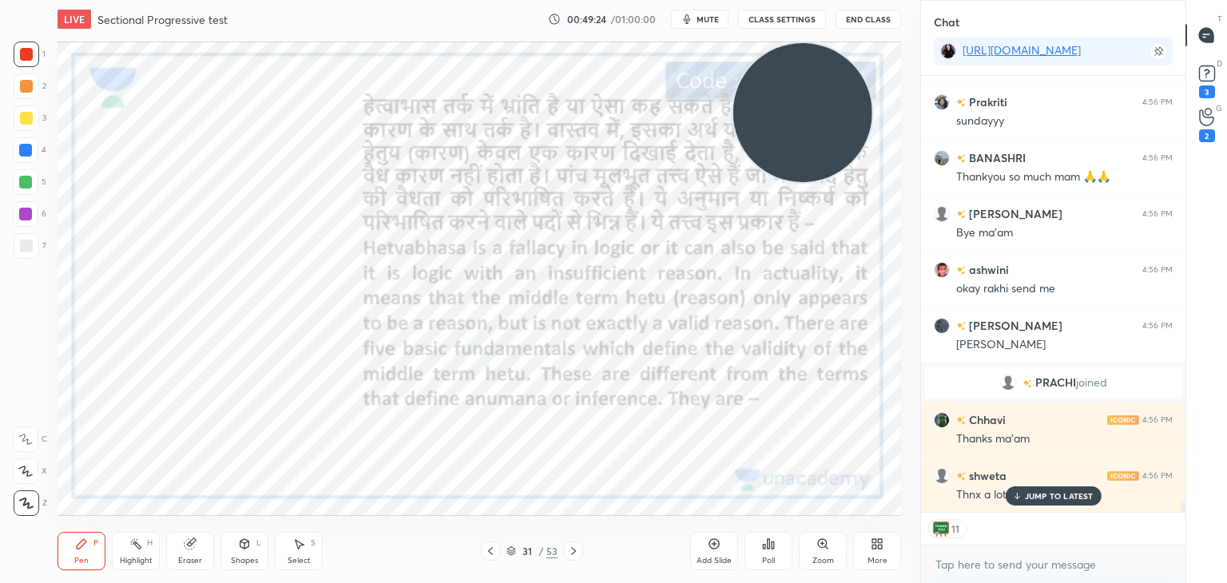
scroll to position [20221, 0]
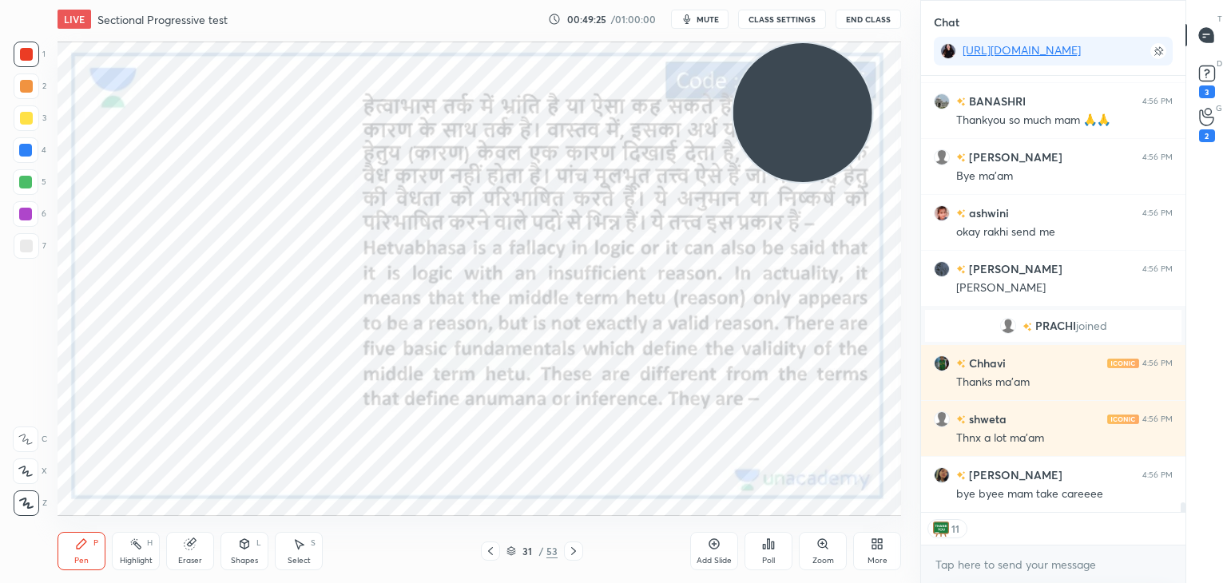
click at [879, 18] on button "End Class" at bounding box center [867, 19] width 65 height 19
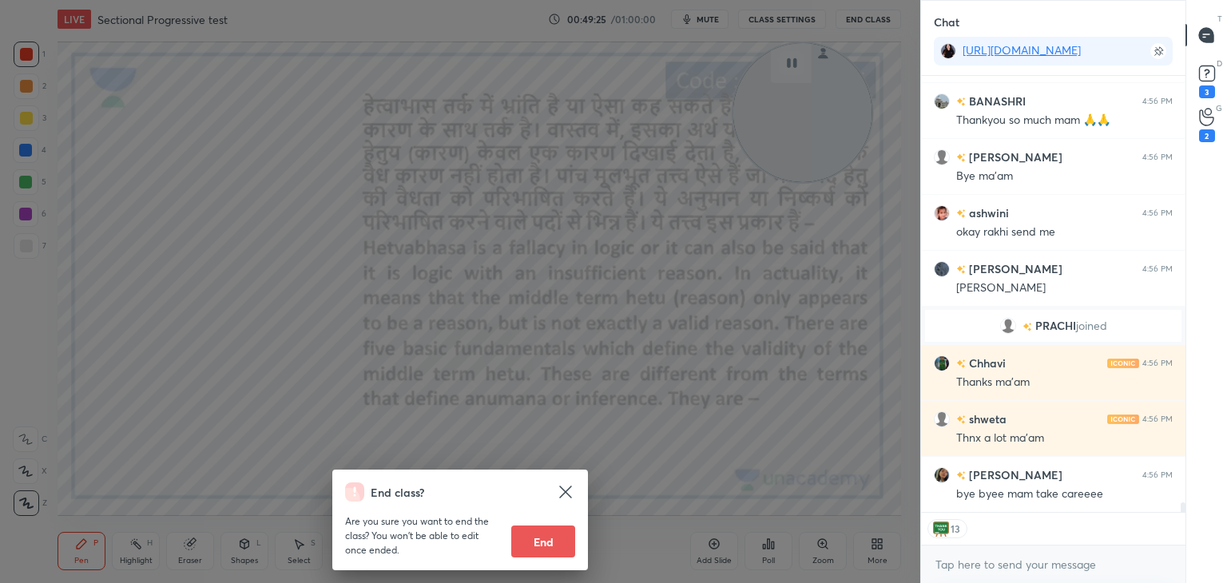
scroll to position [20388, 0]
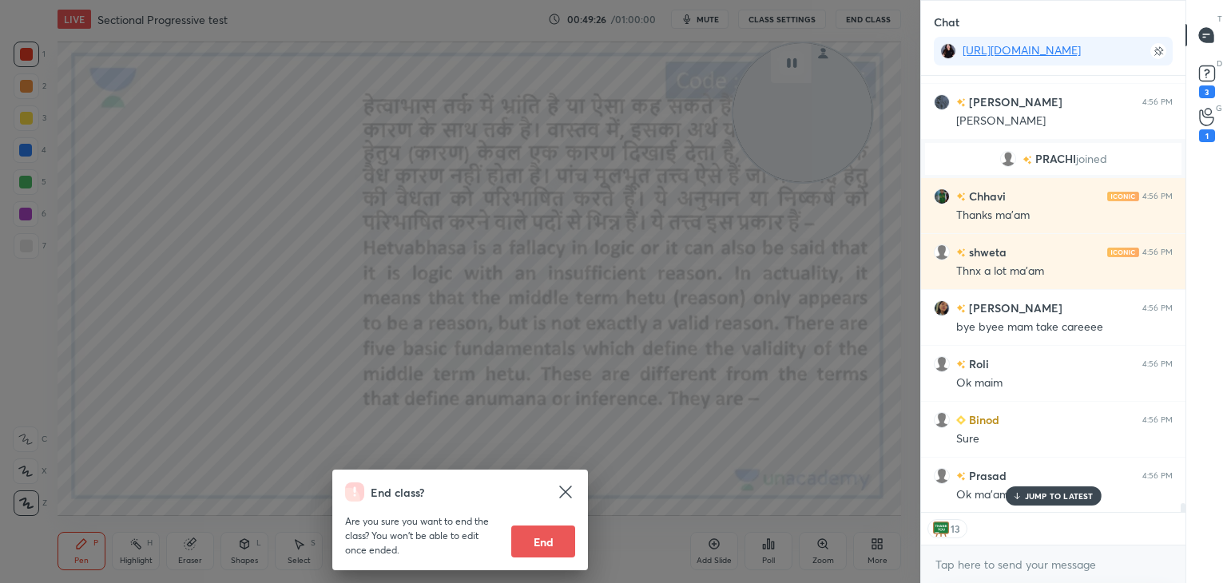
click at [553, 537] on button "End" at bounding box center [543, 541] width 64 height 32
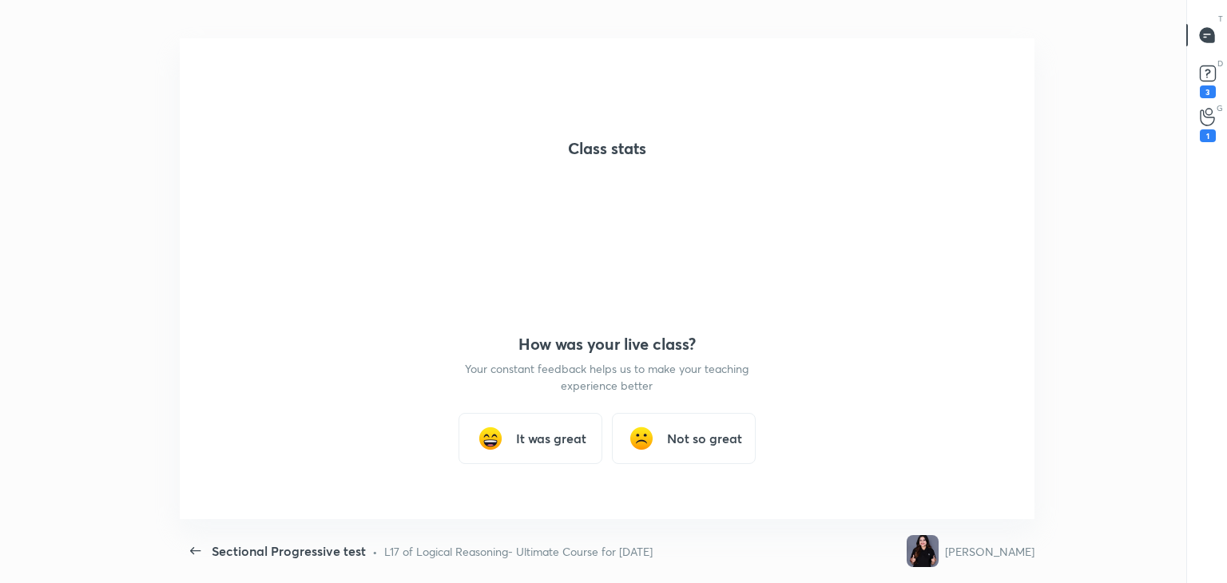
scroll to position [481, 1025]
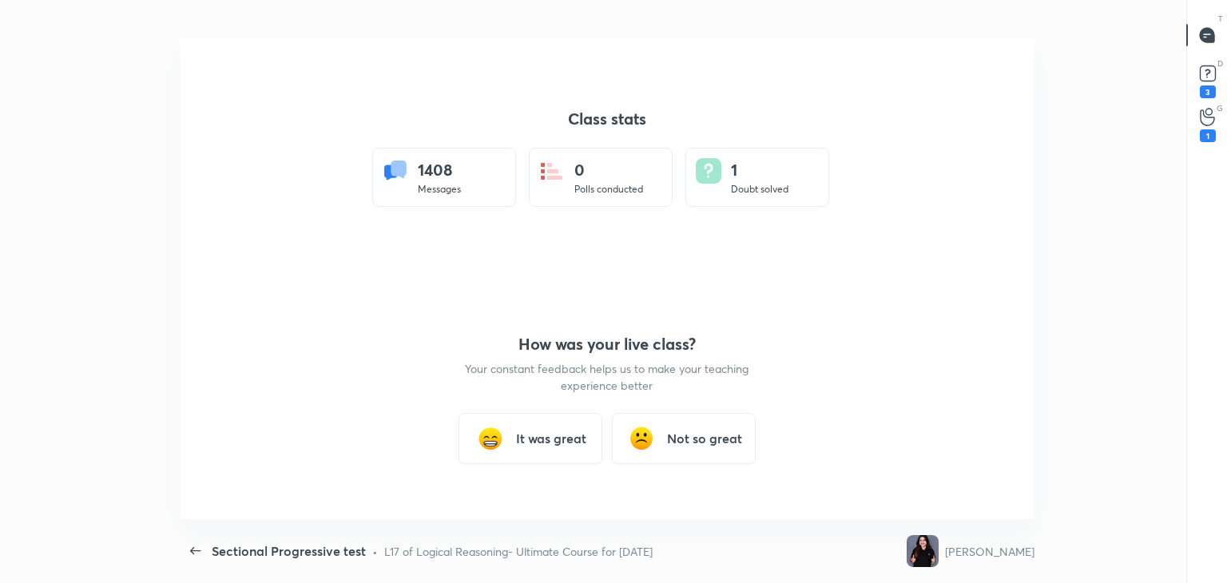
type textarea "x"
